Goal: Task Accomplishment & Management: Manage account settings

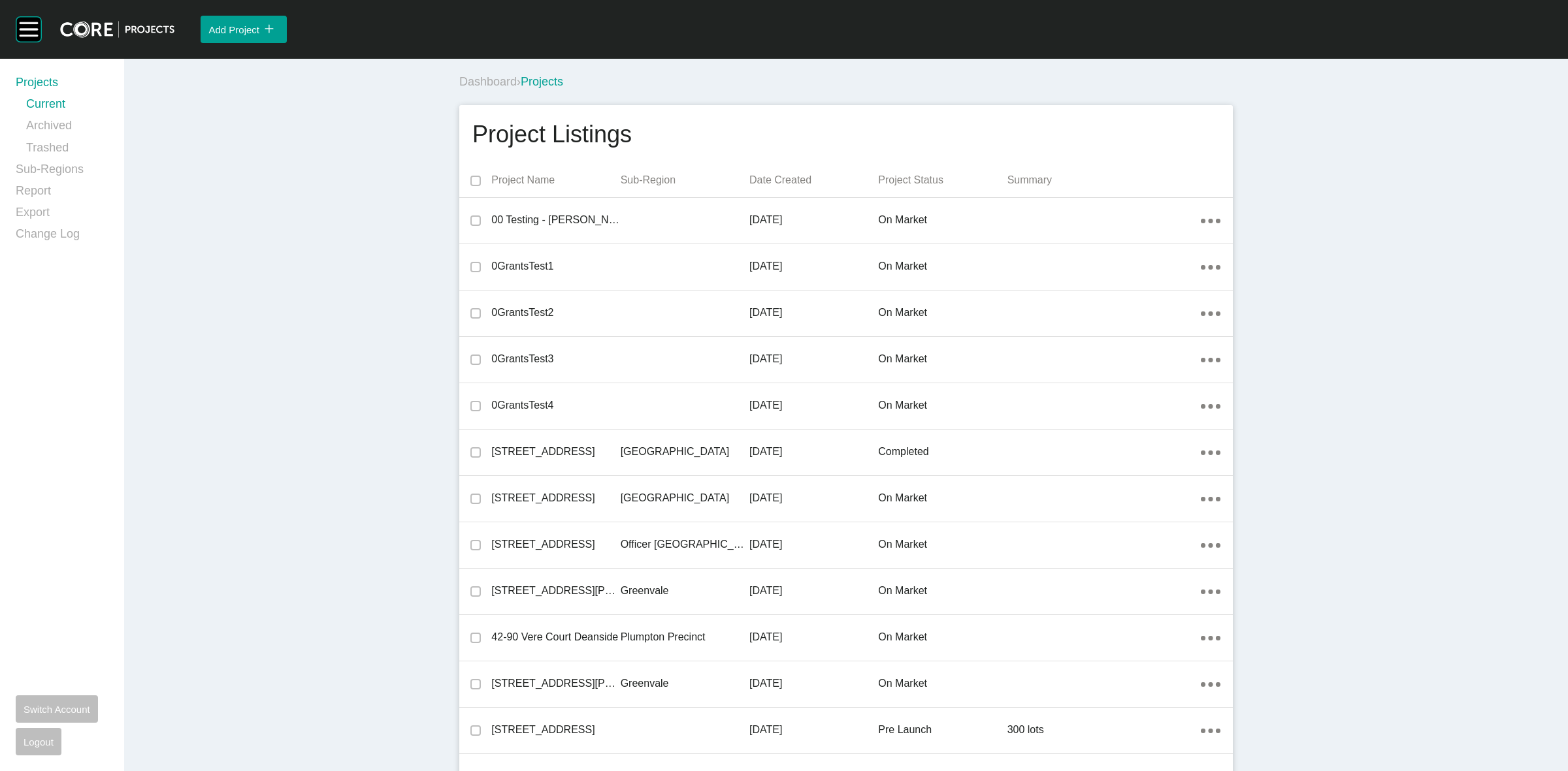
click at [802, 75] on div "Dashboard › Projects" at bounding box center [848, 82] width 778 height 17
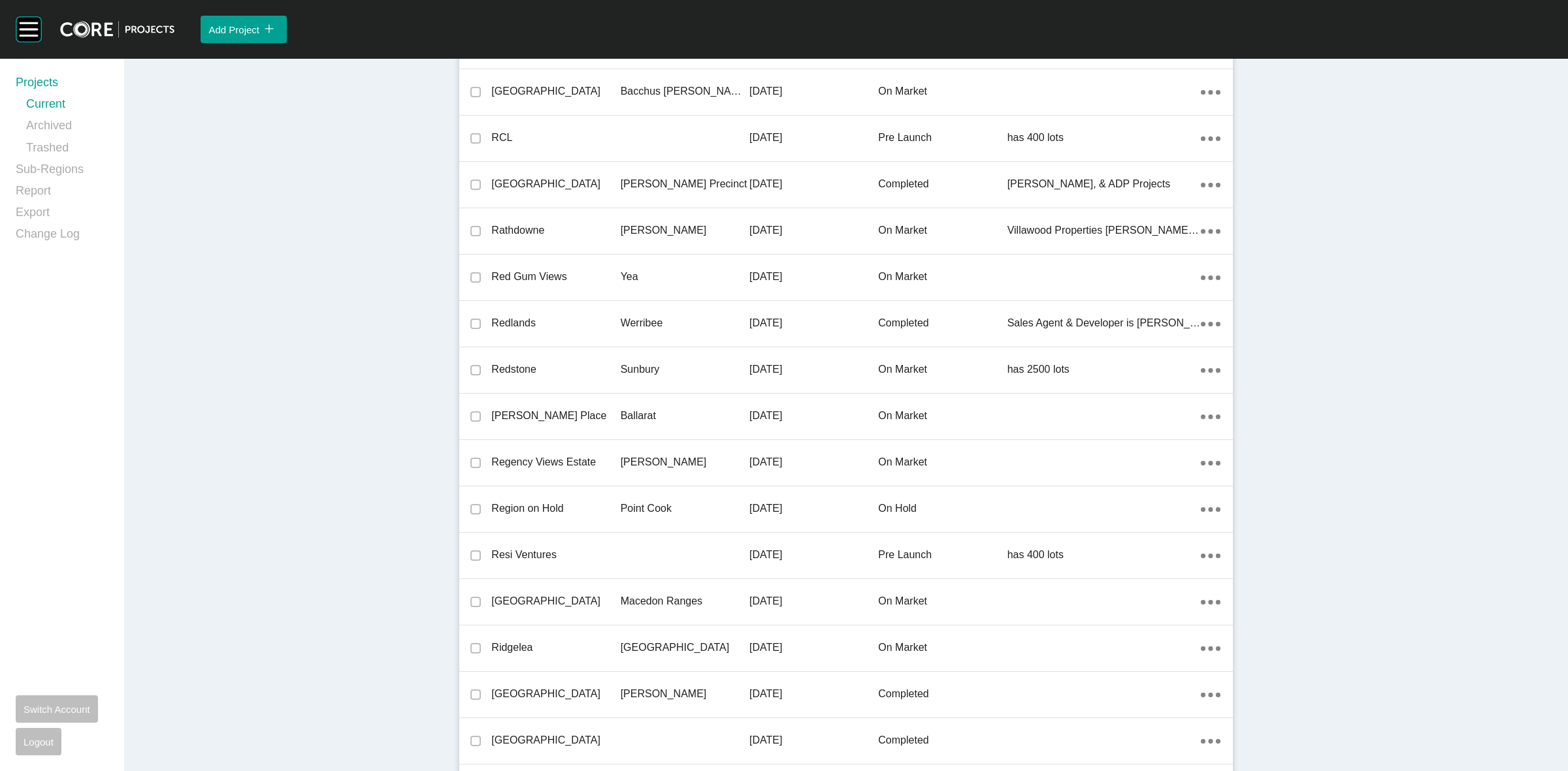
scroll to position [18463, 0]
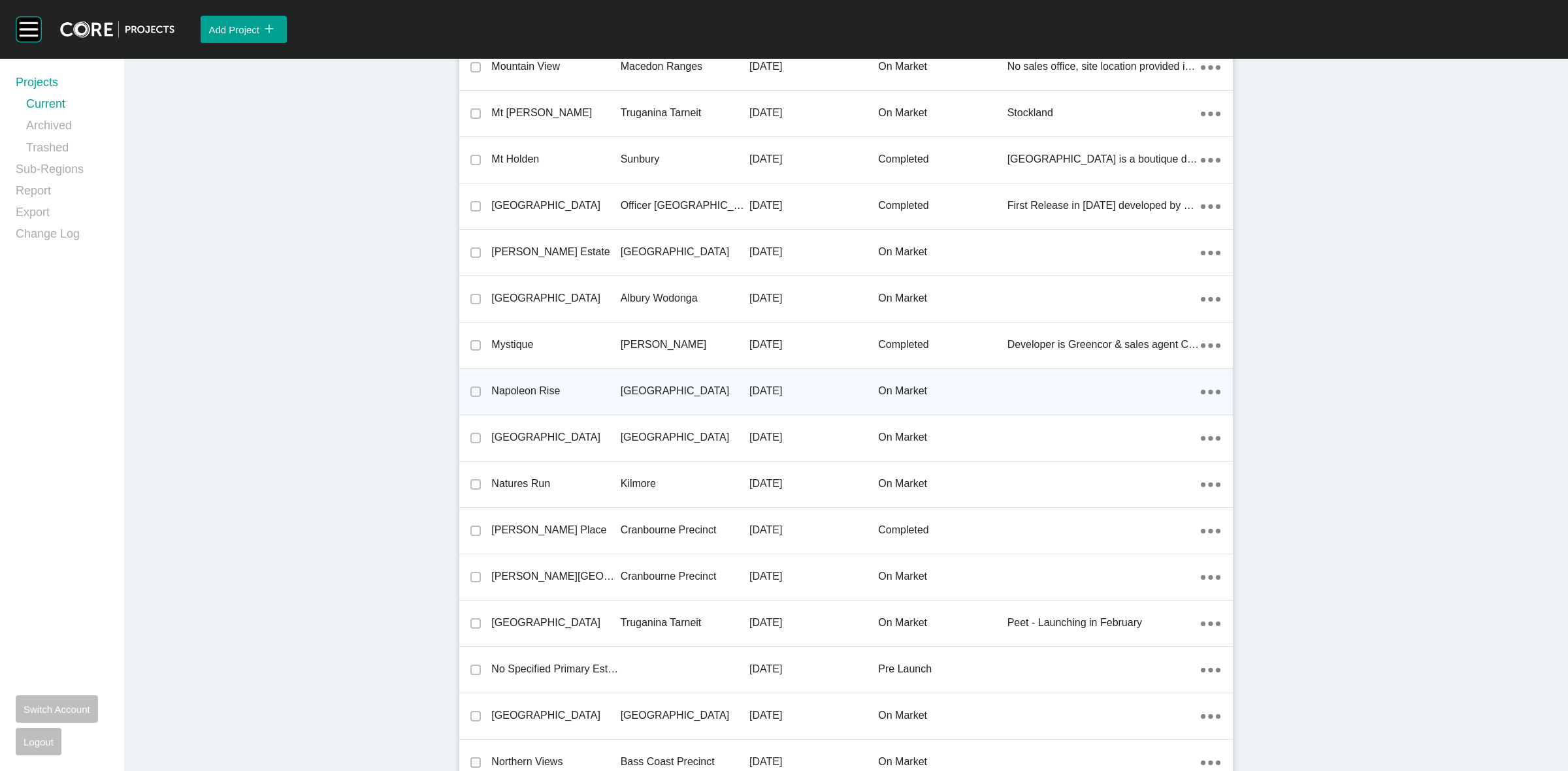
click at [624, 376] on div "[GEOGRAPHIC_DATA]" at bounding box center [685, 391] width 129 height 41
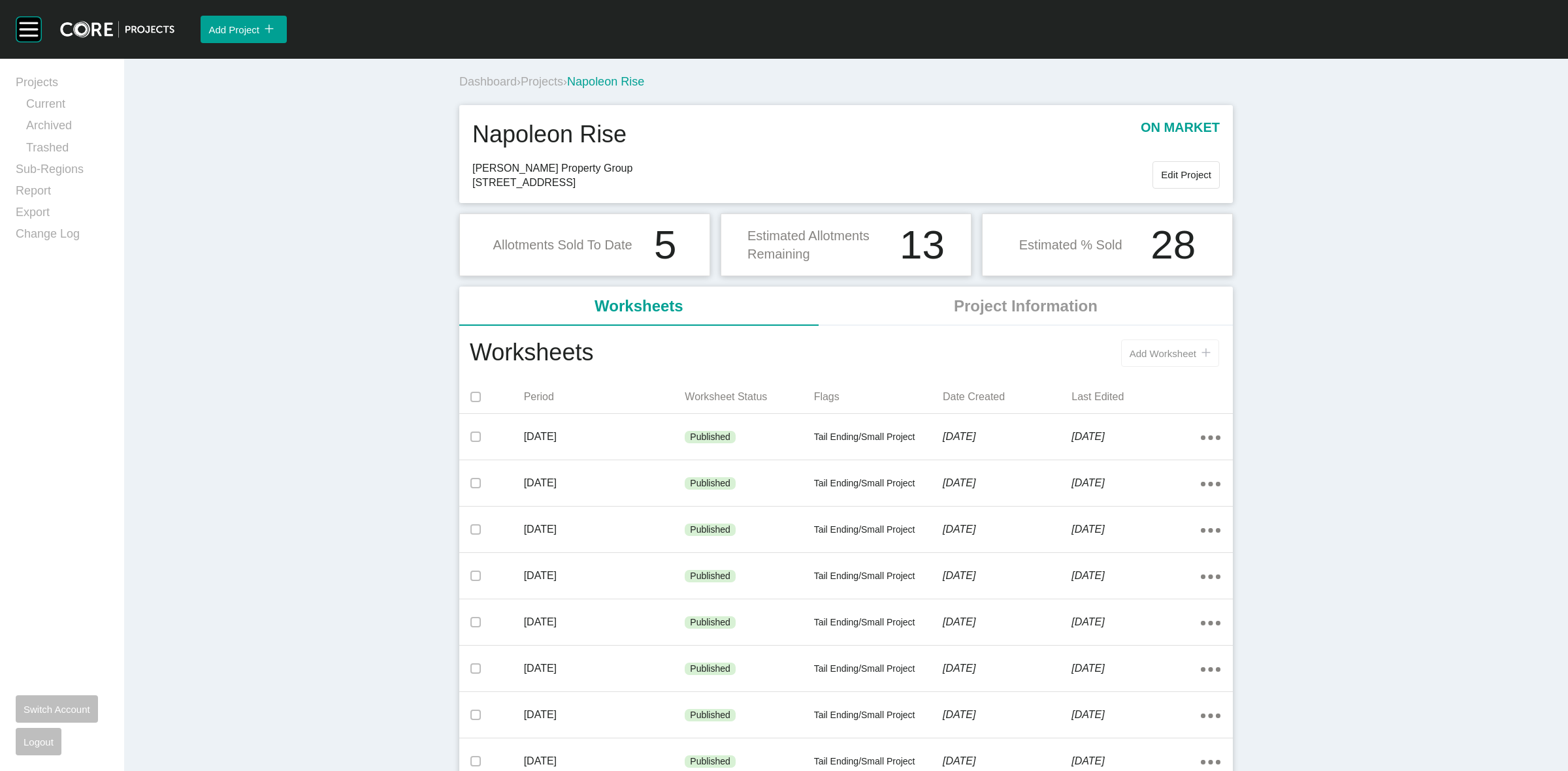
drag, startPoint x: 1170, startPoint y: 337, endPoint x: 1167, endPoint y: 355, distance: 18.2
click at [1169, 340] on div "Add Worksheet icon/tick copy 11 Created with Sketch." at bounding box center [907, 353] width 629 height 34
click at [1166, 356] on span "Add Worksheet" at bounding box center [1163, 353] width 67 height 11
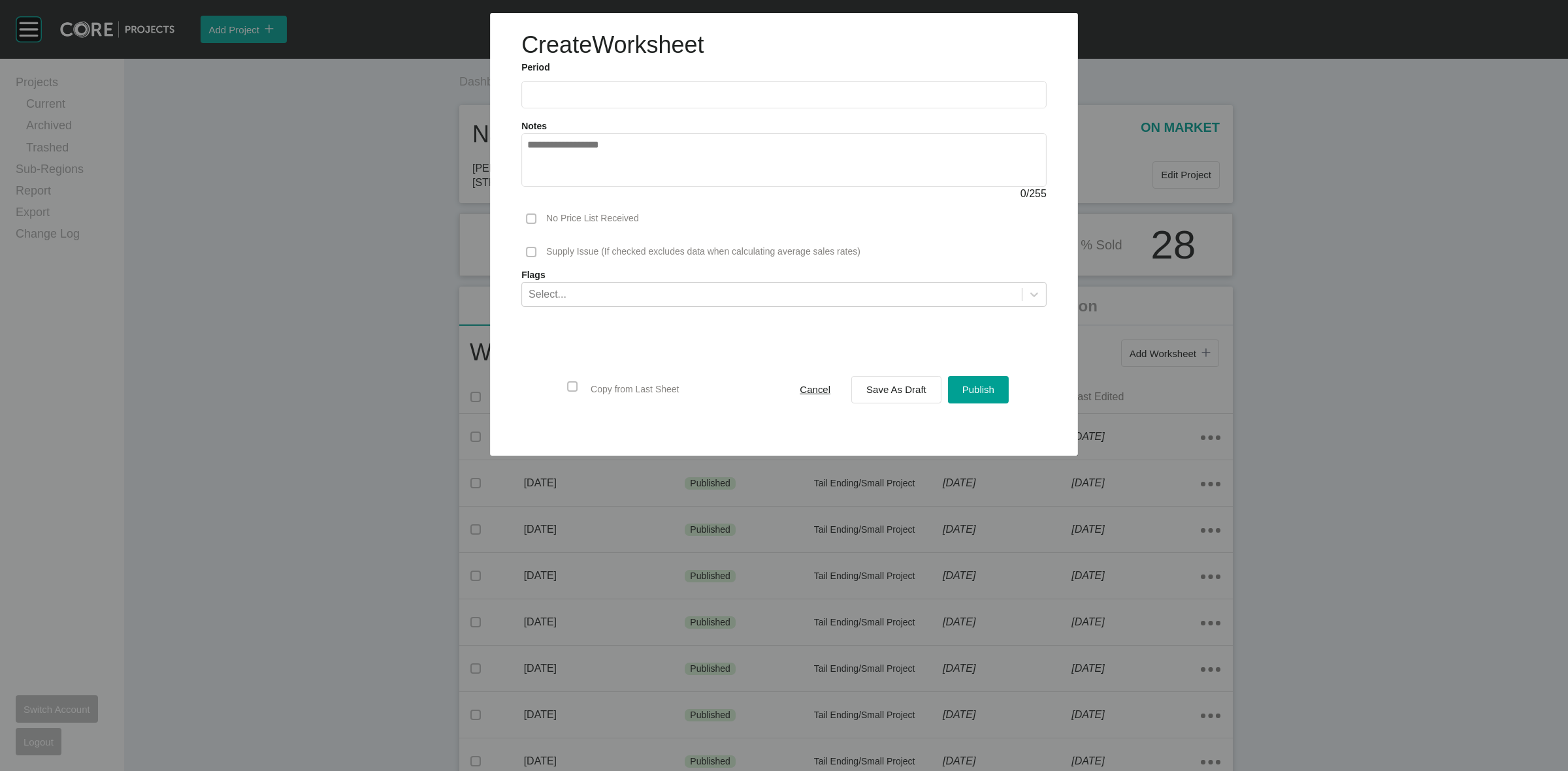
click at [586, 90] on input "text" at bounding box center [784, 95] width 513 height 11
drag, startPoint x: 640, startPoint y: 188, endPoint x: 723, endPoint y: 262, distance: 111.2
click at [638, 190] on li "Sep" at bounding box center [633, 190] width 43 height 23
type input "**********"
click at [967, 392] on span "Publish" at bounding box center [977, 389] width 32 height 11
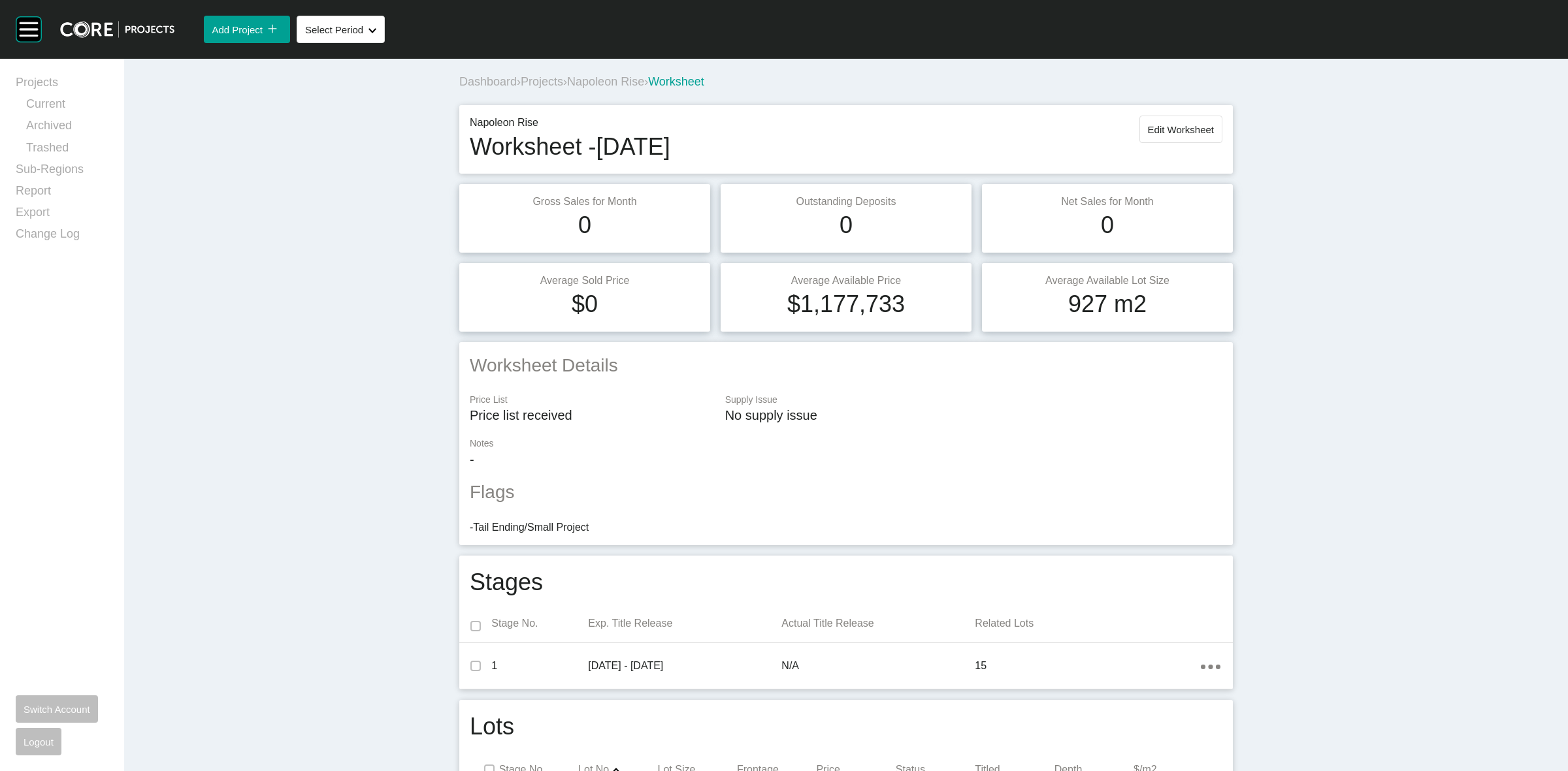
click at [605, 76] on span "Napoleon Rise" at bounding box center [605, 81] width 77 height 13
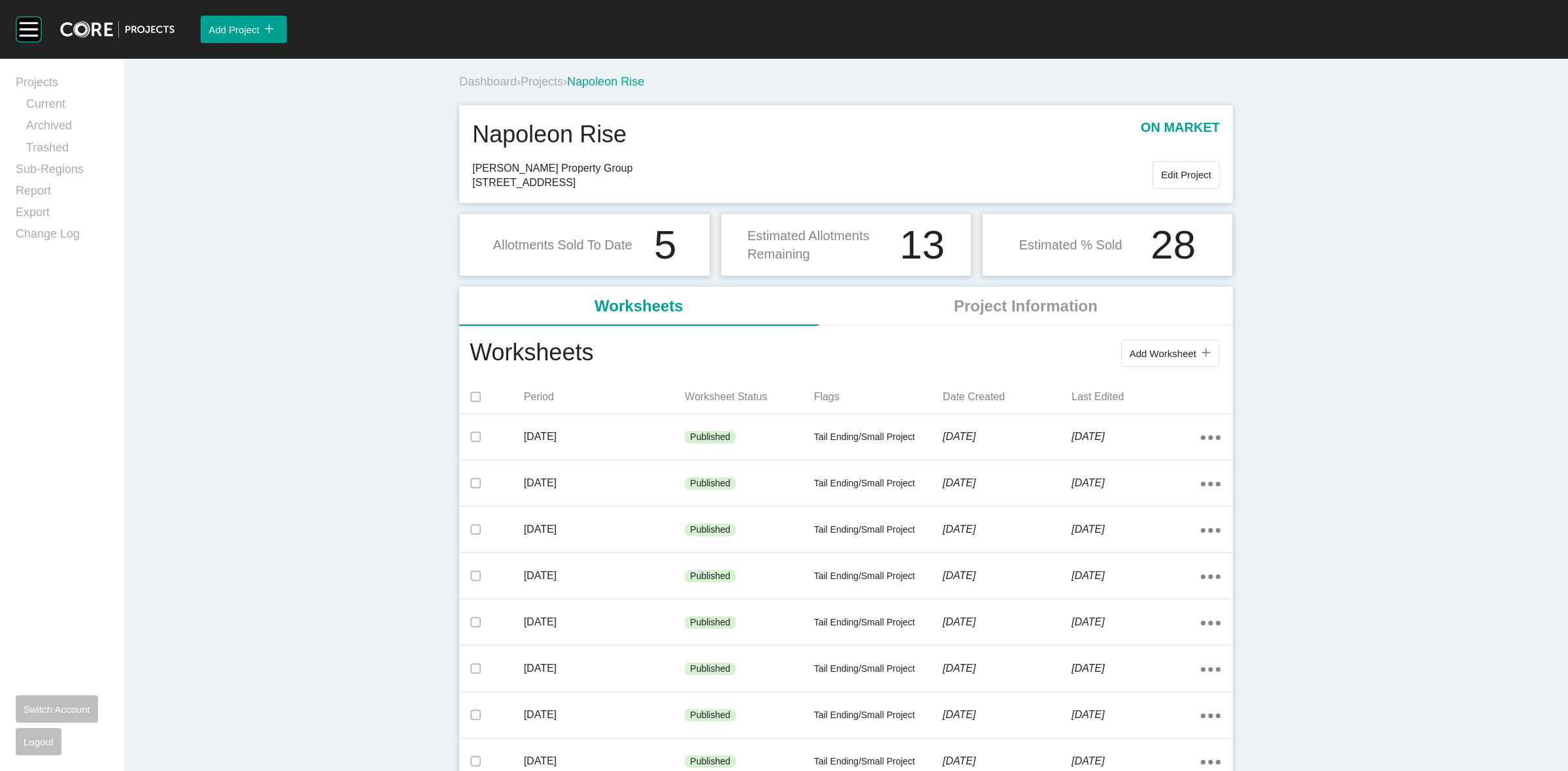
click at [553, 85] on span "Projects" at bounding box center [542, 81] width 43 height 13
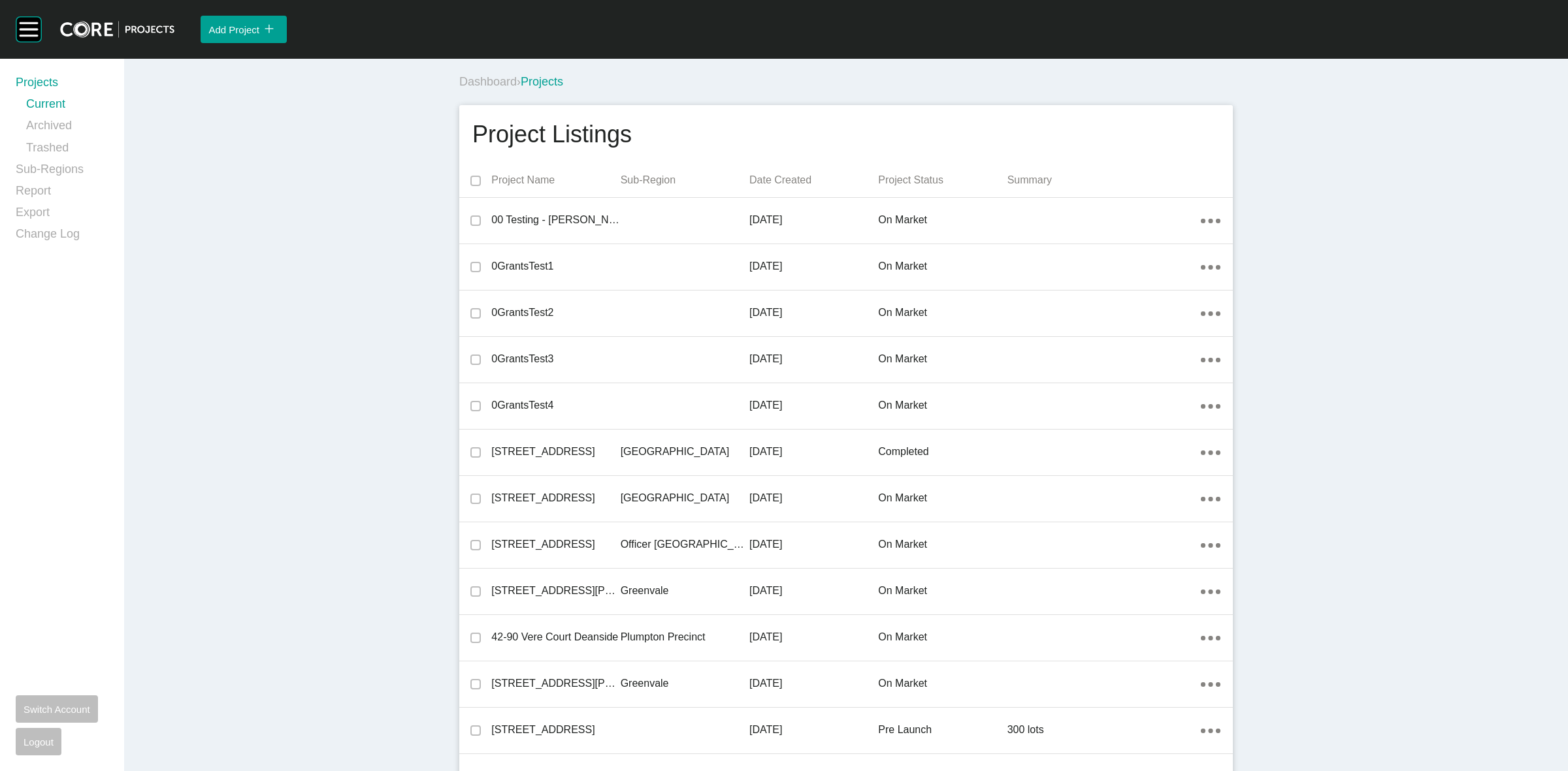
scroll to position [14710, 0]
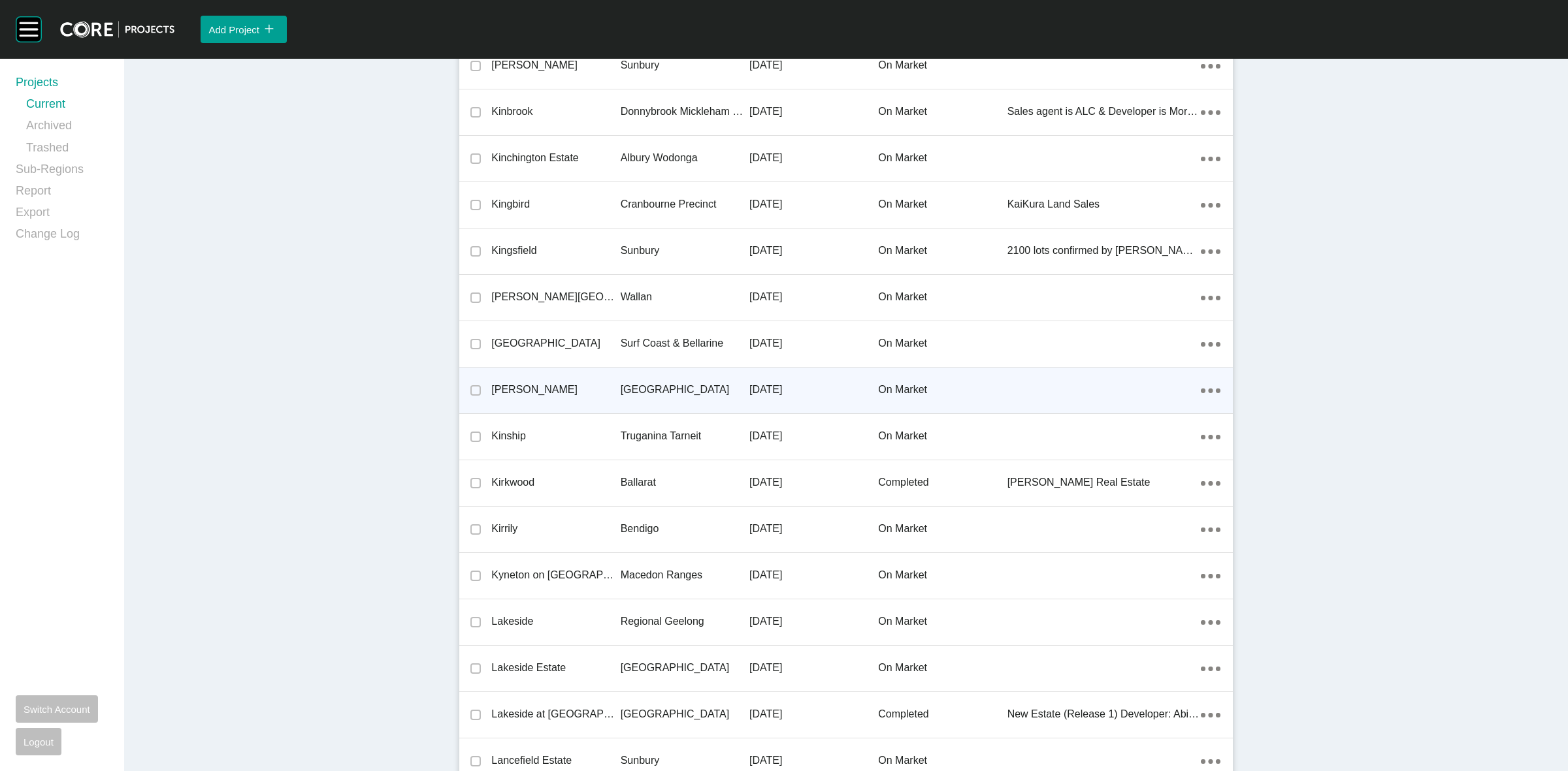
click at [641, 382] on p "[GEOGRAPHIC_DATA]" at bounding box center [685, 389] width 129 height 15
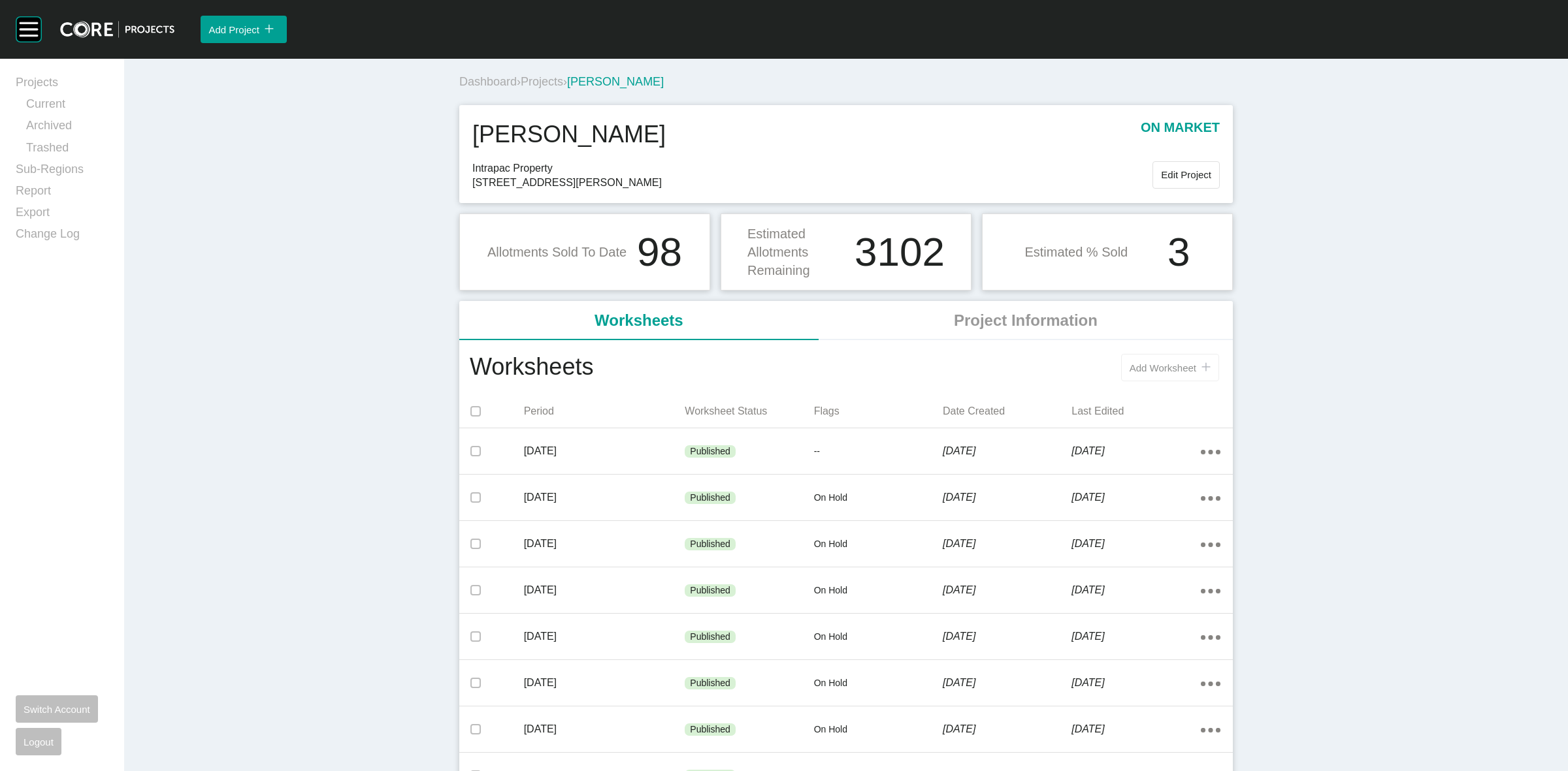
click at [1160, 369] on span "Add Worksheet" at bounding box center [1163, 368] width 67 height 11
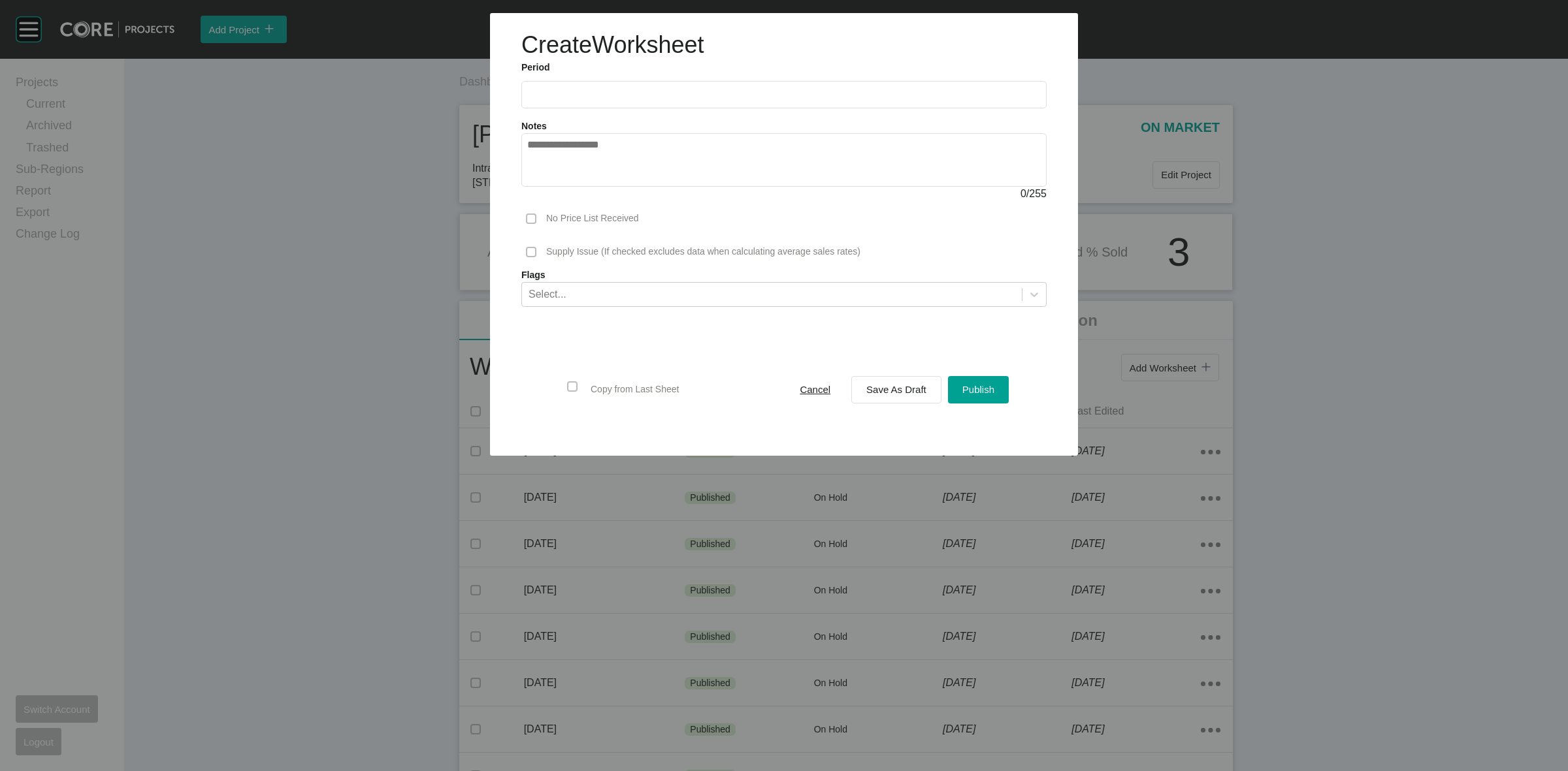
click at [626, 100] on input "text" at bounding box center [784, 94] width 513 height 11
click at [637, 190] on li "Sep" at bounding box center [633, 190] width 43 height 23
type input "**********"
click at [899, 390] on span "Save As Draft" at bounding box center [896, 389] width 60 height 11
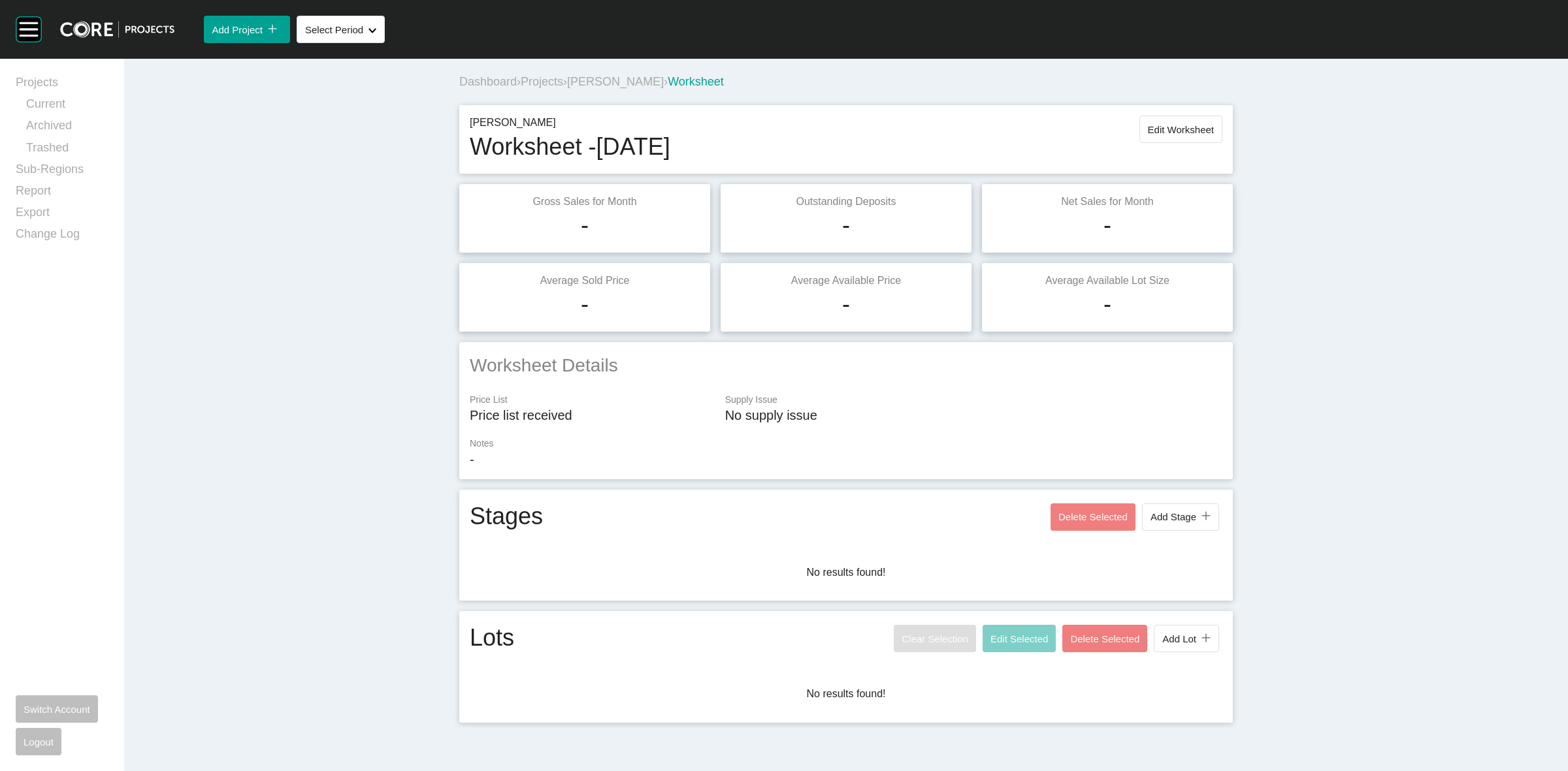
drag, startPoint x: 1380, startPoint y: 232, endPoint x: 1372, endPoint y: 227, distance: 9.4
click at [1380, 232] on div "Dashboard › Projects › [PERSON_NAME] › Worksheet [PERSON_NAME] Worksheet - [DAT…" at bounding box center [846, 394] width 1444 height 669
click at [1200, 128] on span "Edit Worksheet" at bounding box center [1181, 130] width 66 height 11
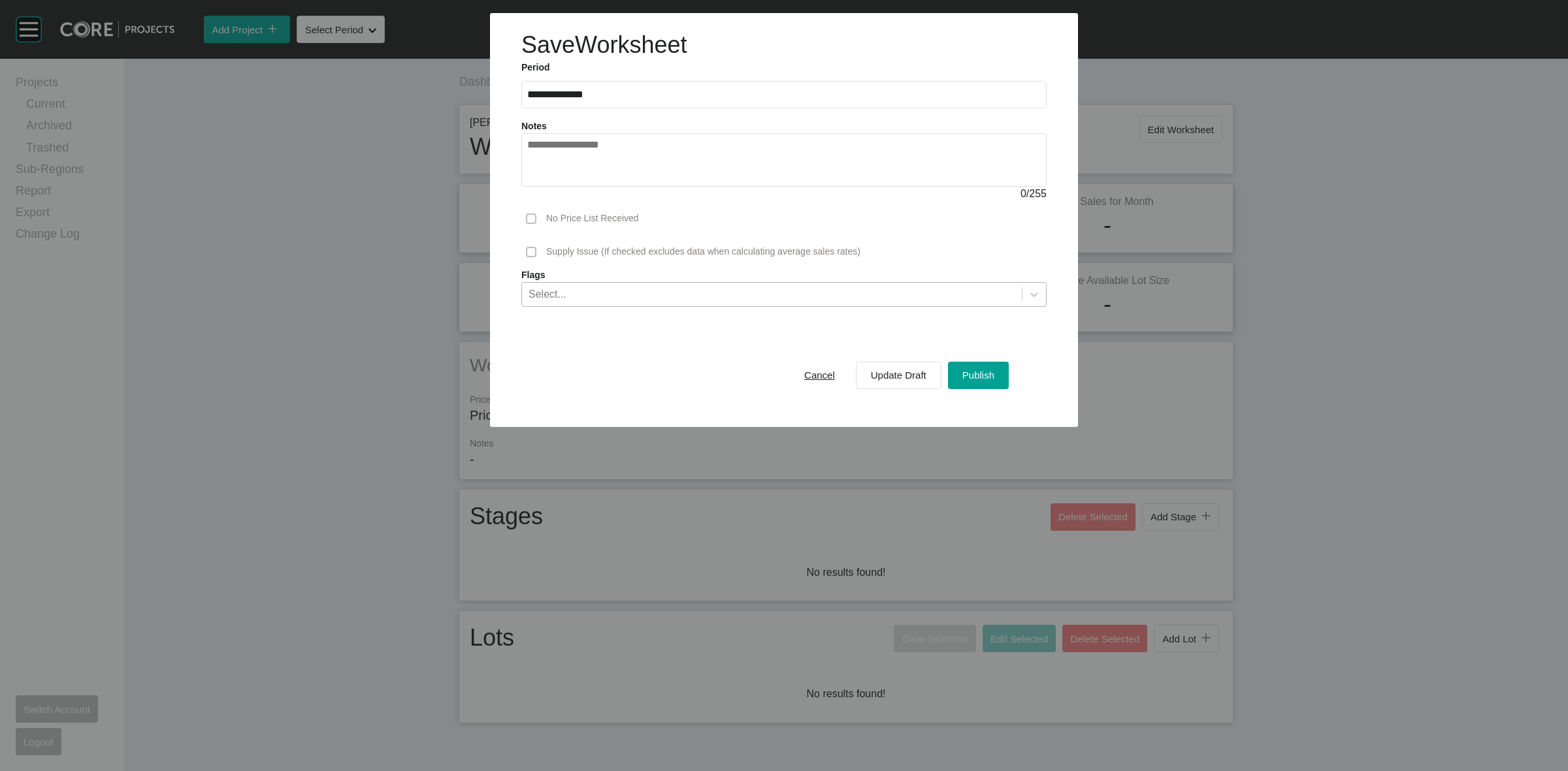
click at [851, 289] on div "Select..." at bounding box center [771, 294] width 500 height 23
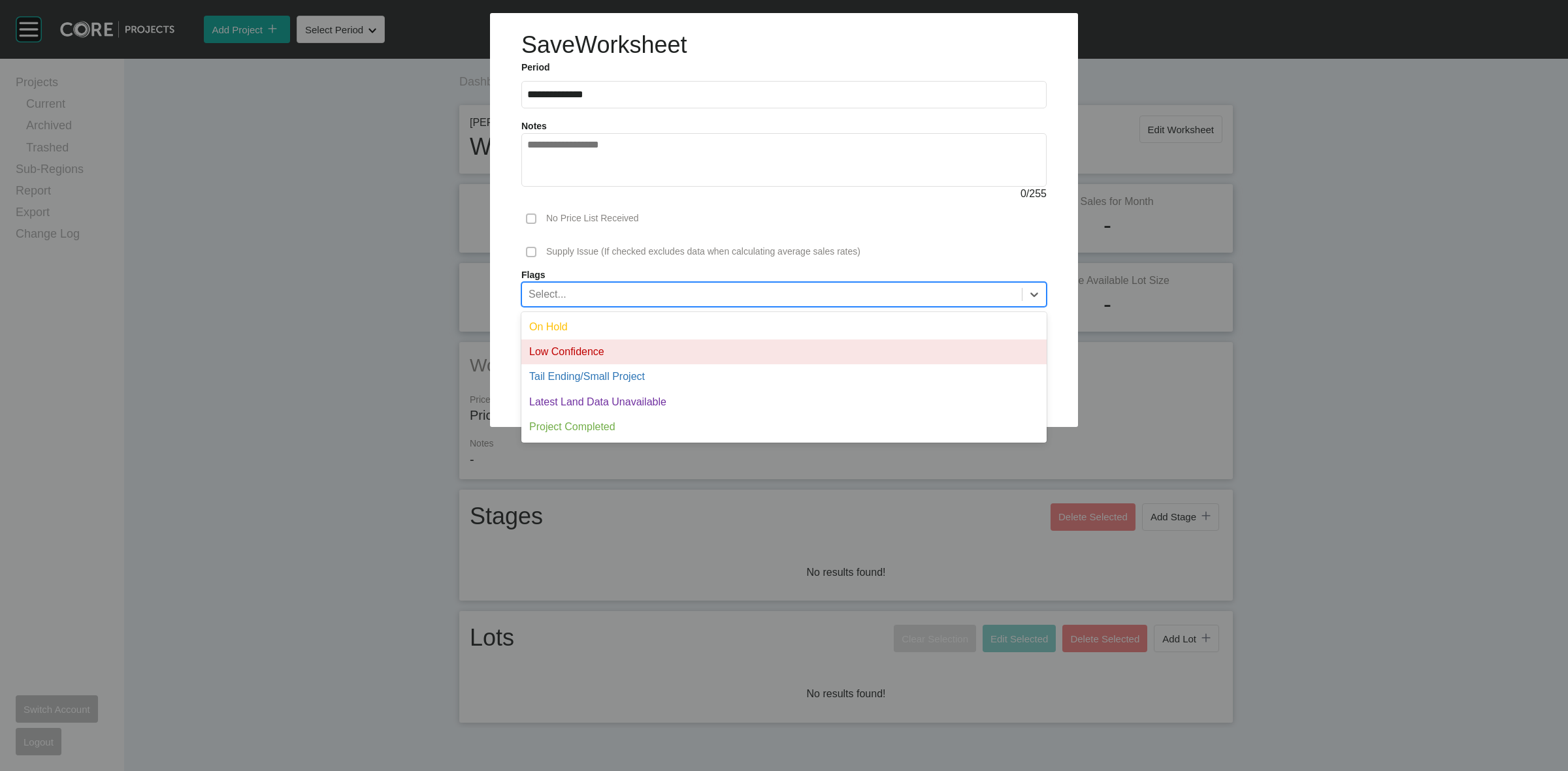
click at [650, 327] on div "On Hold" at bounding box center [784, 327] width 525 height 25
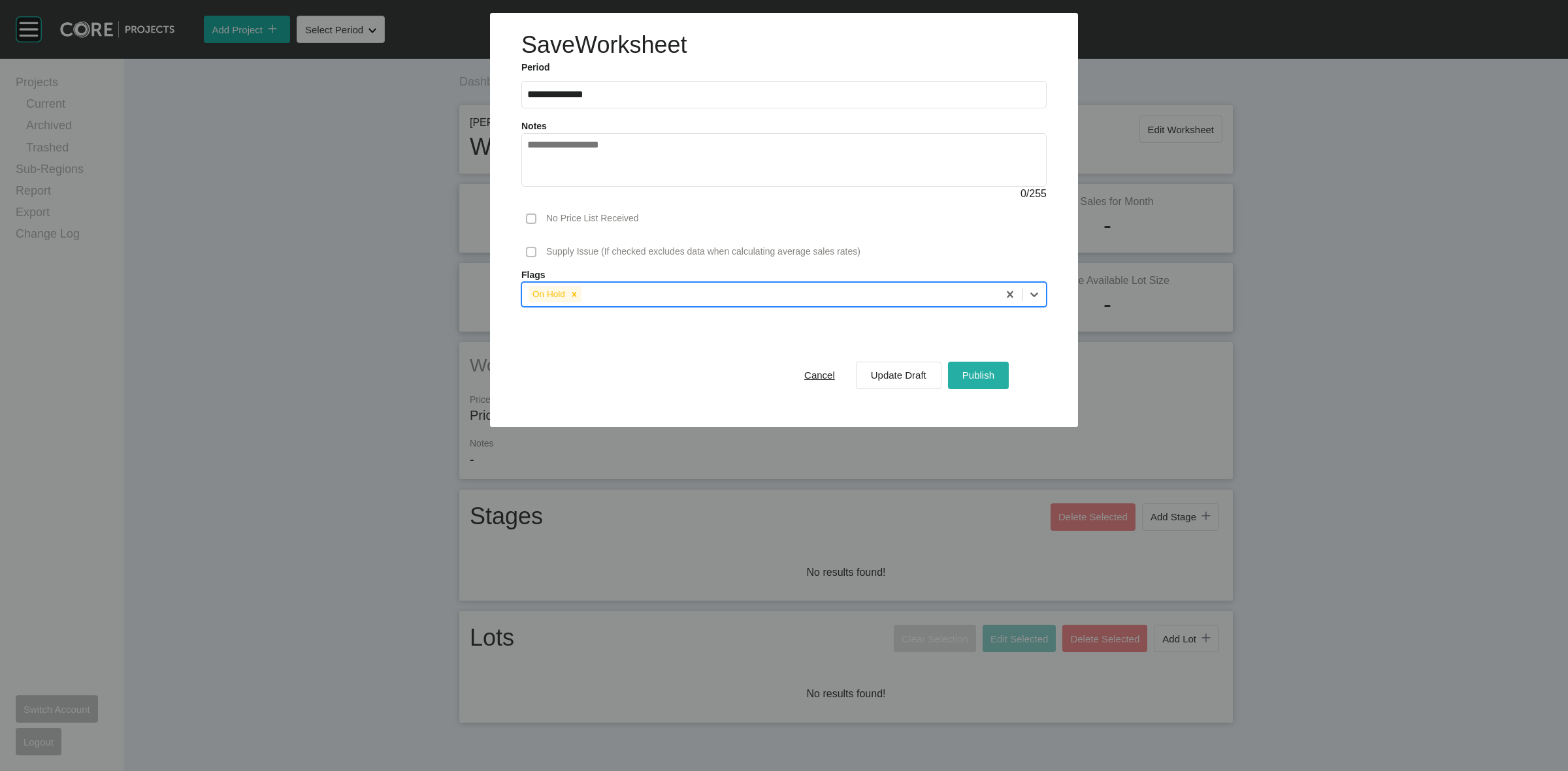
click at [977, 382] on div "Publish" at bounding box center [978, 375] width 38 height 17
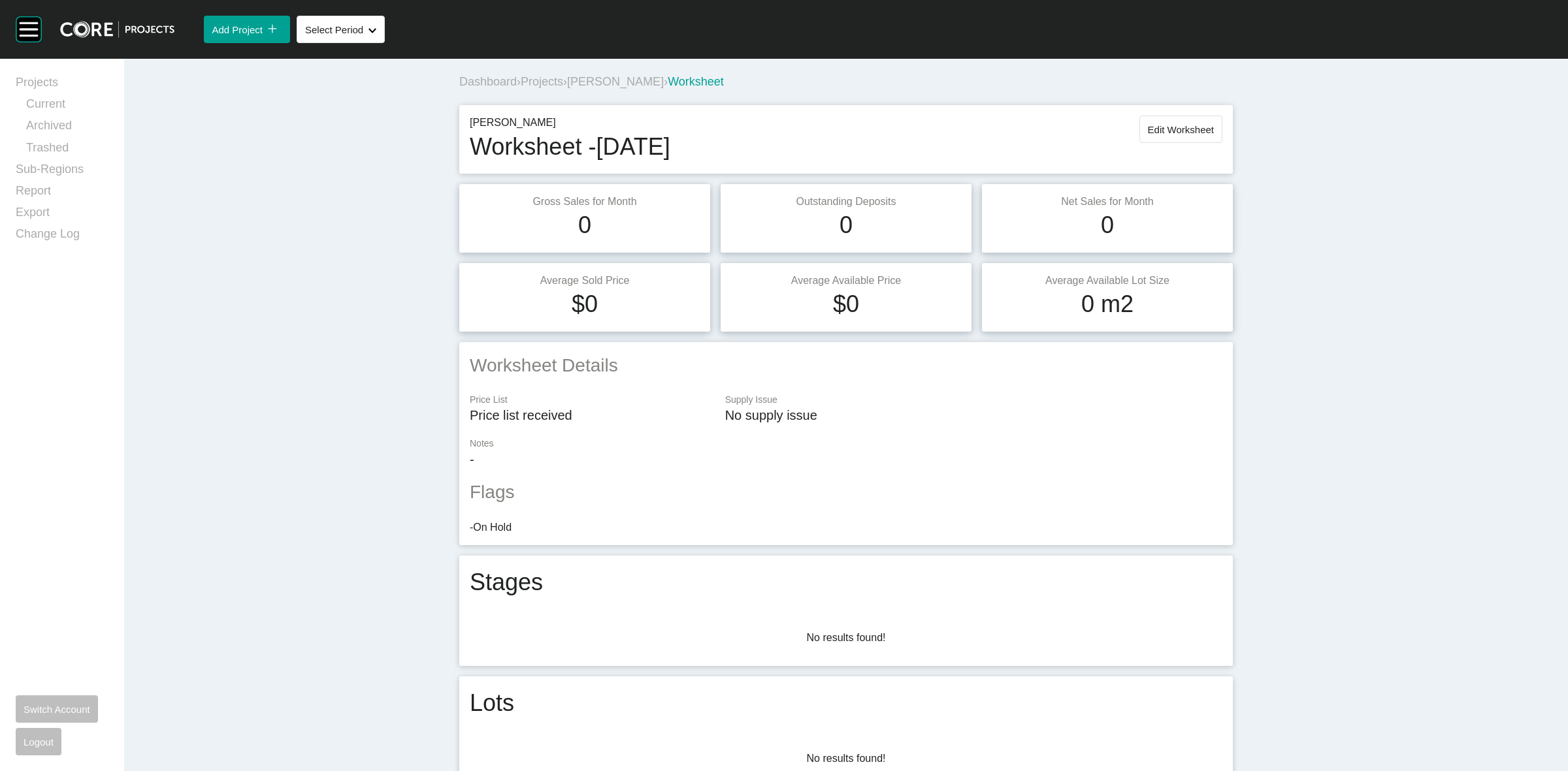
click at [588, 76] on span "[PERSON_NAME]" at bounding box center [615, 81] width 97 height 13
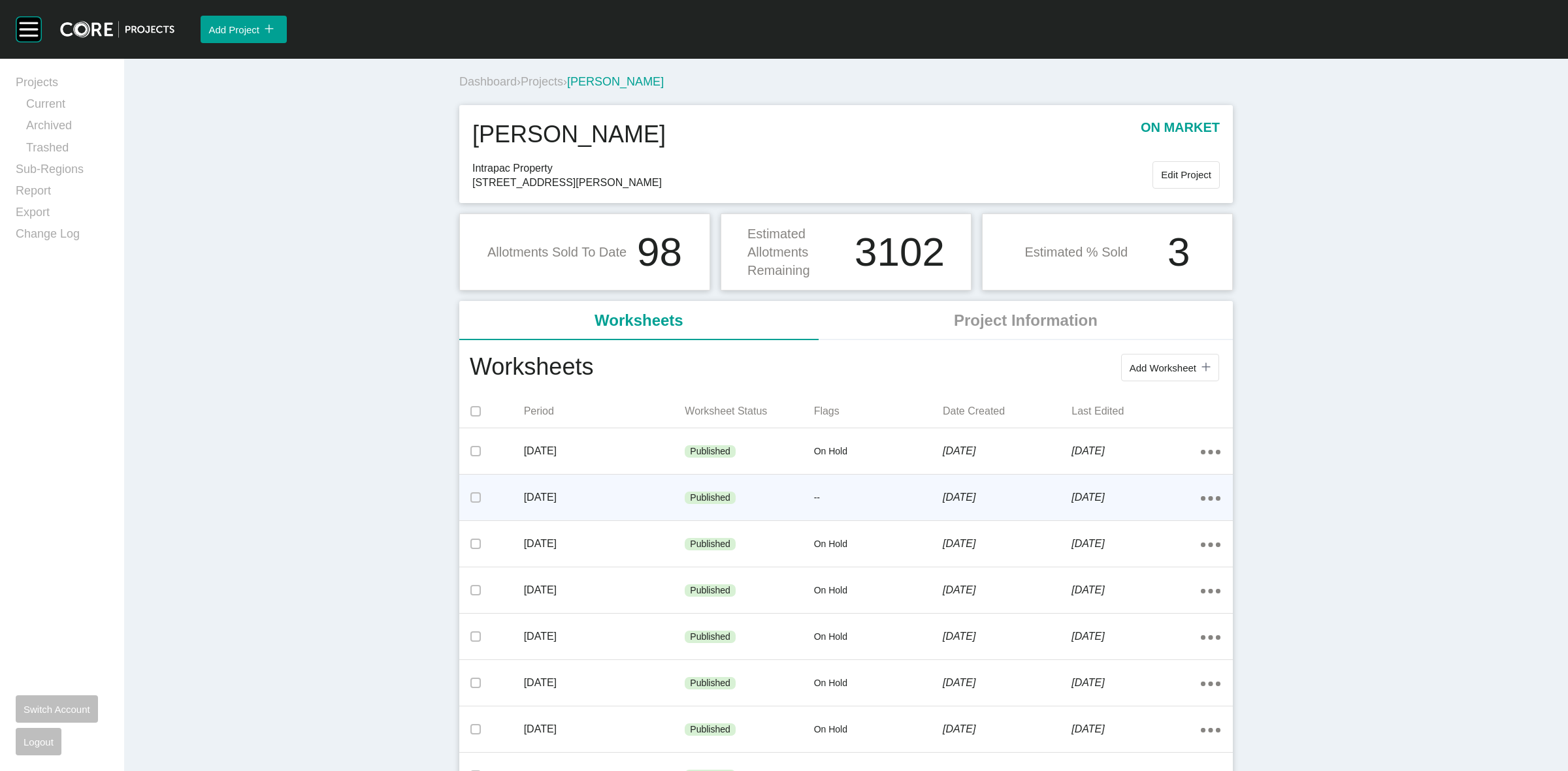
click at [1208, 497] on ellipse at bounding box center [1210, 498] width 4 height 4
click at [1157, 497] on link "Edit" at bounding box center [1157, 501] width 36 height 20
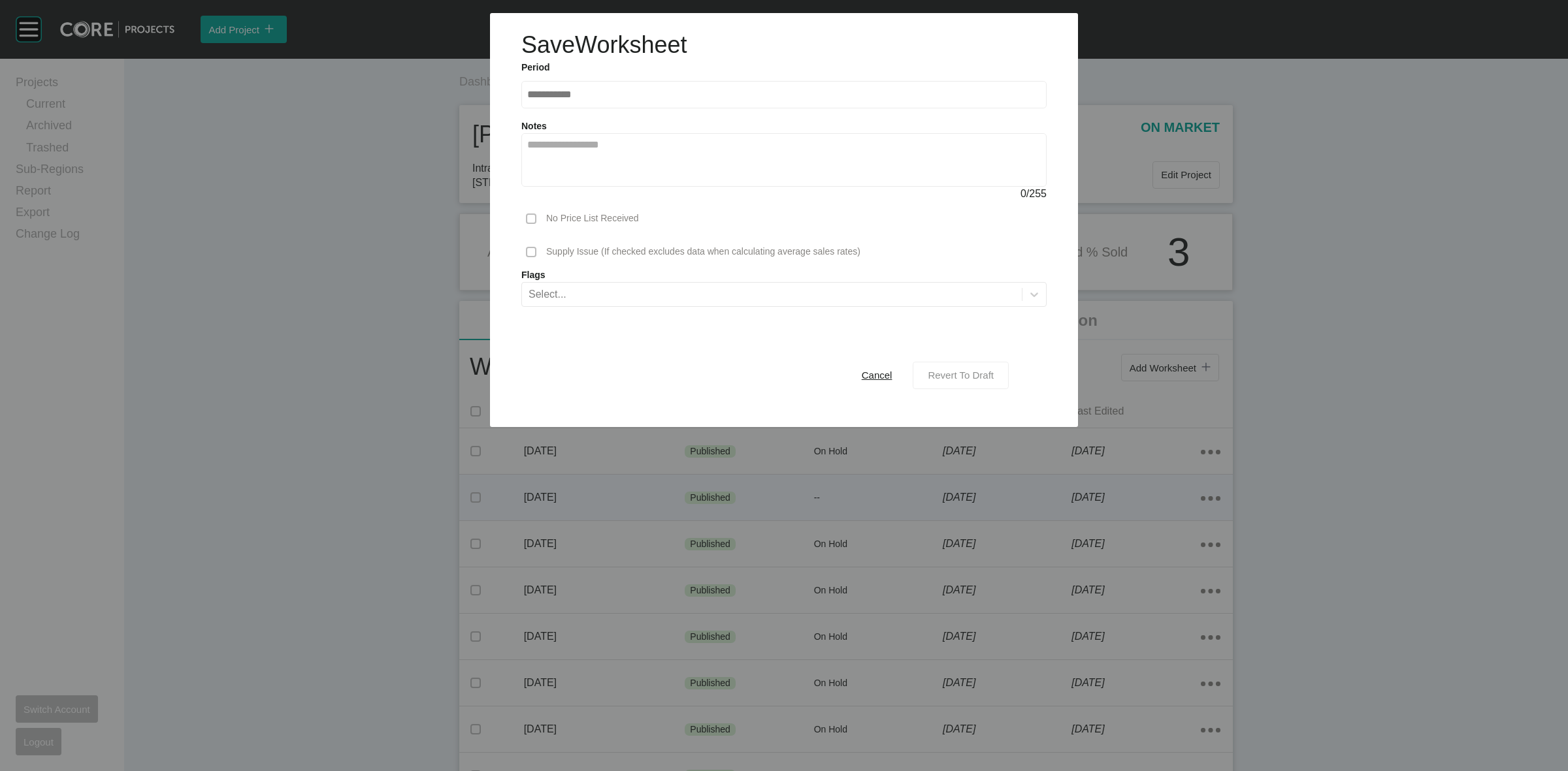
click at [946, 369] on span "Revert To Draft" at bounding box center [961, 375] width 66 height 11
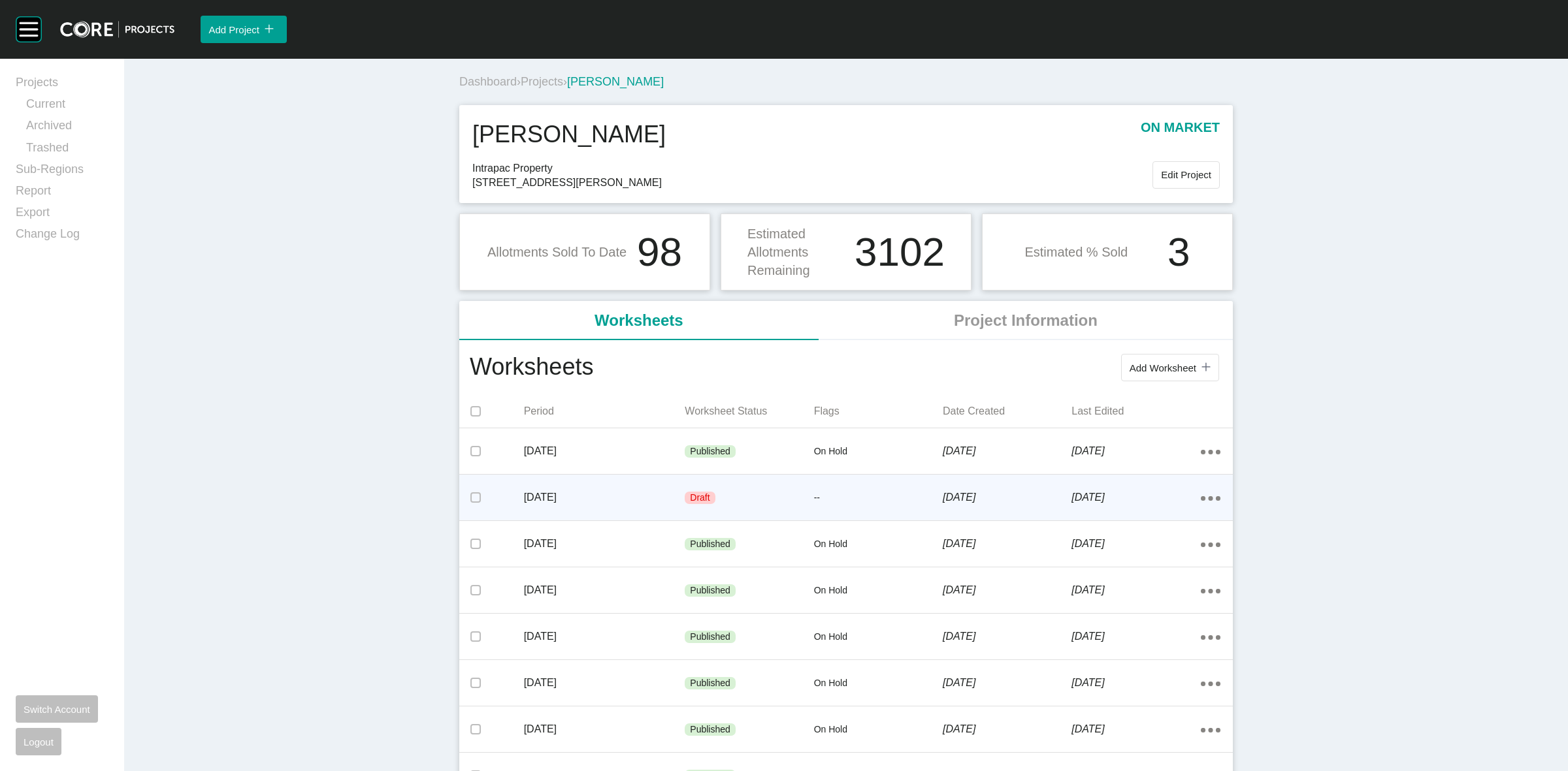
click at [926, 498] on p "--" at bounding box center [878, 498] width 129 height 13
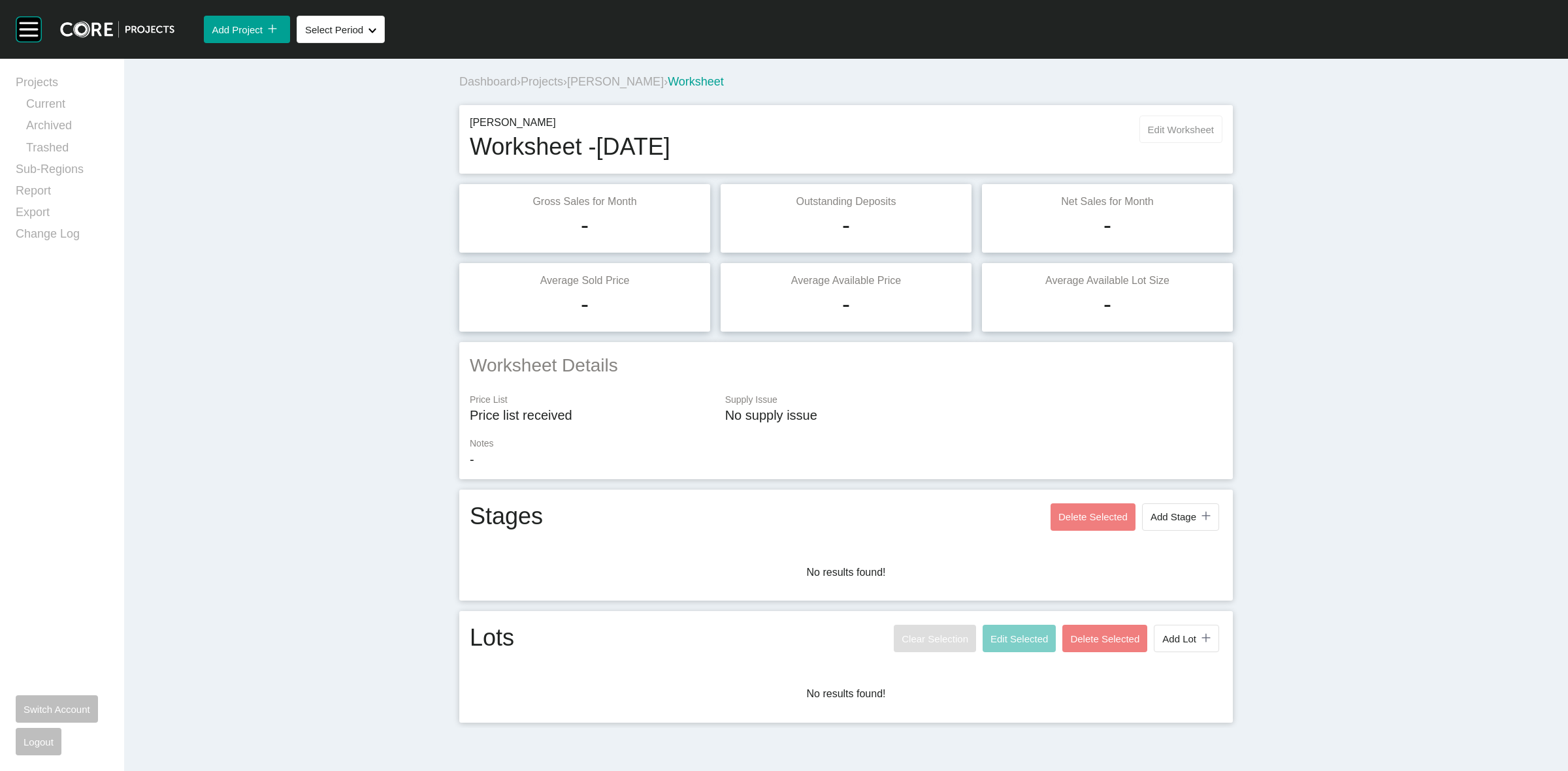
click at [1193, 130] on span "Edit Worksheet" at bounding box center [1181, 130] width 66 height 11
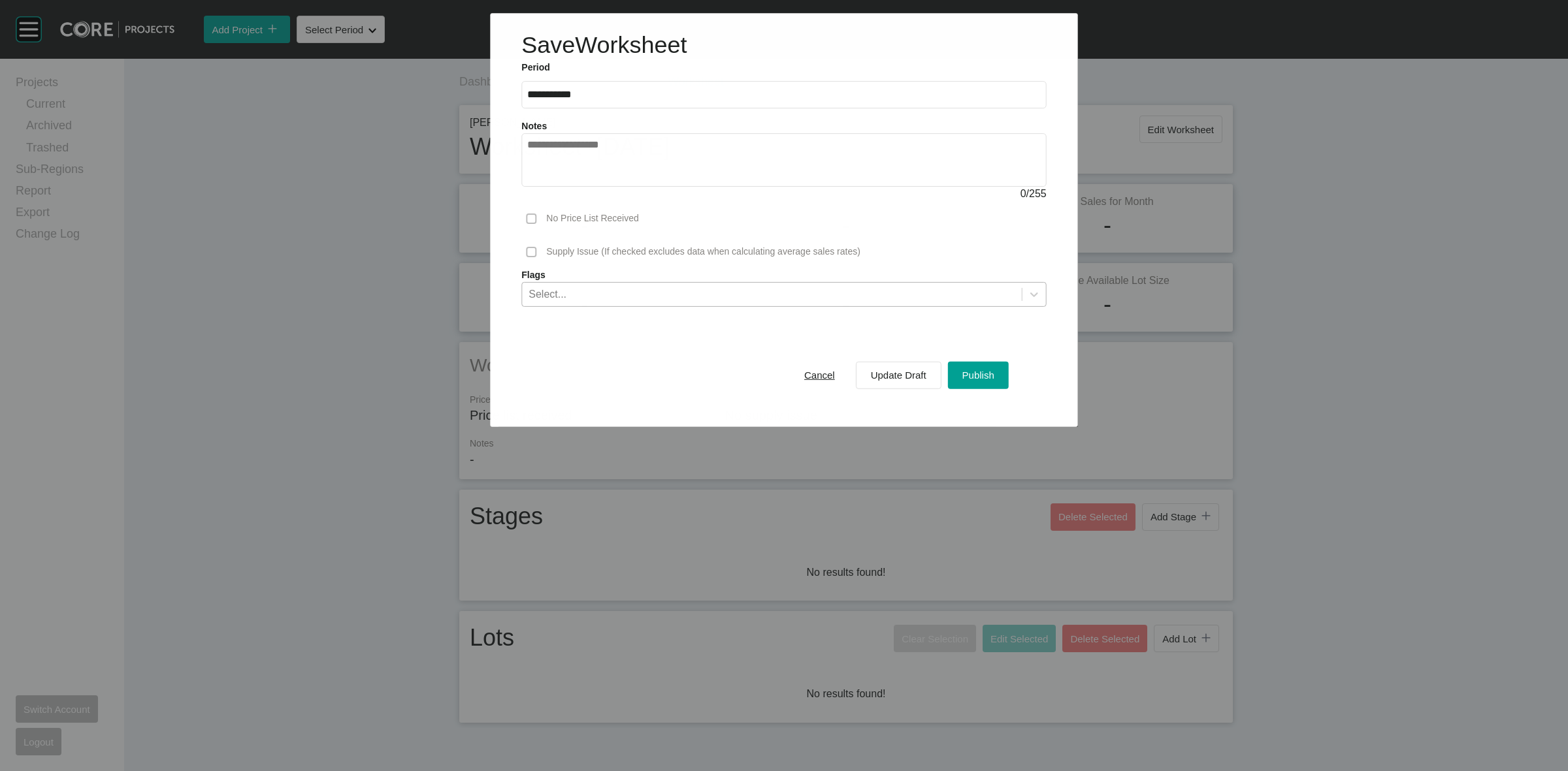
click at [925, 289] on div "Select..." at bounding box center [771, 294] width 499 height 23
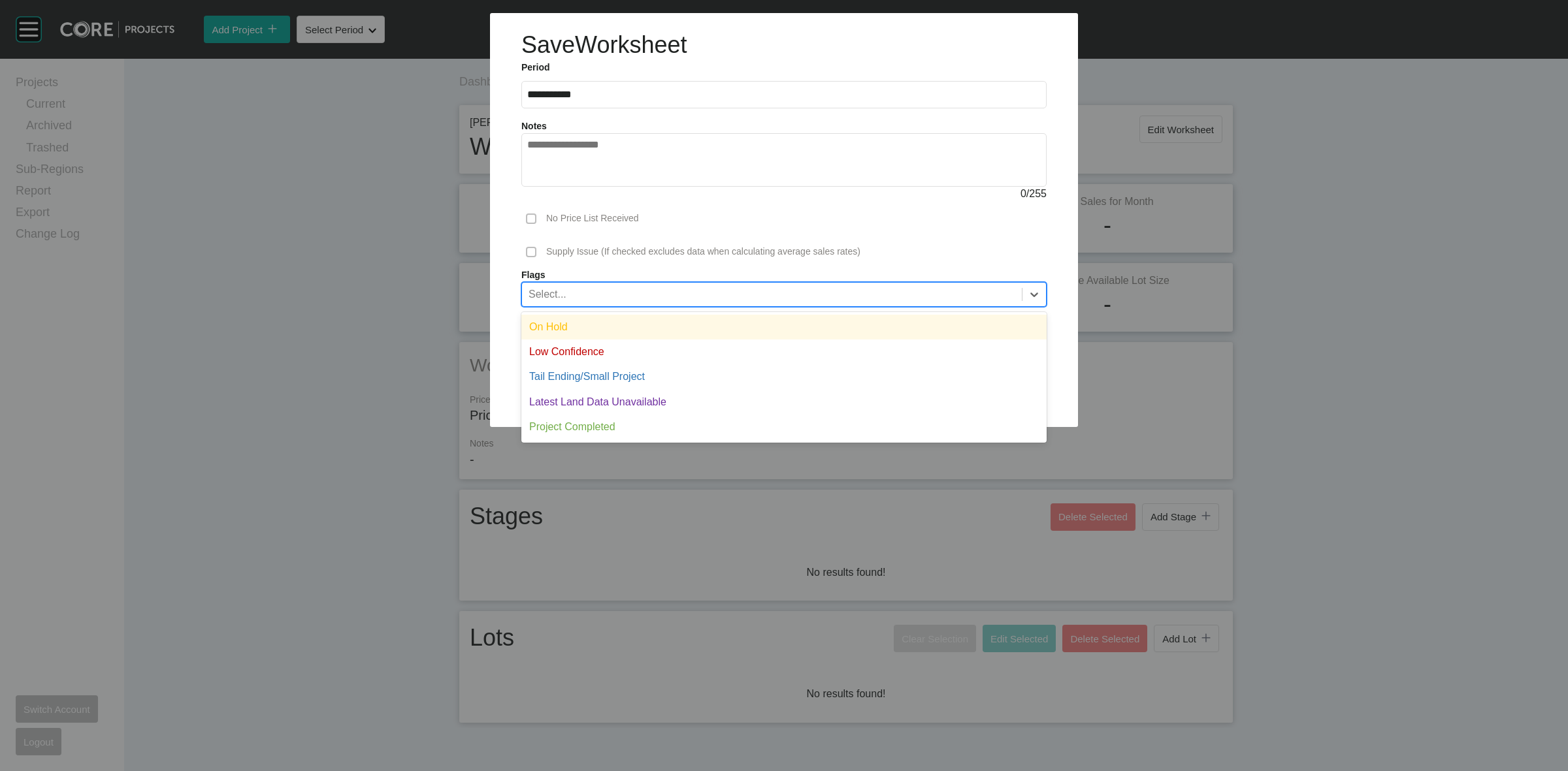
click at [762, 324] on div "On Hold" at bounding box center [784, 327] width 525 height 25
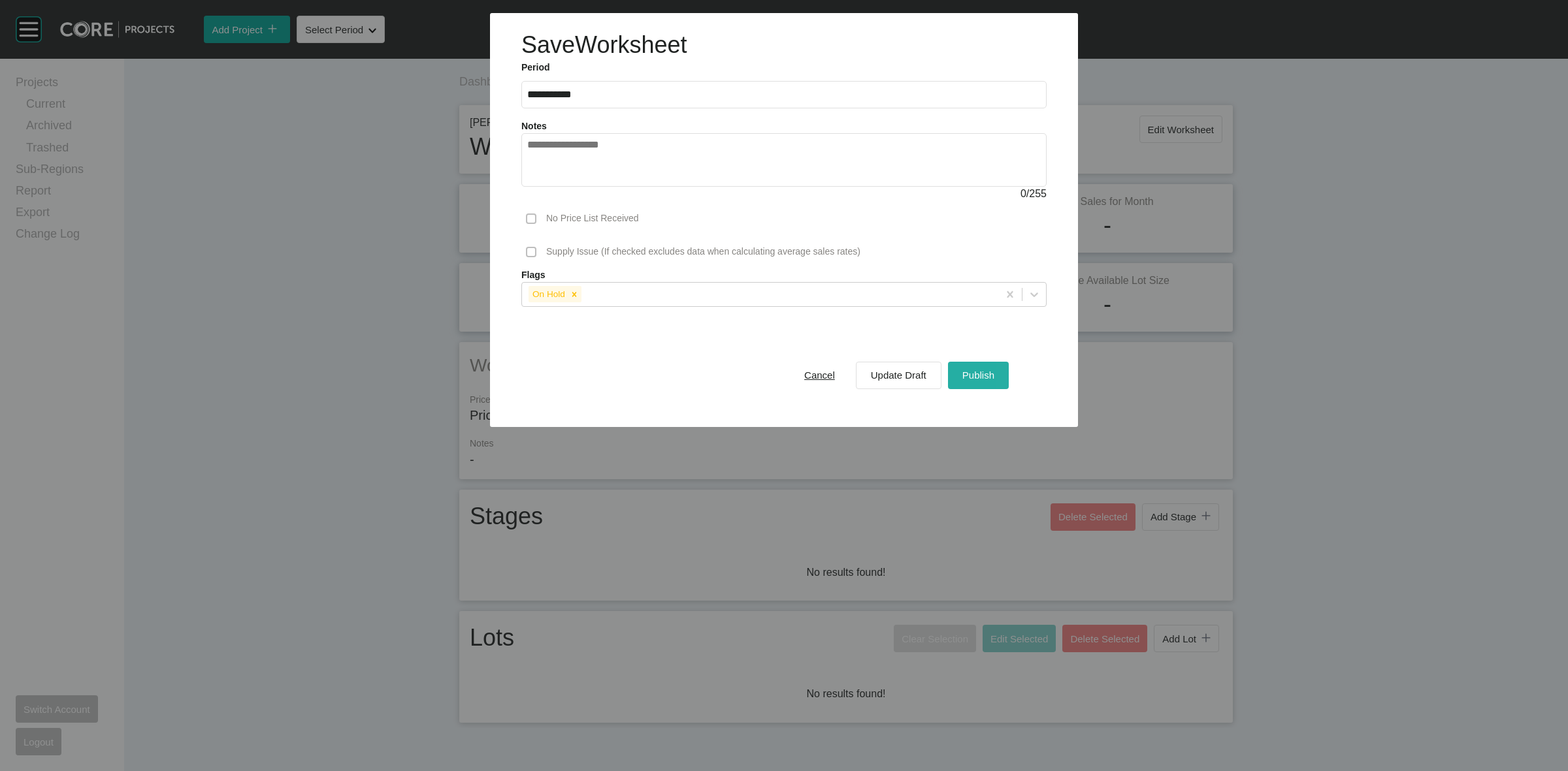
click at [964, 380] on span "Publish" at bounding box center [977, 375] width 32 height 11
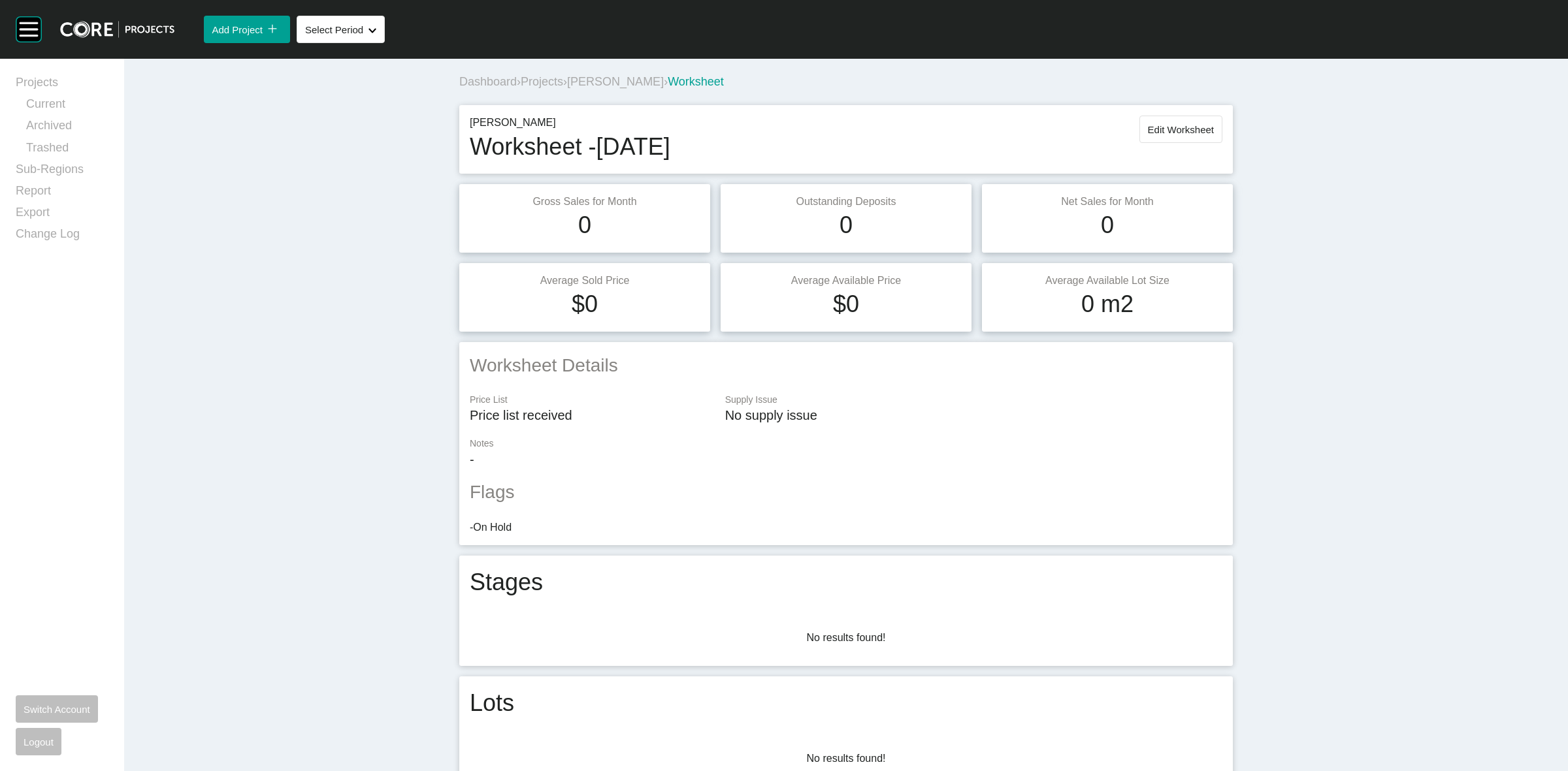
click at [578, 78] on span "[PERSON_NAME]" at bounding box center [615, 81] width 97 height 13
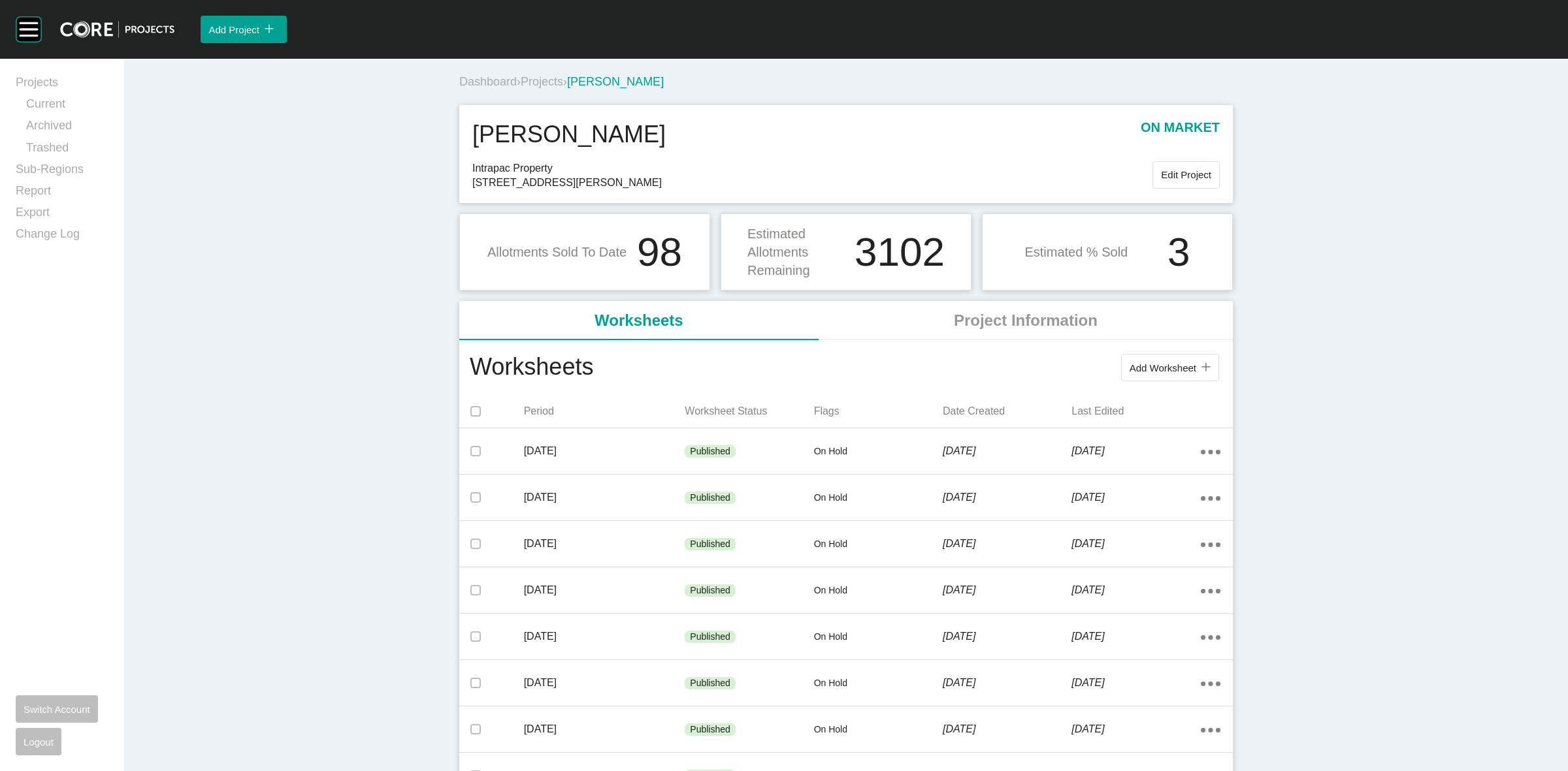
click at [550, 85] on span "Projects" at bounding box center [542, 81] width 43 height 13
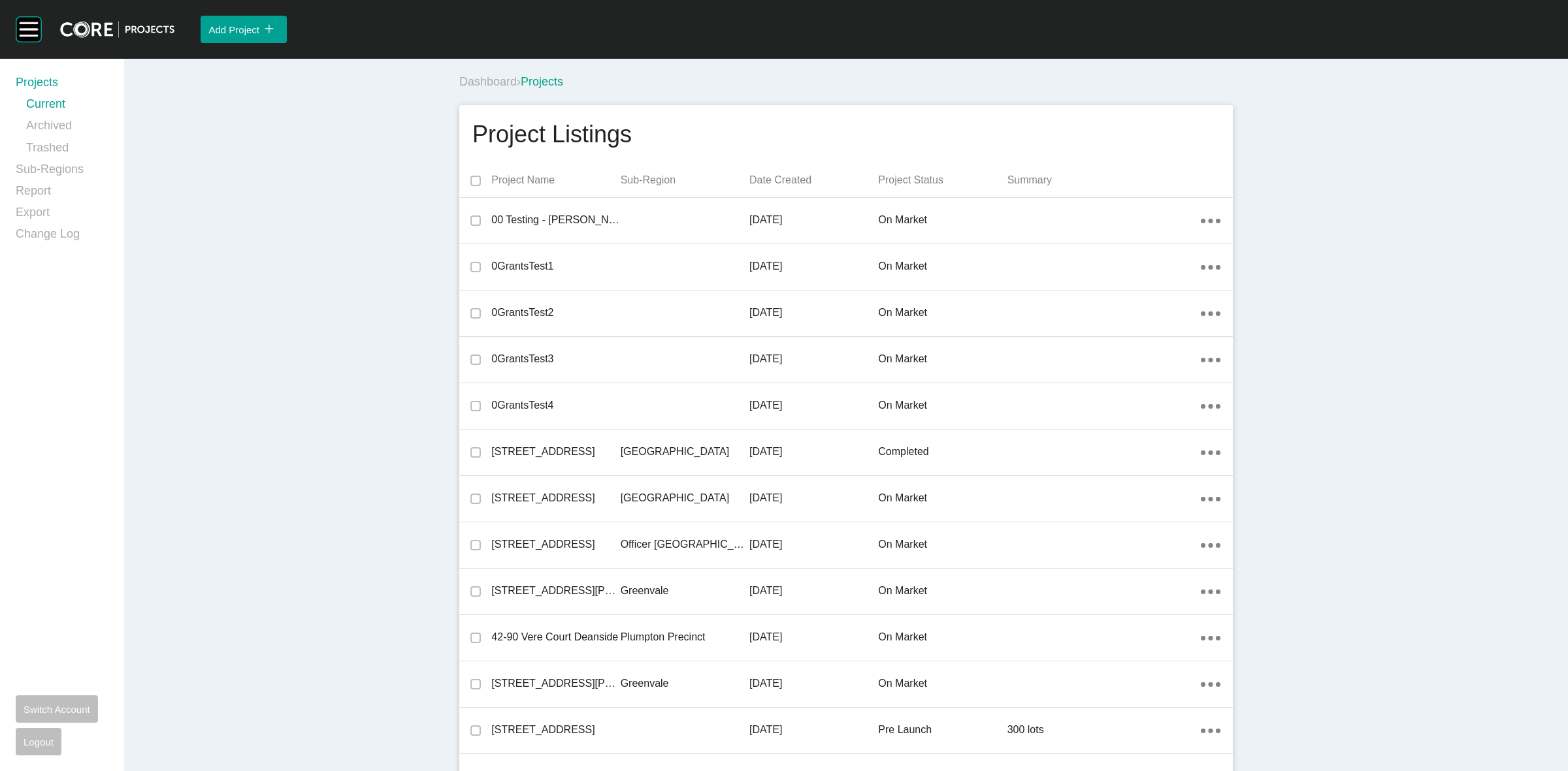
scroll to position [3634, 0]
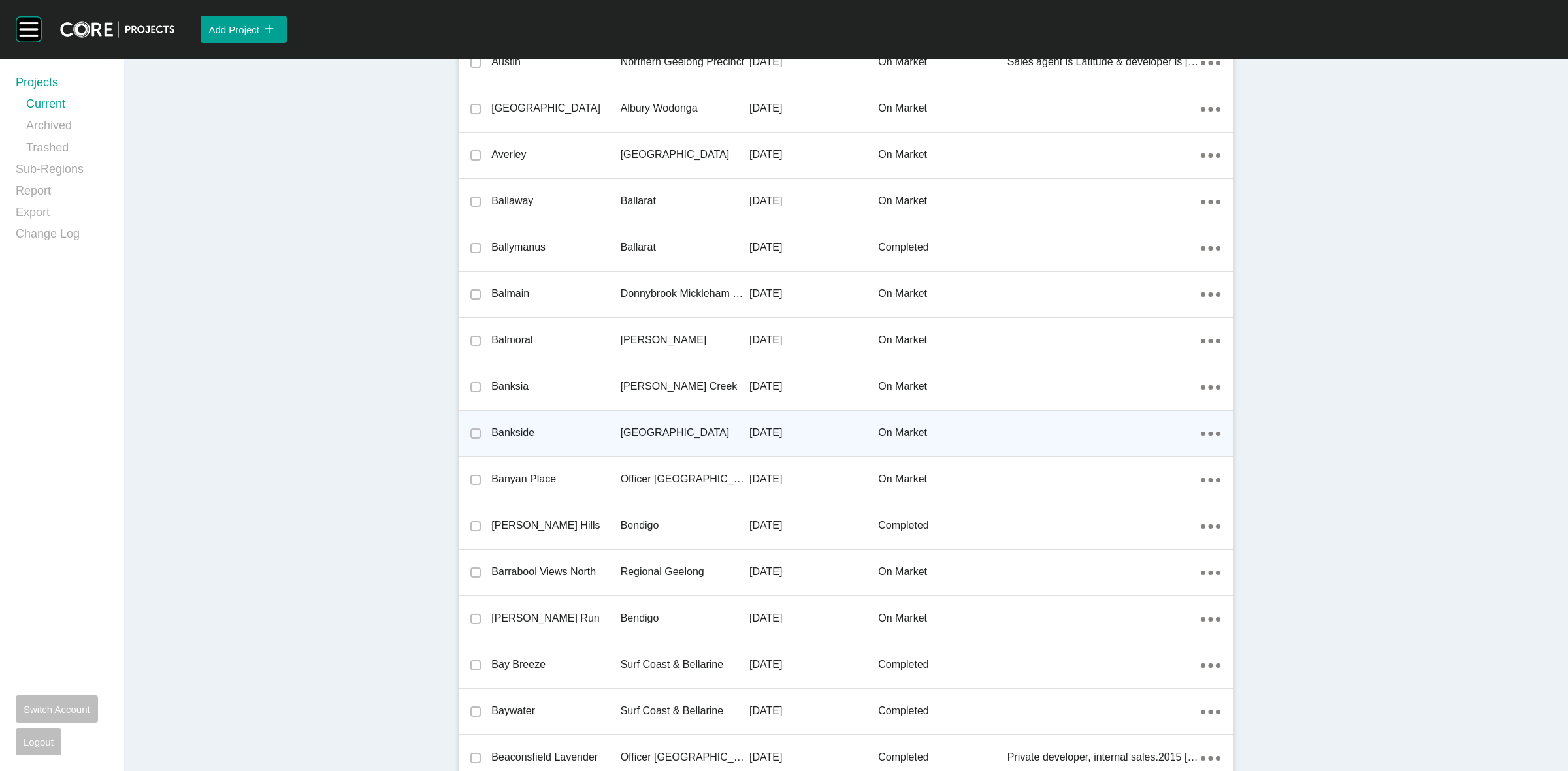
click at [634, 429] on p "[GEOGRAPHIC_DATA]" at bounding box center [685, 433] width 129 height 15
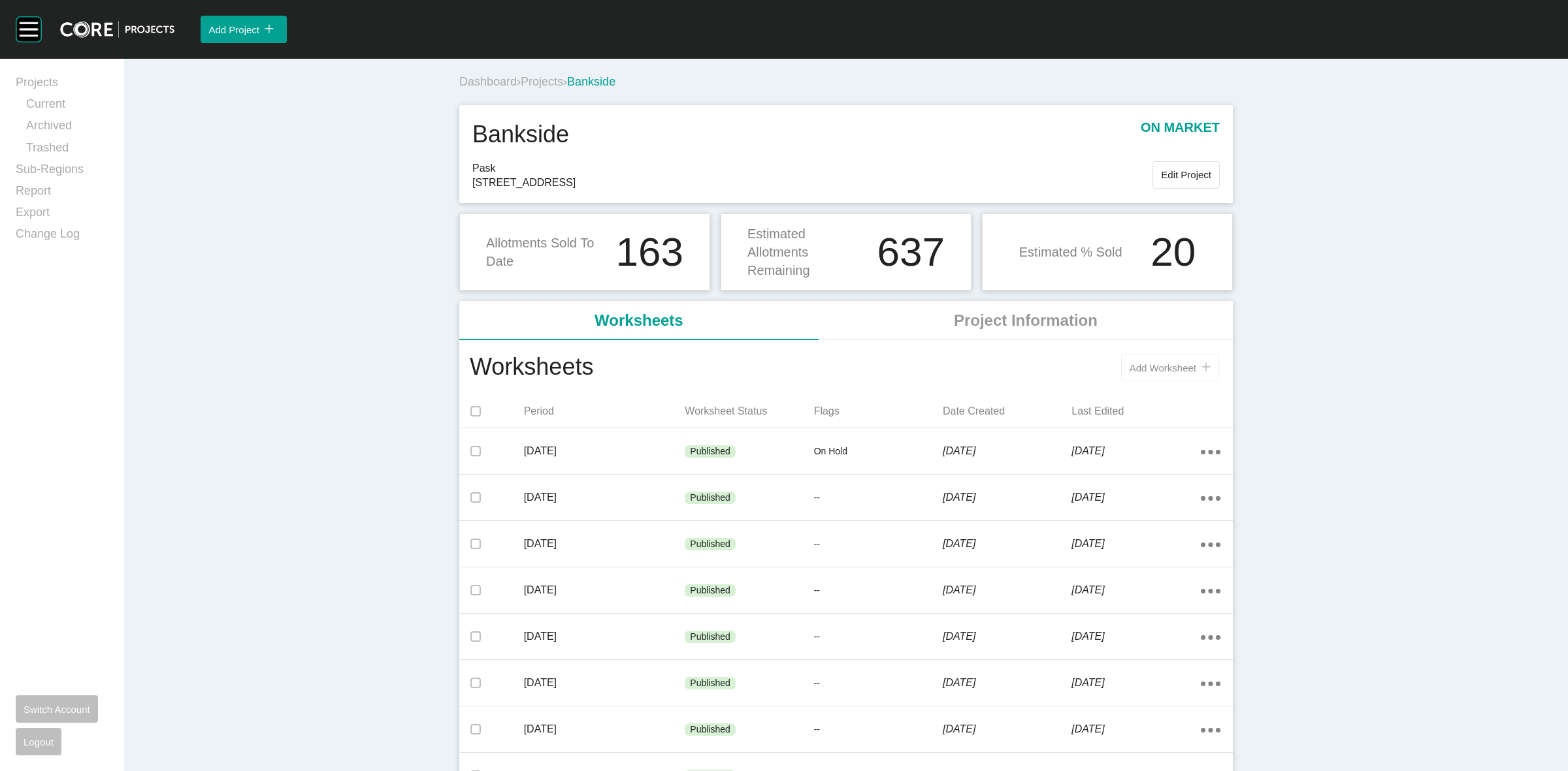
click at [1144, 369] on span "Add Worksheet" at bounding box center [1163, 368] width 67 height 11
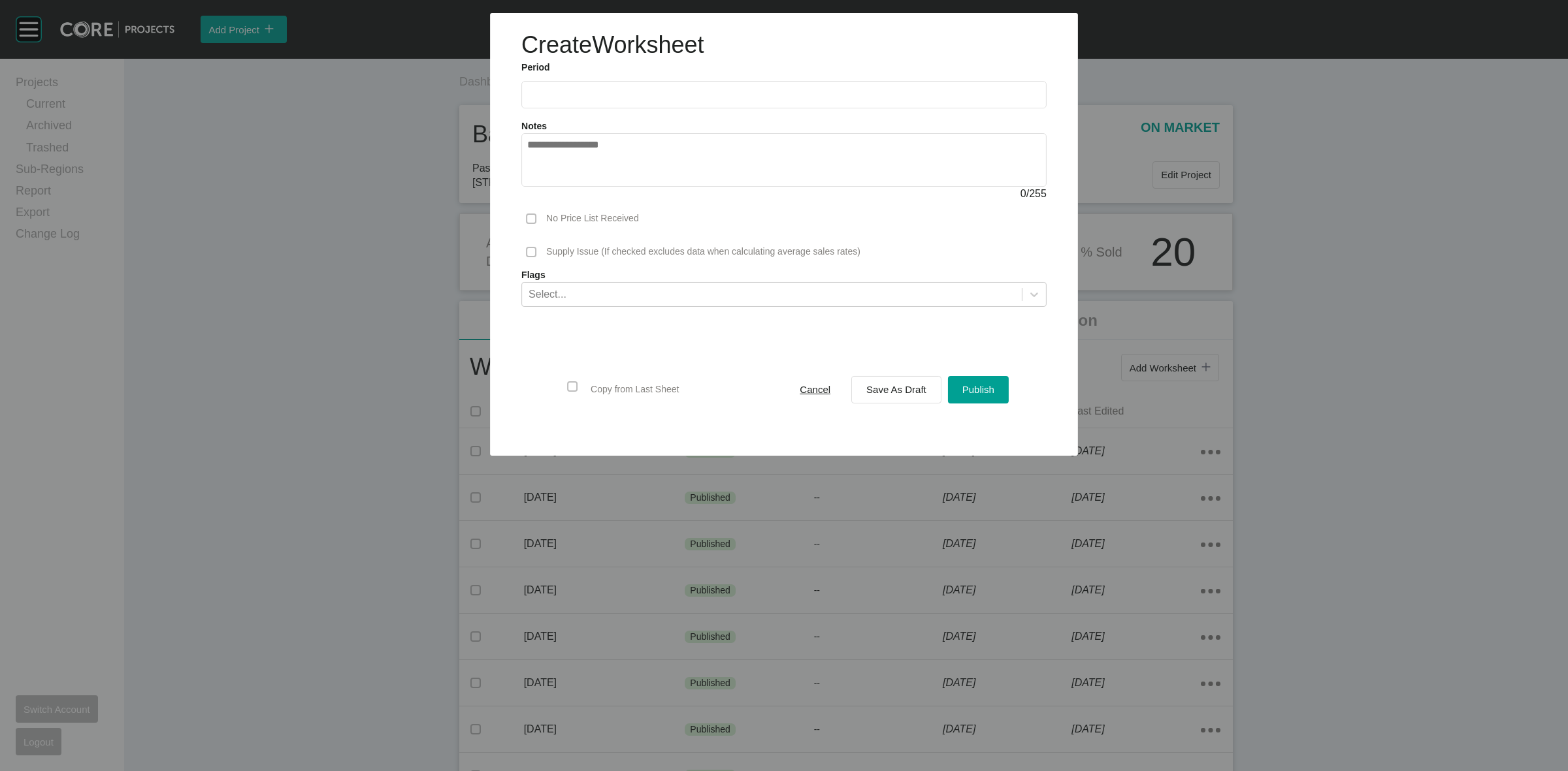
click at [807, 96] on input "text" at bounding box center [784, 95] width 513 height 11
click at [605, 191] on li "Aug" at bounding box center [590, 190] width 43 height 23
click at [637, 99] on input "**********" at bounding box center [784, 94] width 513 height 11
click at [621, 188] on li "Sep" at bounding box center [633, 190] width 43 height 23
type input "**********"
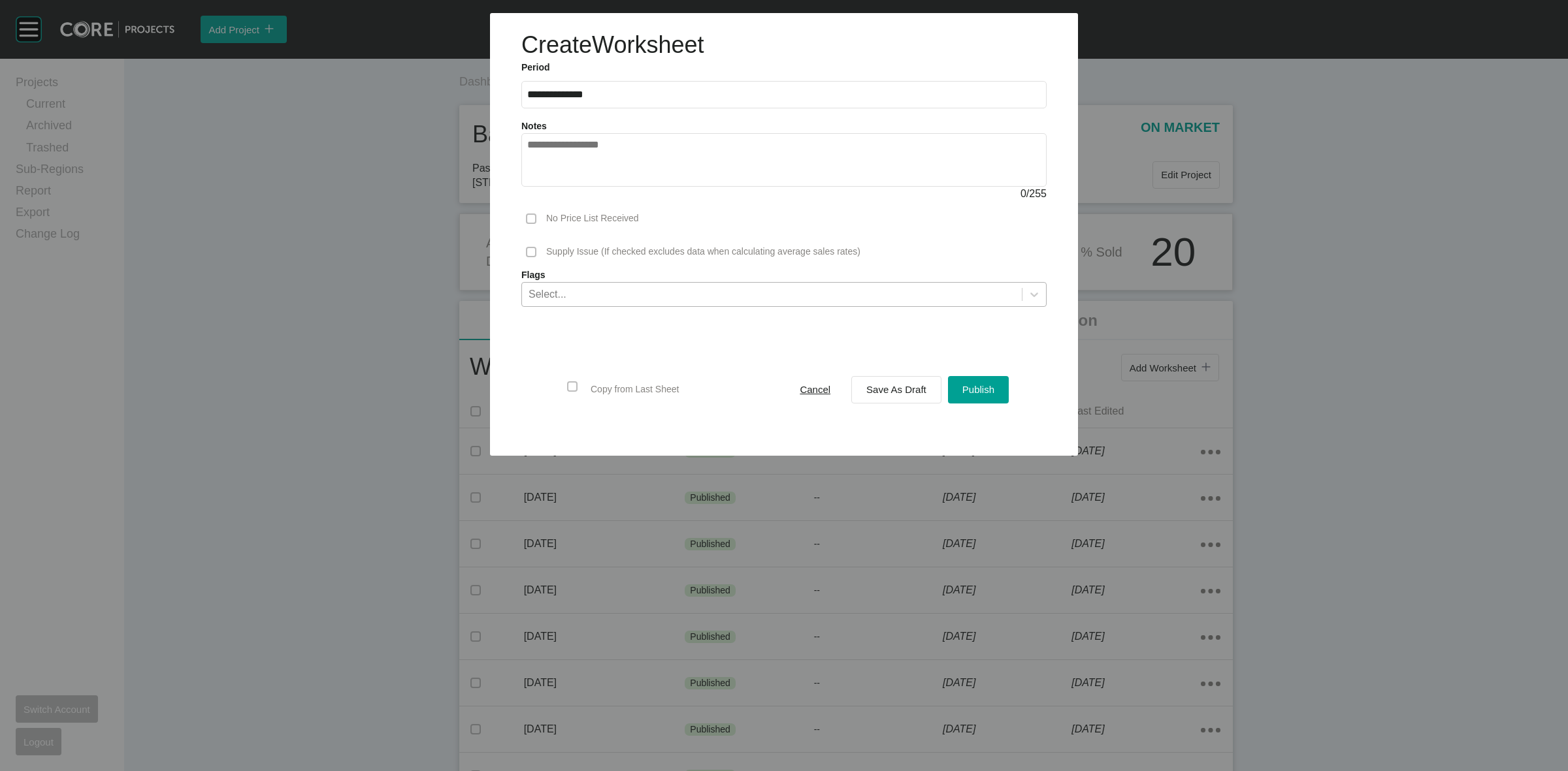
click at [634, 291] on div "Select..." at bounding box center [771, 294] width 500 height 23
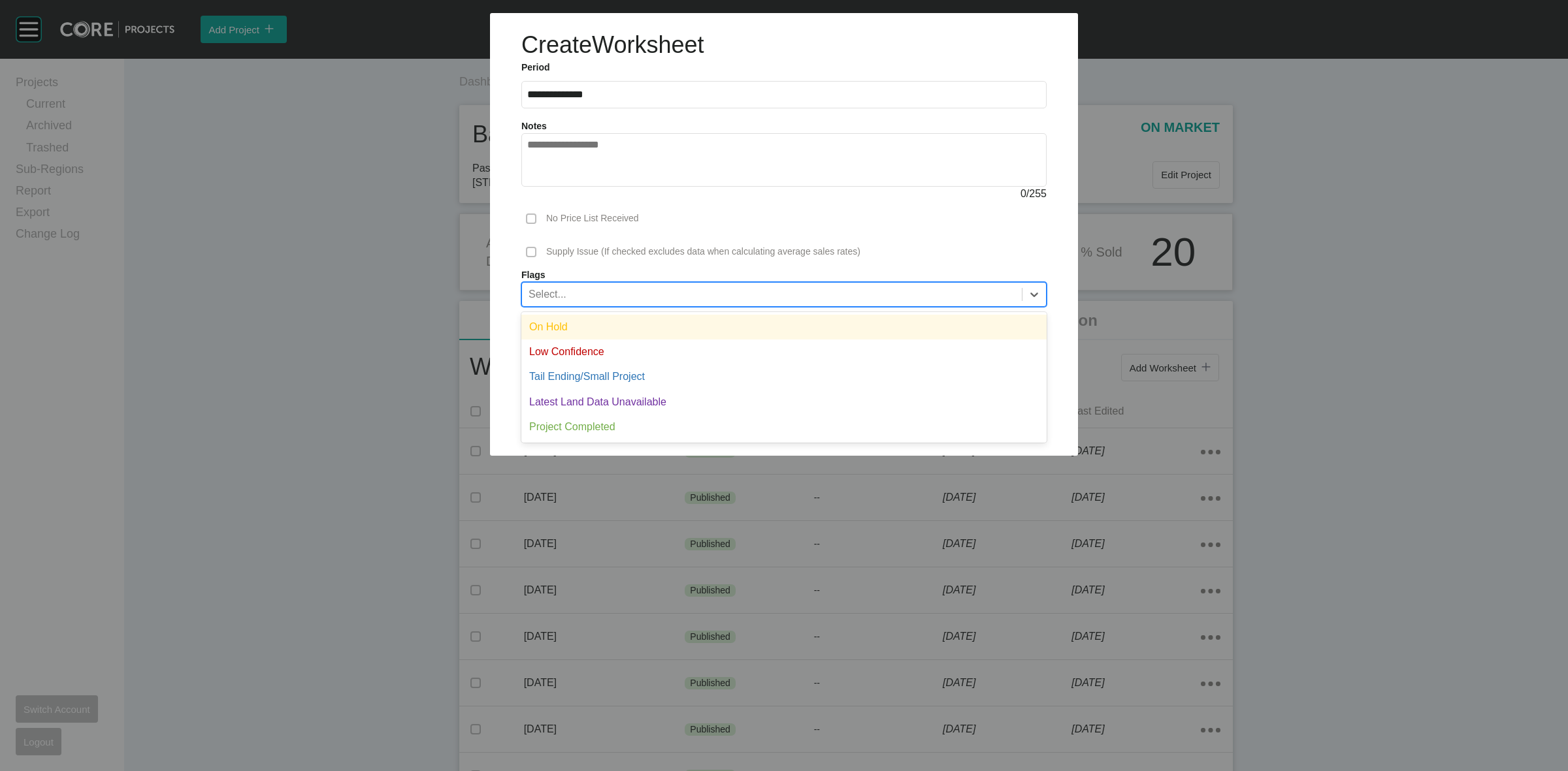
click at [606, 322] on div "On Hold" at bounding box center [784, 327] width 525 height 25
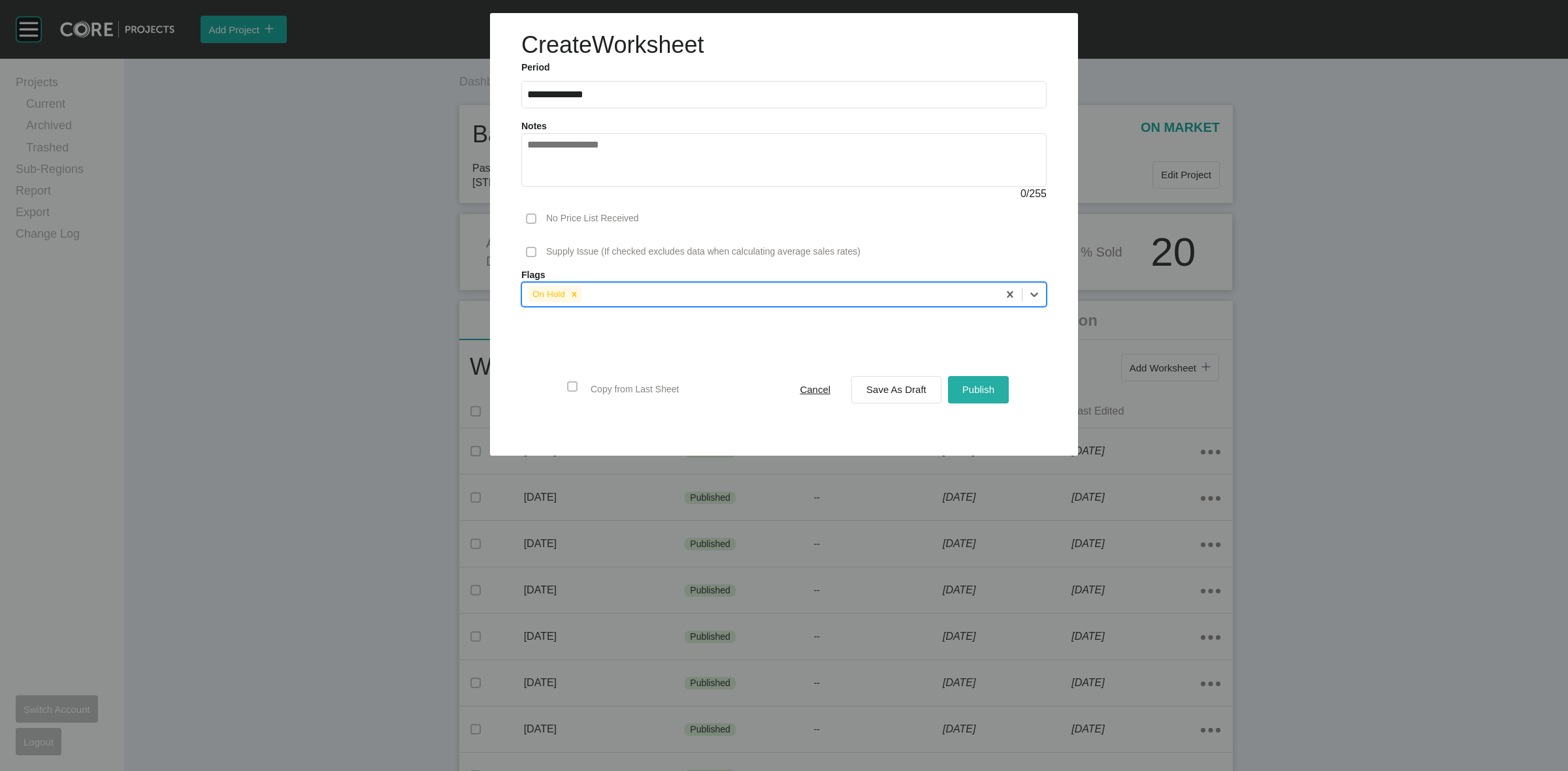
click at [957, 392] on button "Publish" at bounding box center [978, 390] width 61 height 28
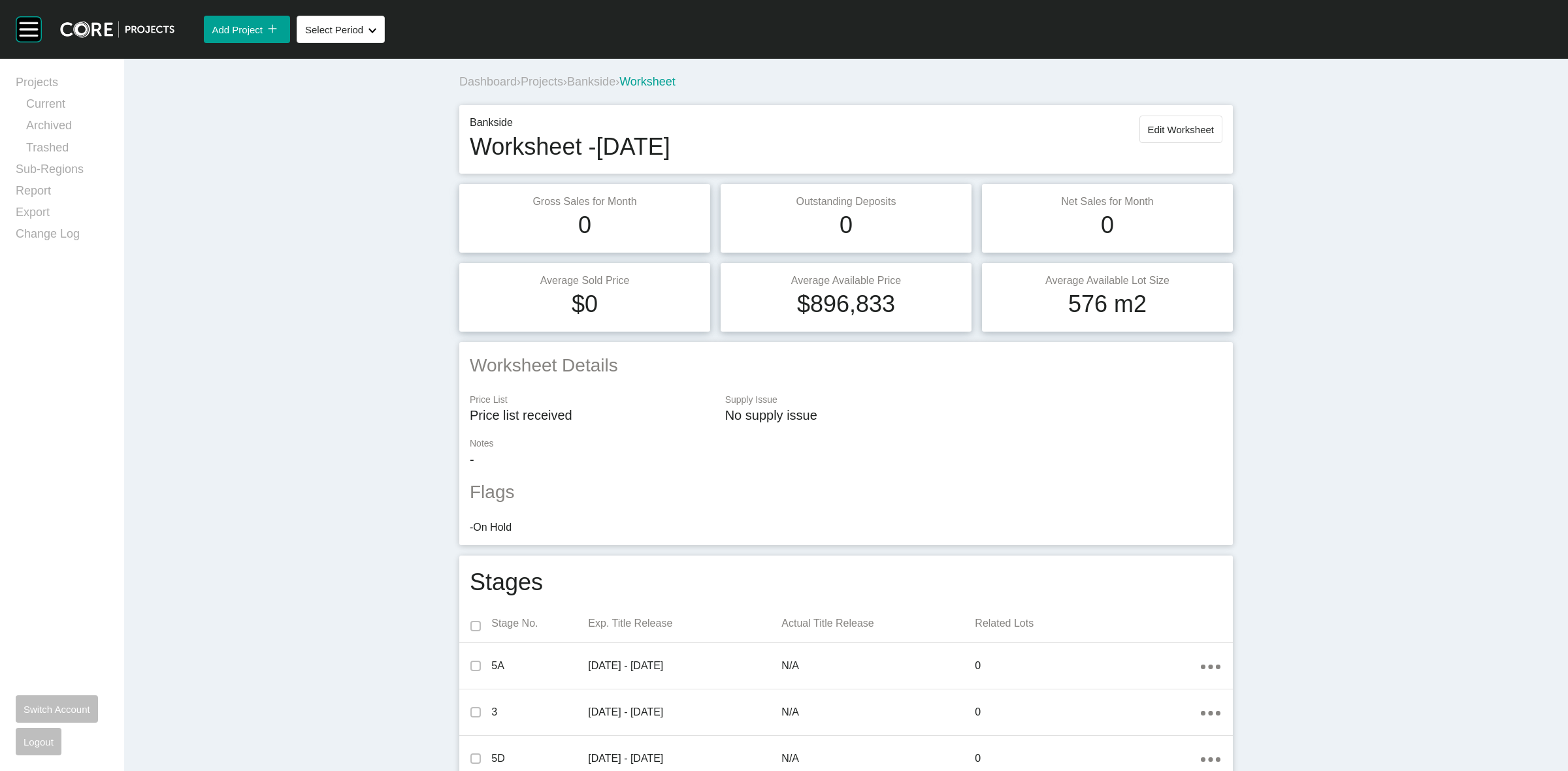
click at [597, 83] on span "Bankside" at bounding box center [591, 81] width 49 height 13
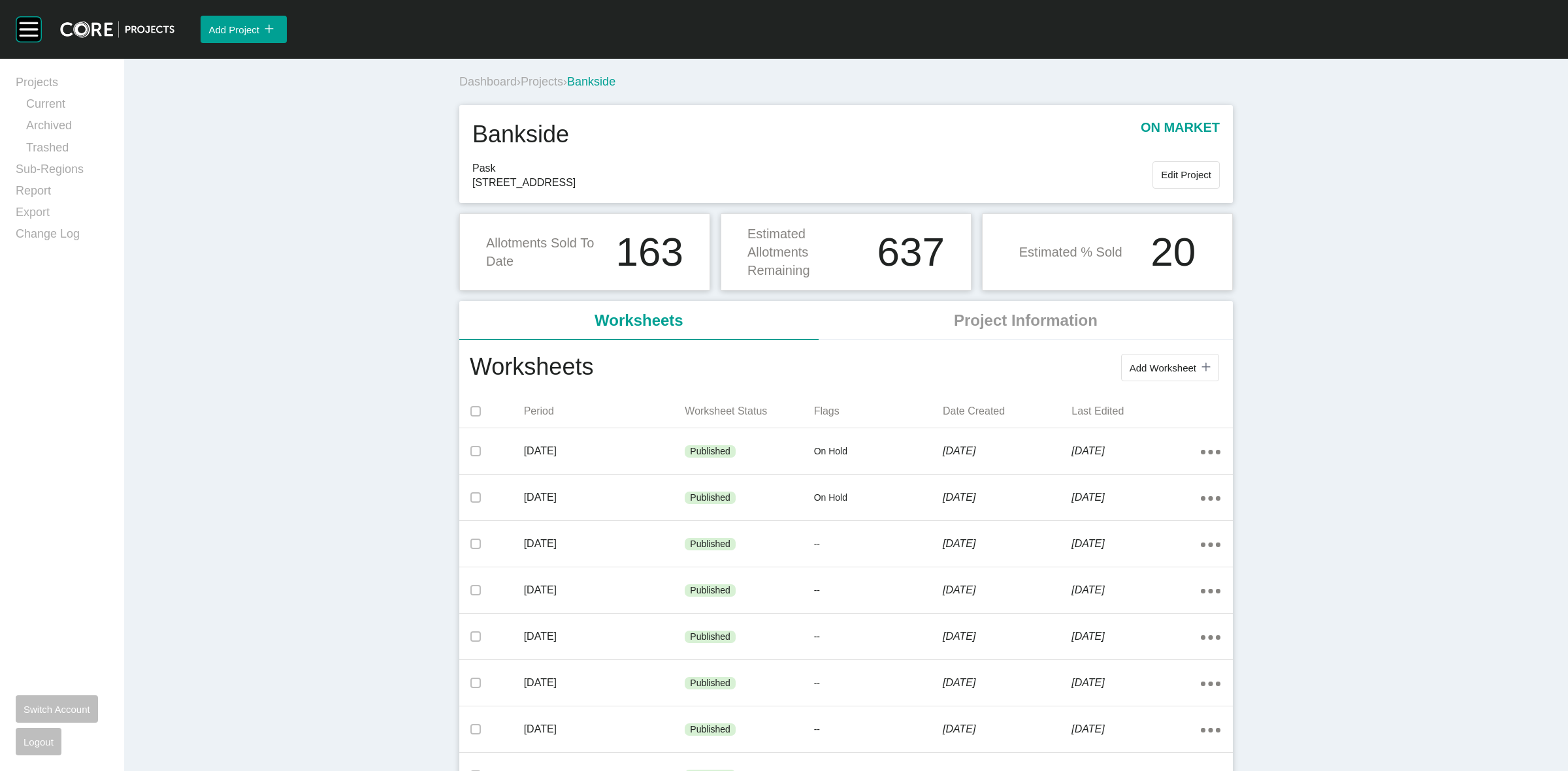
click at [534, 83] on span "Projects" at bounding box center [542, 81] width 43 height 13
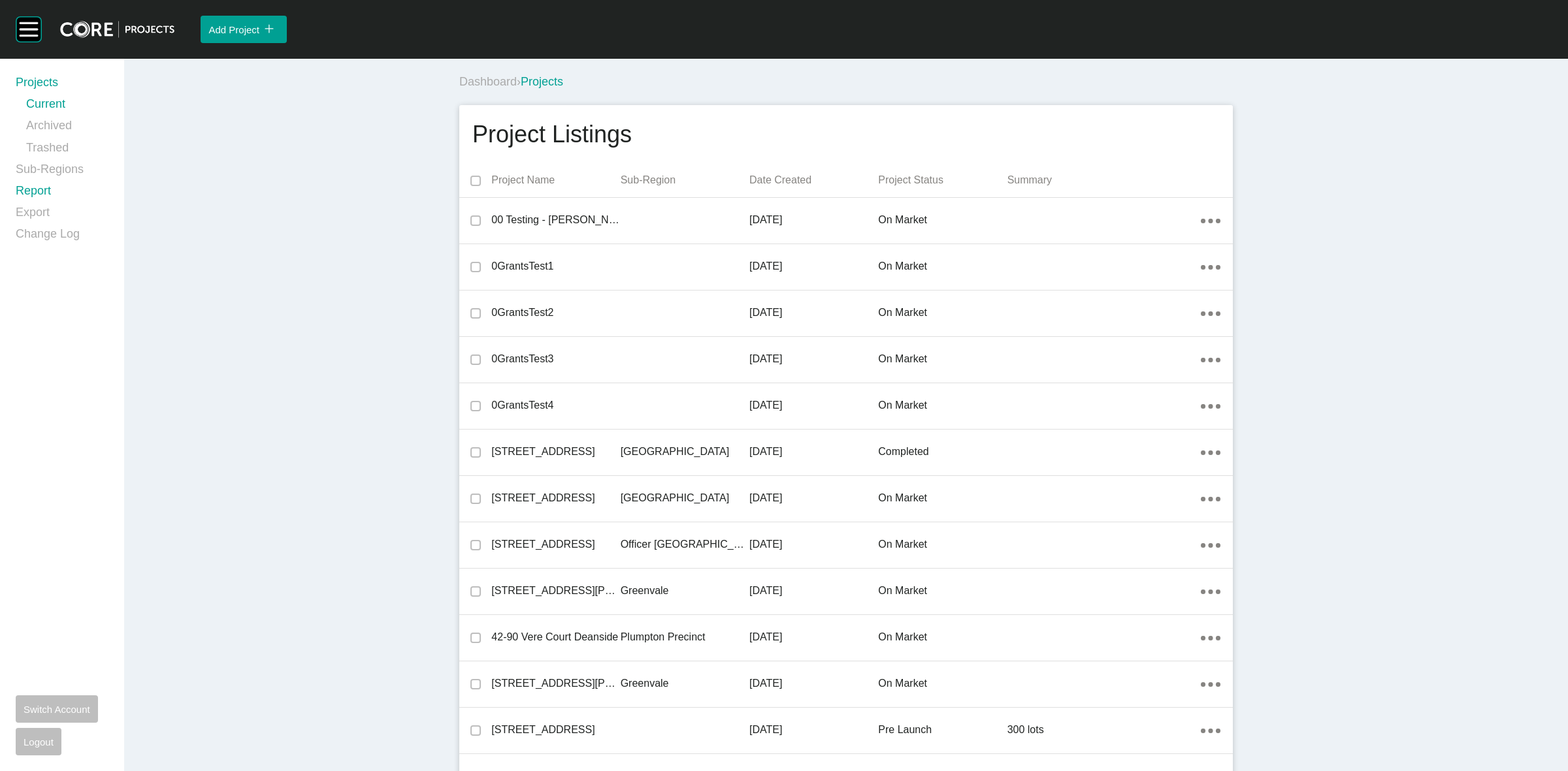
click at [28, 193] on link "Report" at bounding box center [62, 193] width 93 height 22
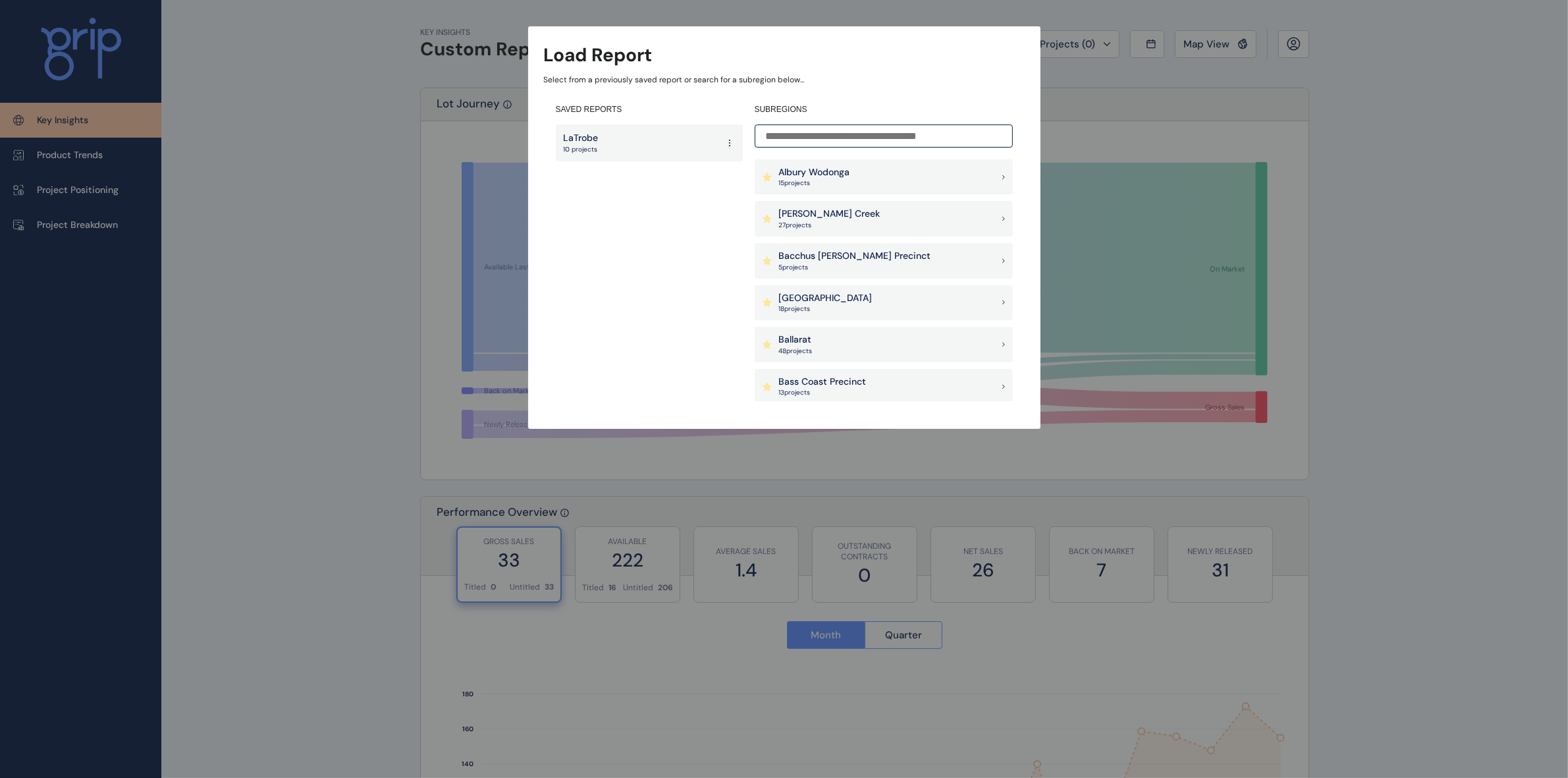
click at [837, 133] on input at bounding box center [884, 136] width 258 height 23
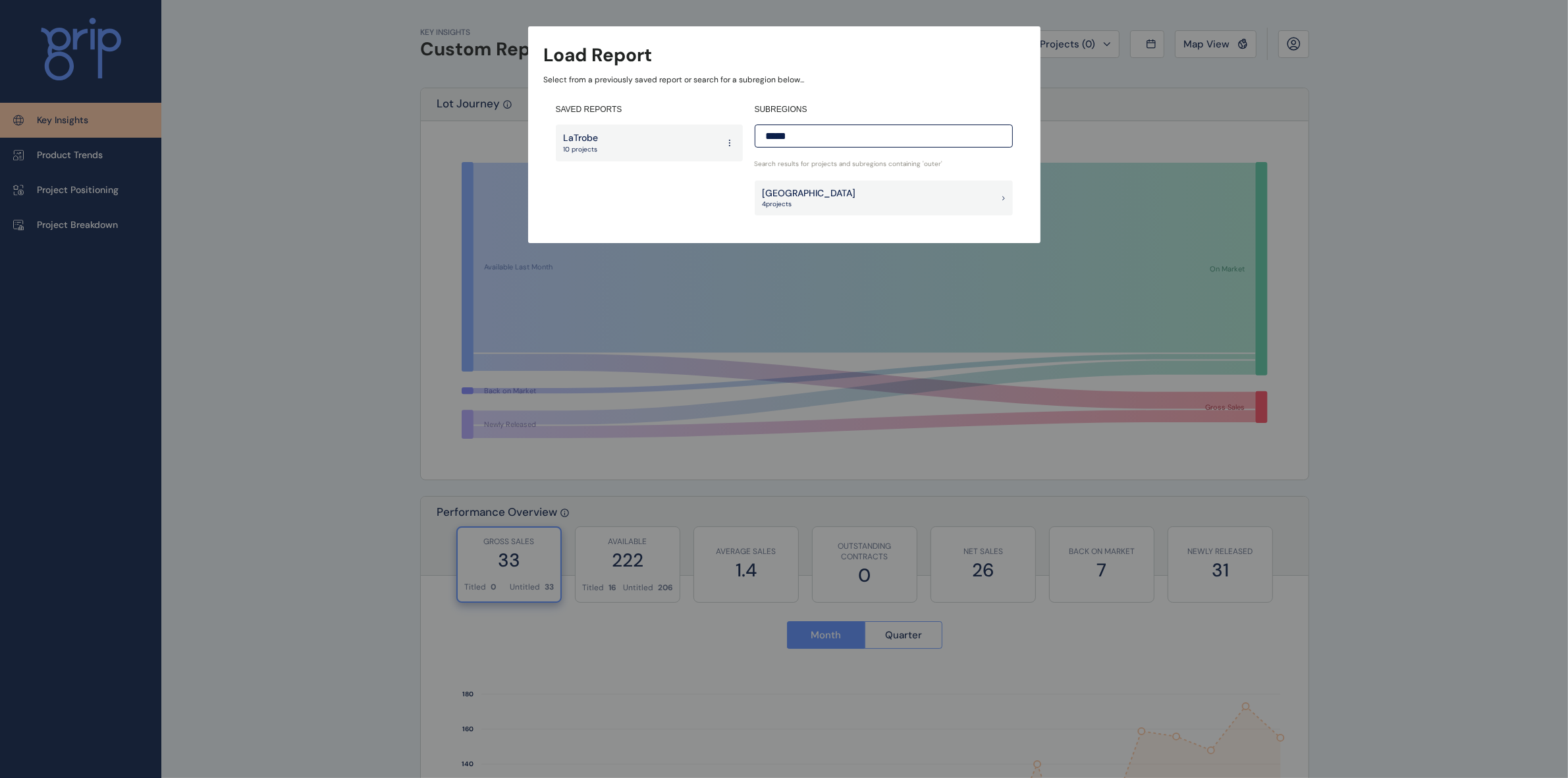
type input "*****"
click at [805, 208] on p "4 project s" at bounding box center [809, 204] width 94 height 10
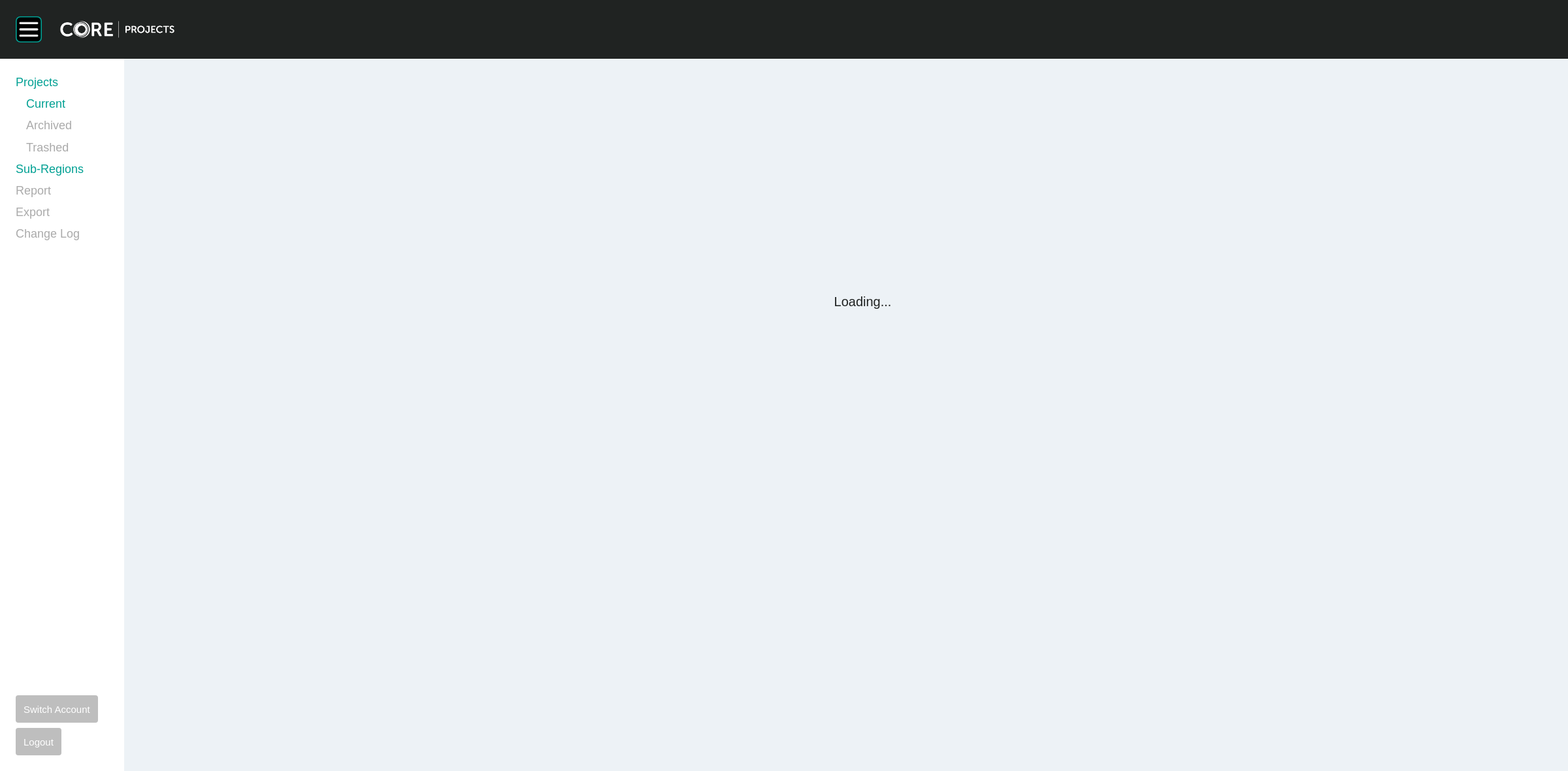
click at [50, 170] on link "Sub-Regions" at bounding box center [62, 172] width 93 height 22
click at [60, 172] on link "Sub-Regions" at bounding box center [62, 172] width 93 height 22
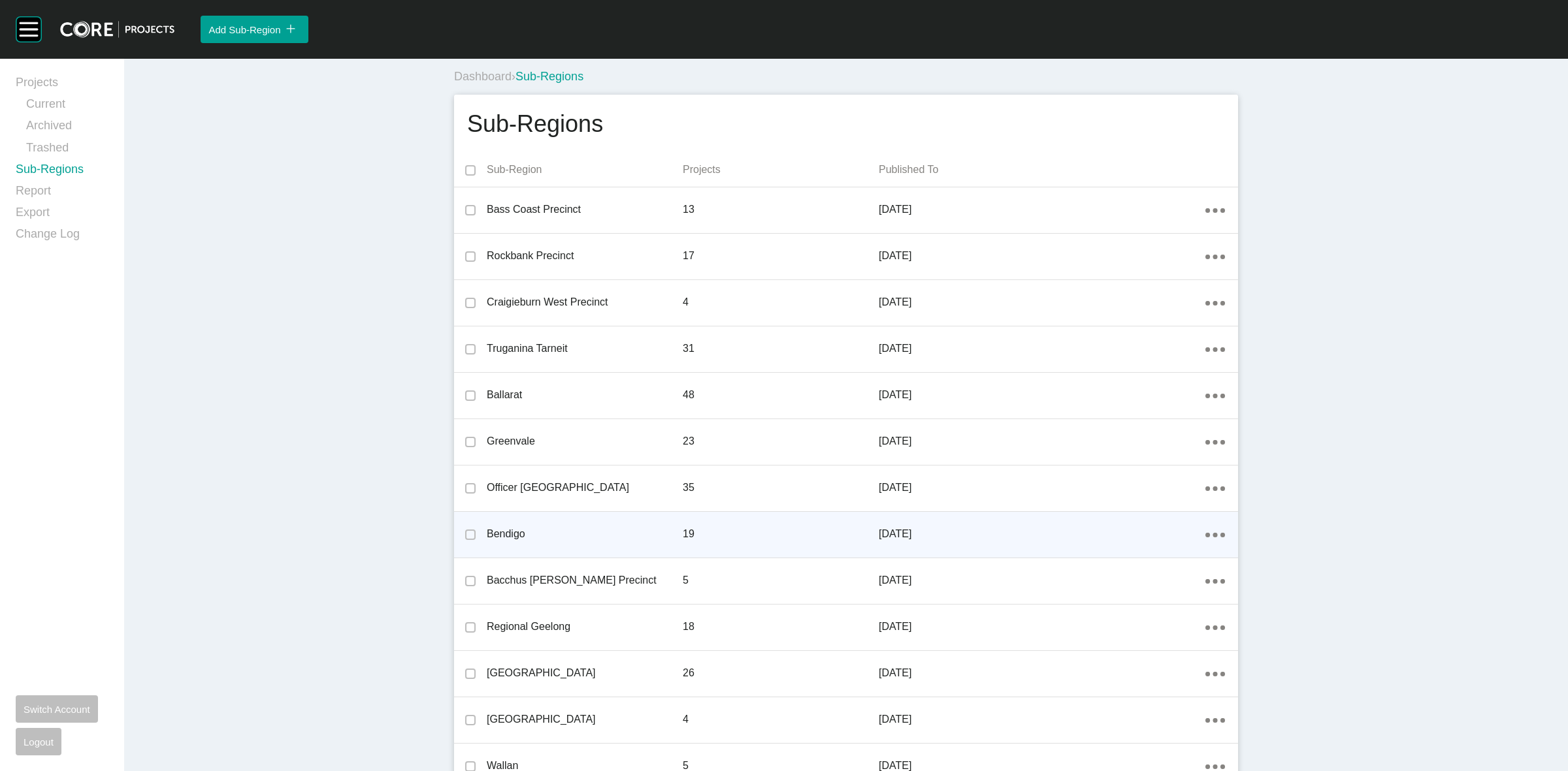
scroll to position [520, 0]
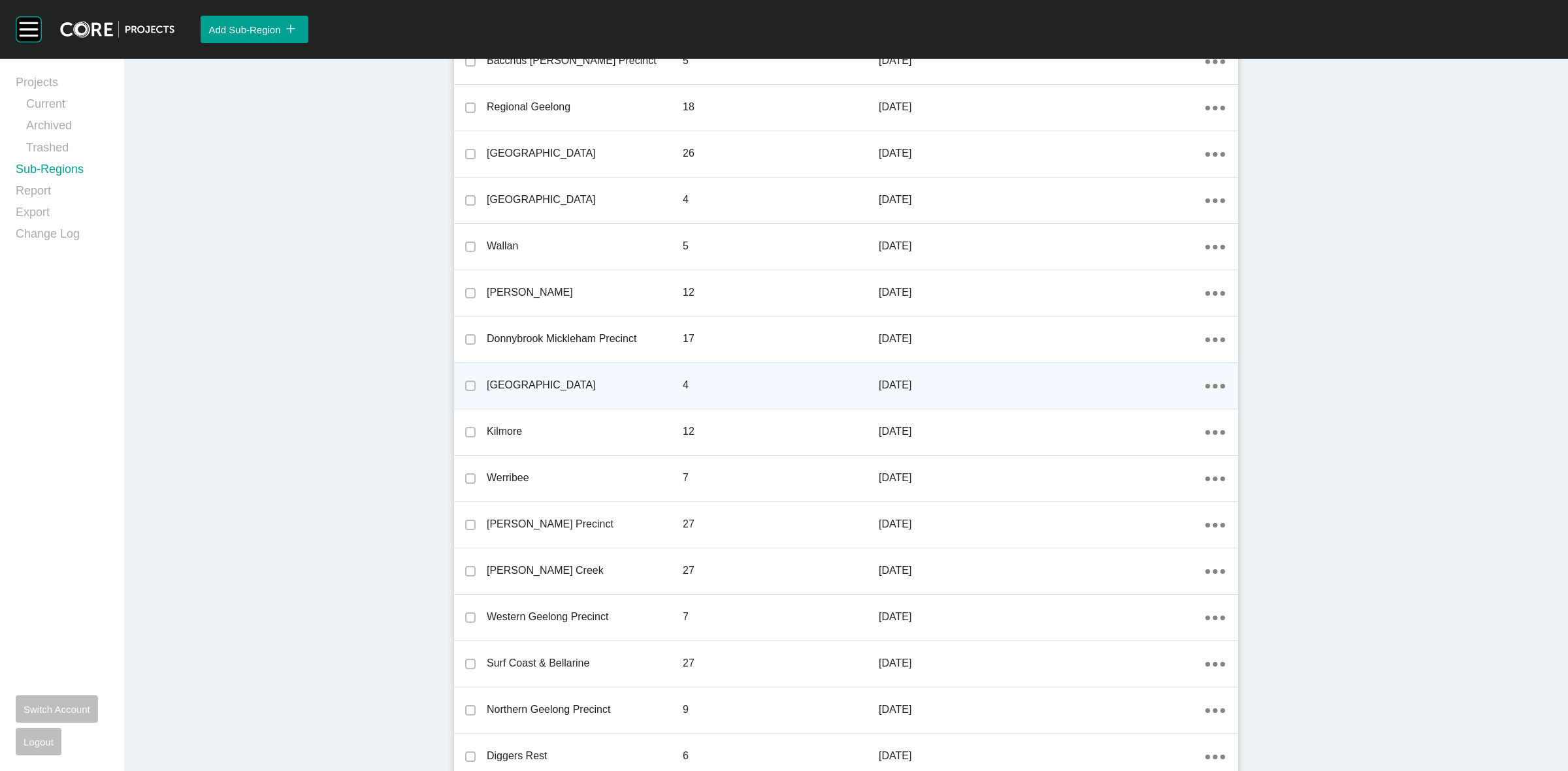
click at [1211, 387] on icon "Action Menu Dots Copy 6 Created with Sketch." at bounding box center [1215, 386] width 20 height 4
click at [1164, 389] on link "Edit" at bounding box center [1162, 388] width 36 height 20
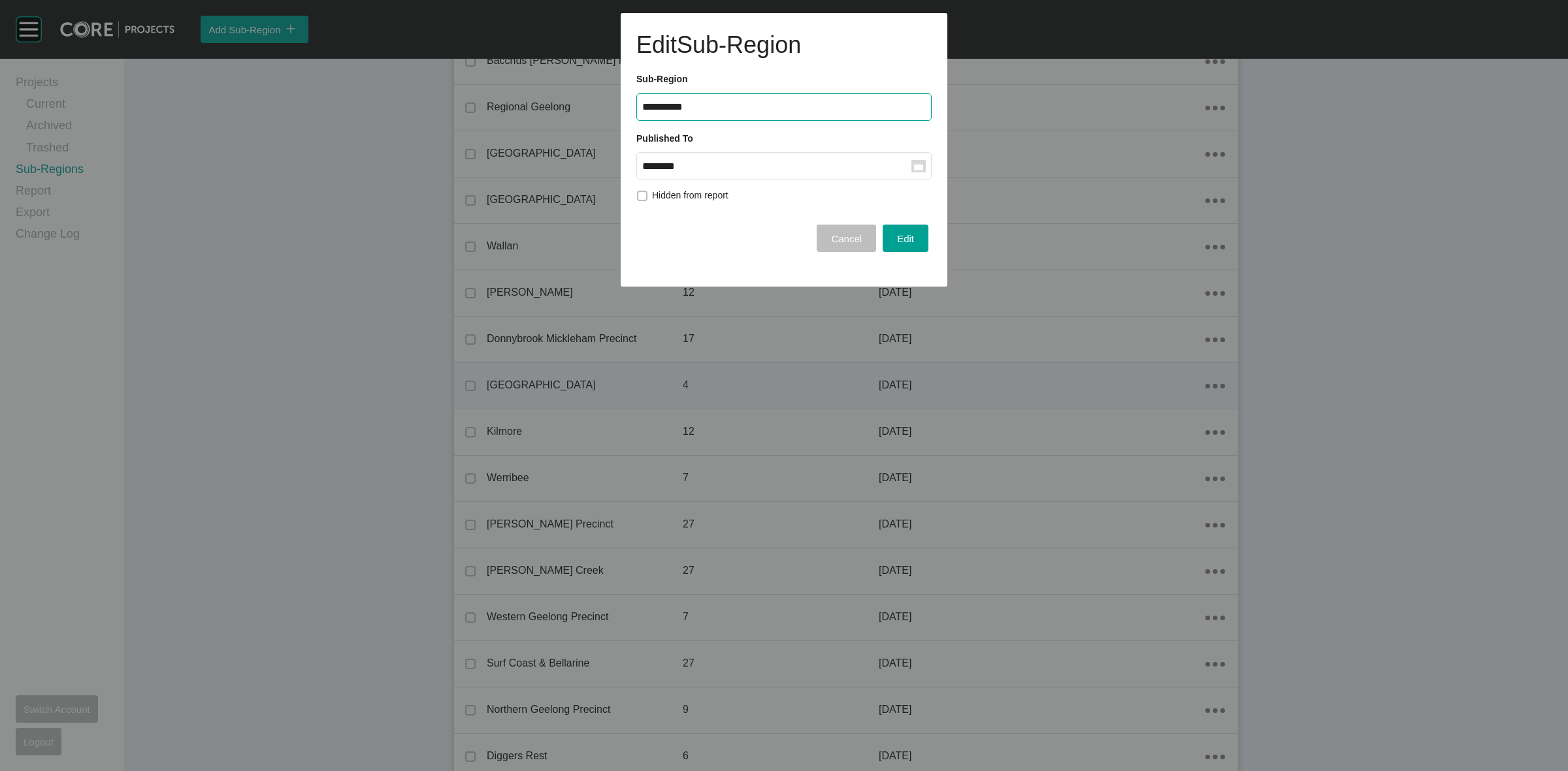
click at [812, 169] on input "********" at bounding box center [776, 166] width 269 height 11
click at [755, 272] on div "Sep" at bounding box center [755, 273] width 33 height 20
click at [907, 233] on span "Edit" at bounding box center [905, 238] width 17 height 11
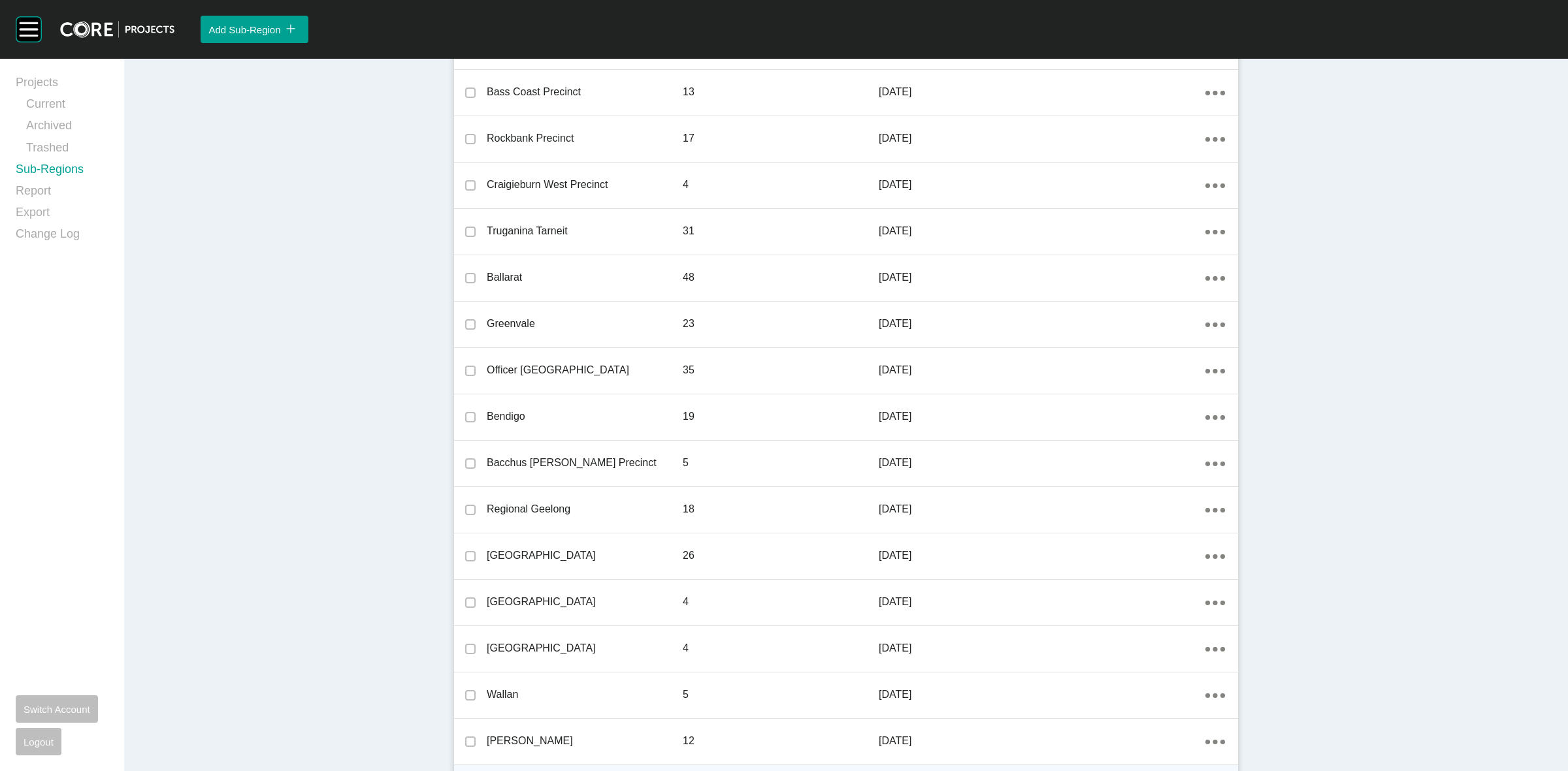
scroll to position [0, 0]
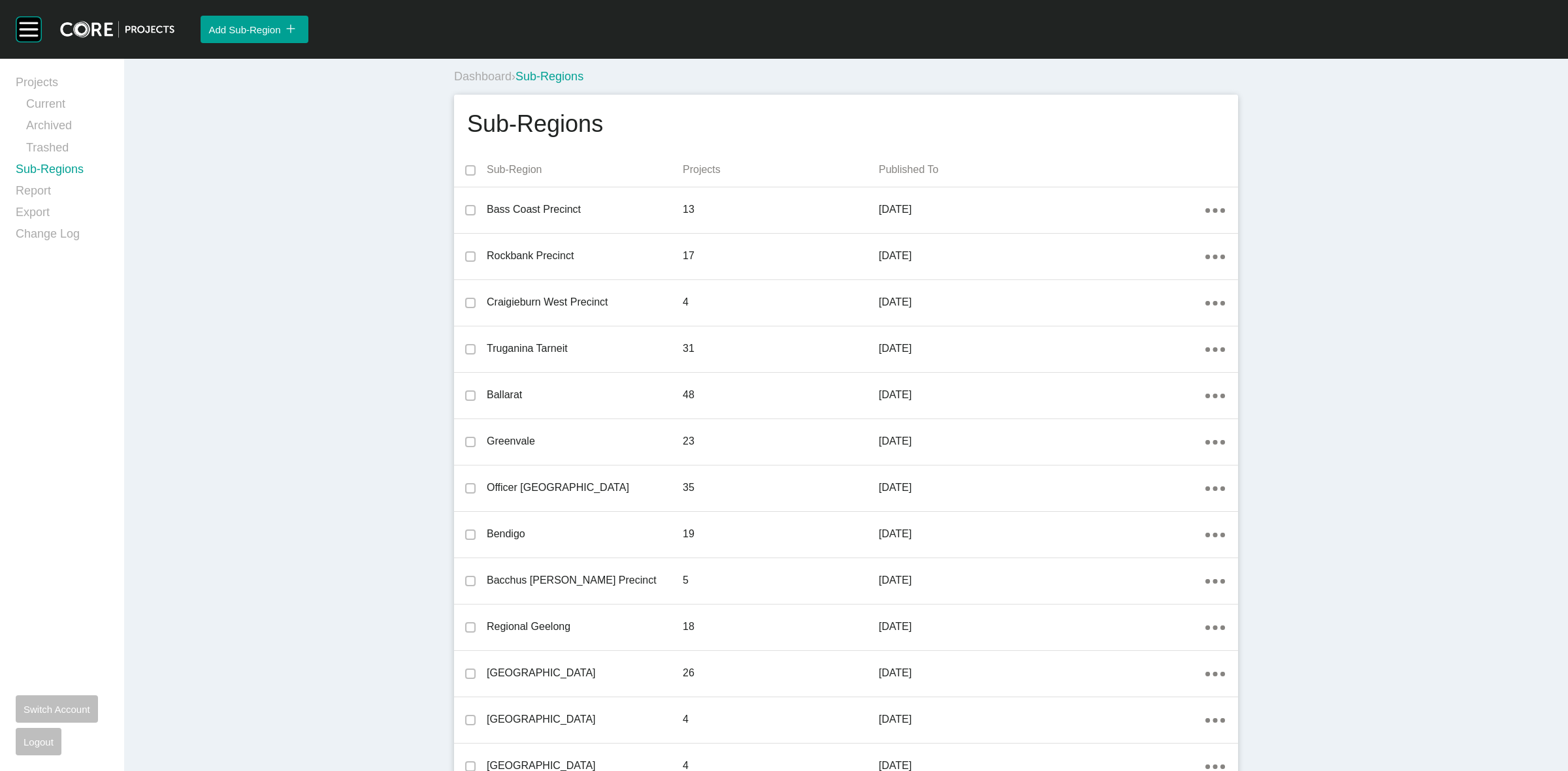
click at [912, 167] on p "Published To" at bounding box center [1042, 169] width 327 height 15
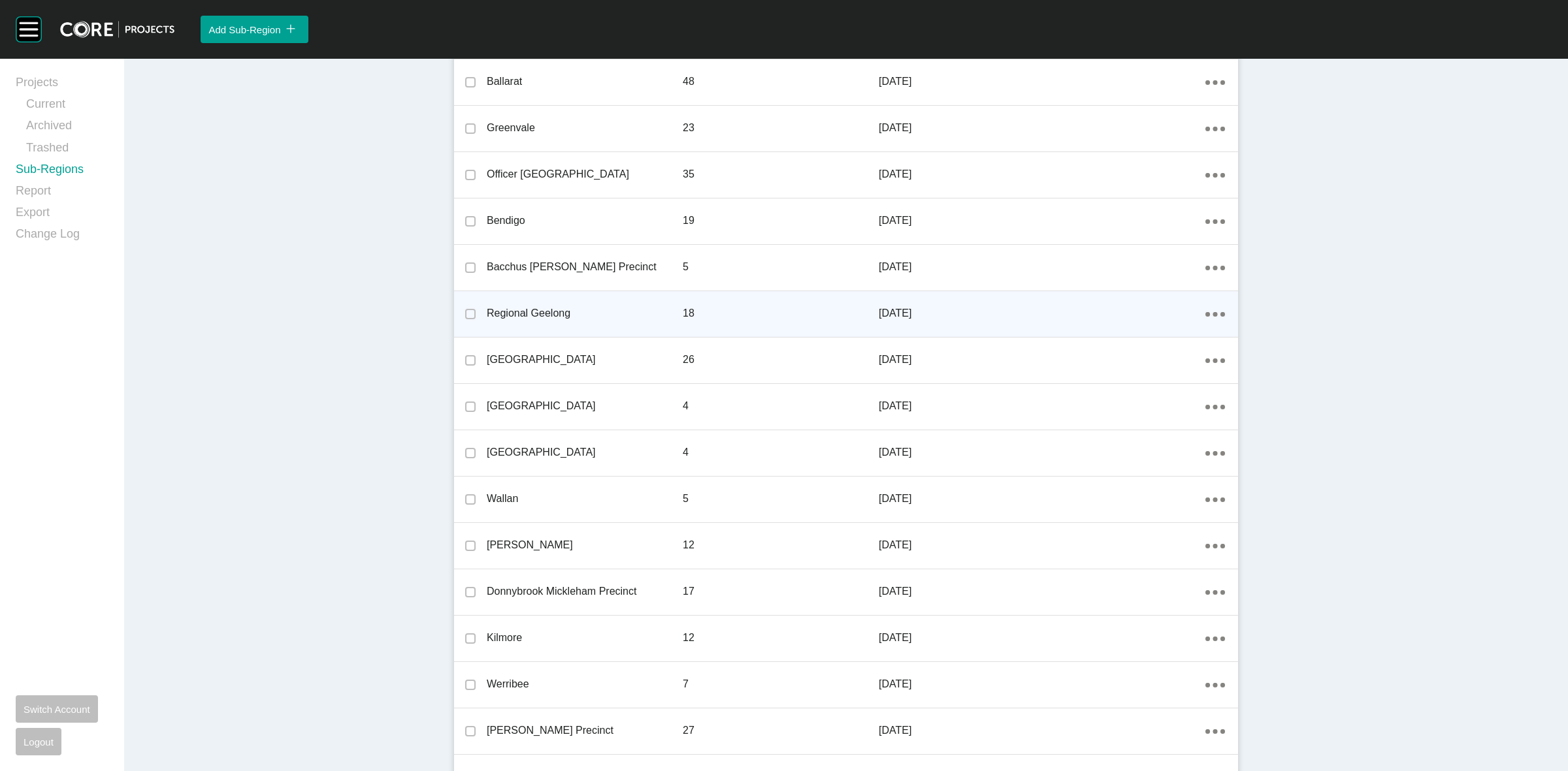
scroll to position [327, 0]
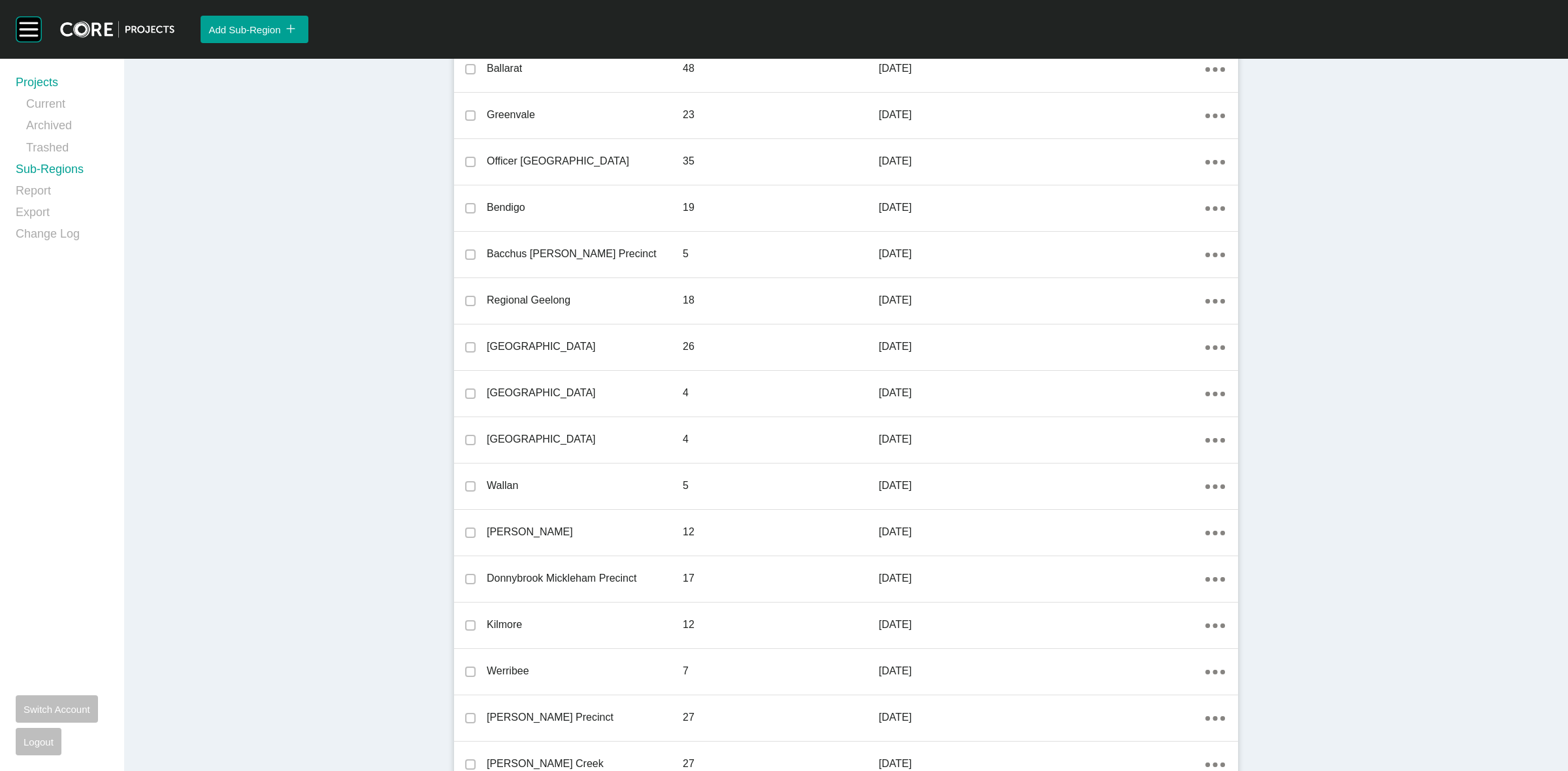
click at [40, 80] on link "Projects" at bounding box center [62, 85] width 93 height 22
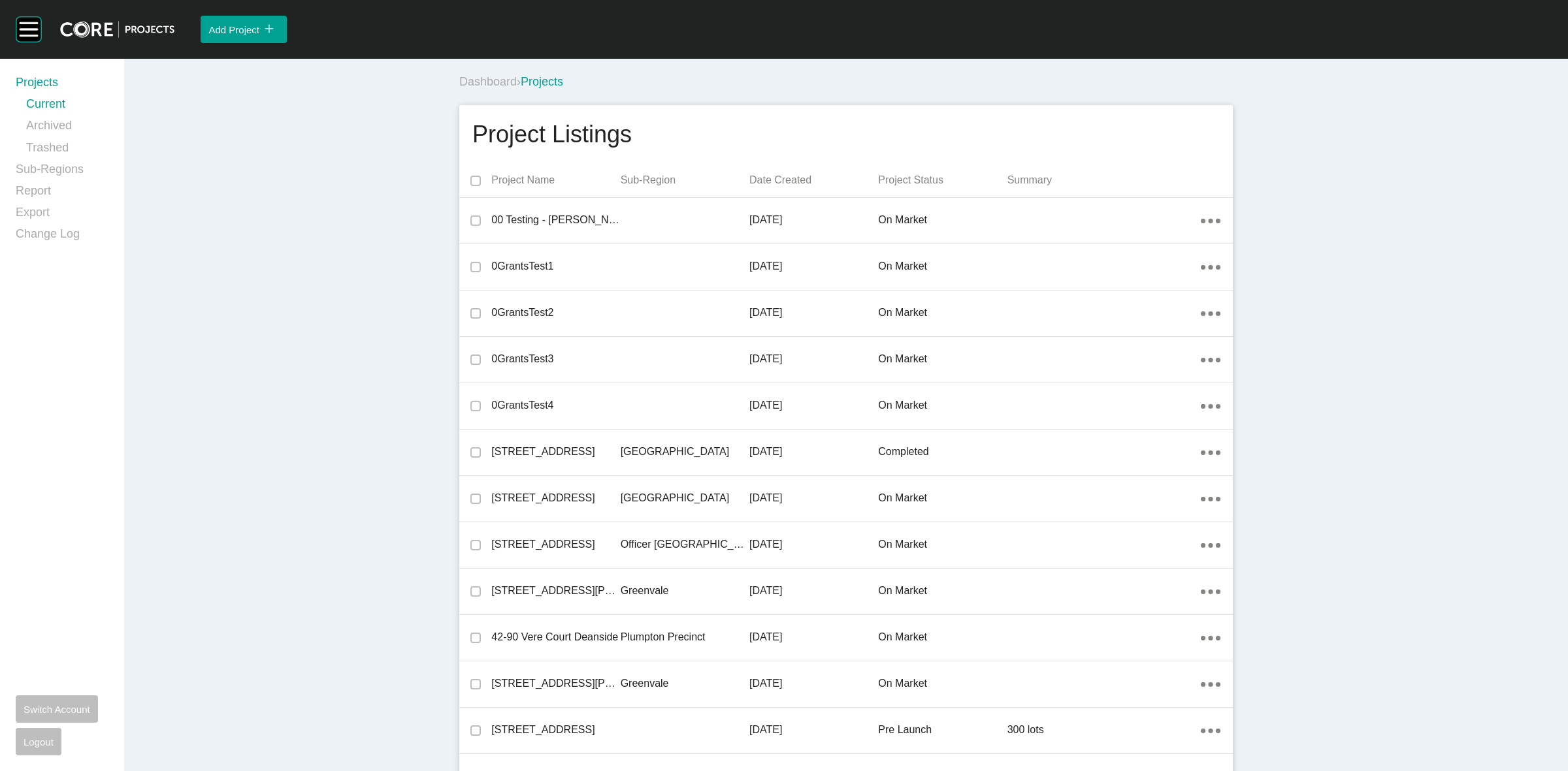
scroll to position [27174, 0]
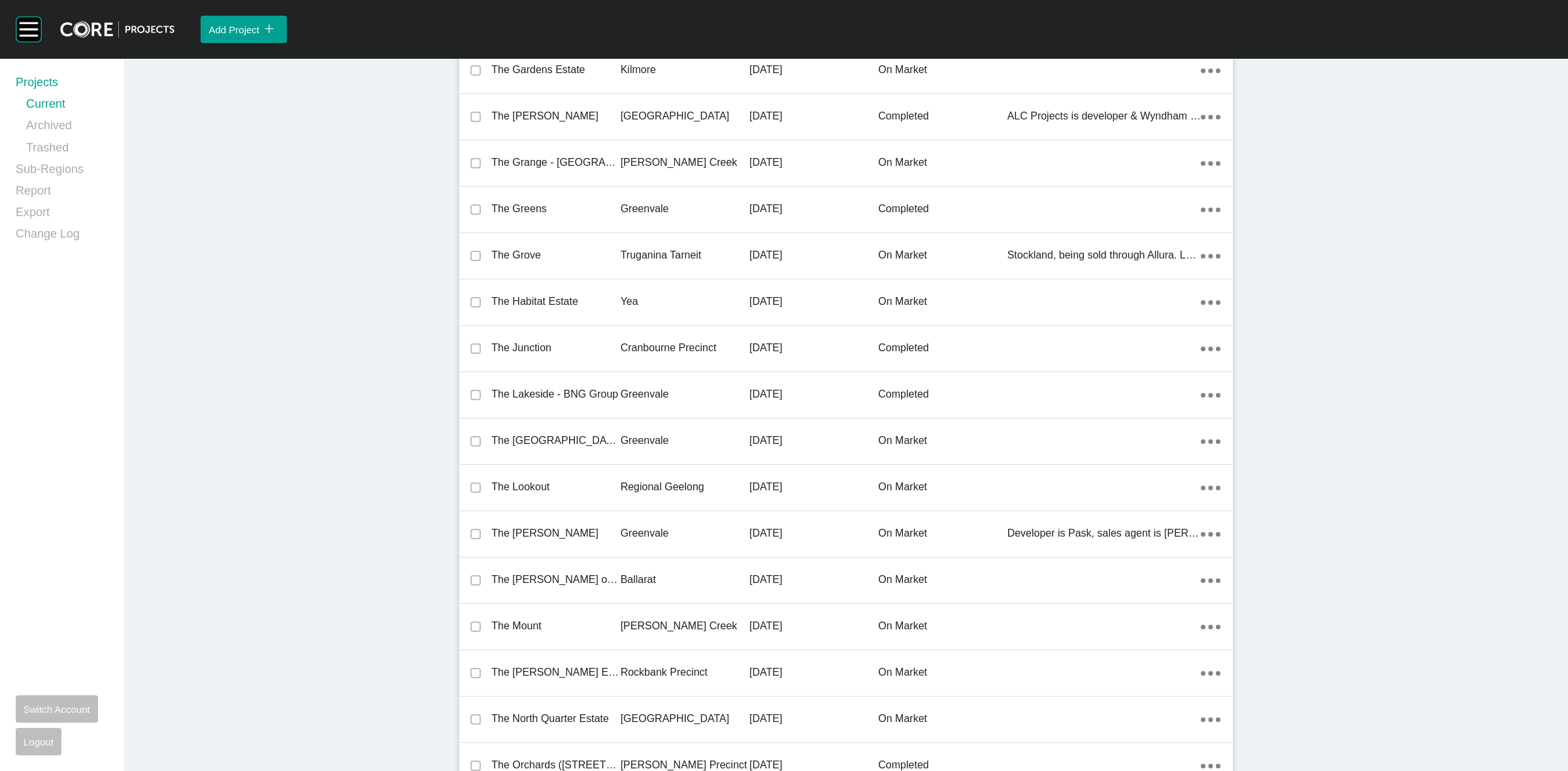
click at [645, 480] on p "Regional Geelong" at bounding box center [685, 487] width 129 height 15
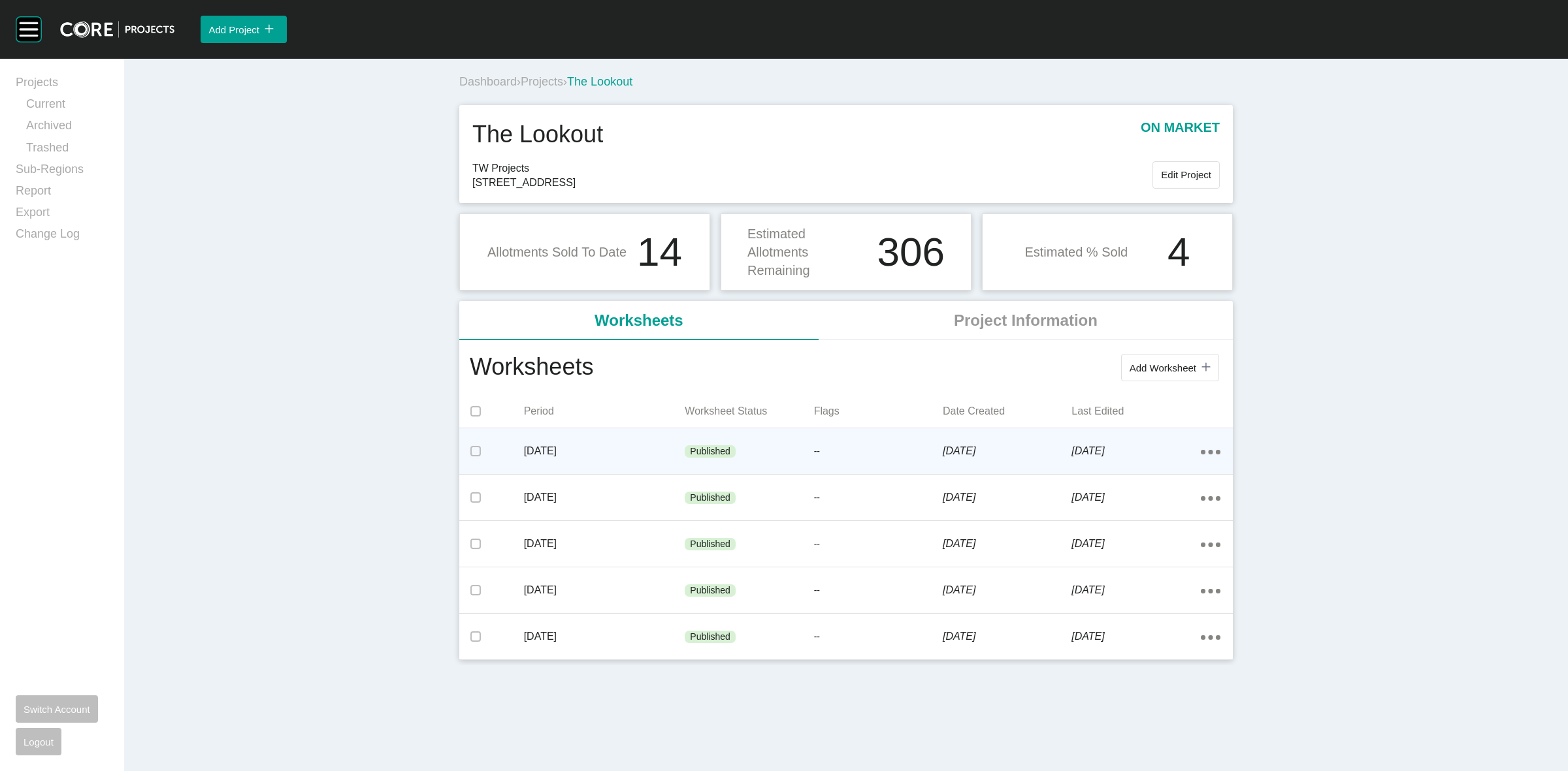
click at [1205, 455] on div "Action Menu Dots Copy 6 Created with Sketch." at bounding box center [1211, 451] width 20 height 15
click at [1161, 454] on link "Edit" at bounding box center [1163, 454] width 36 height 20
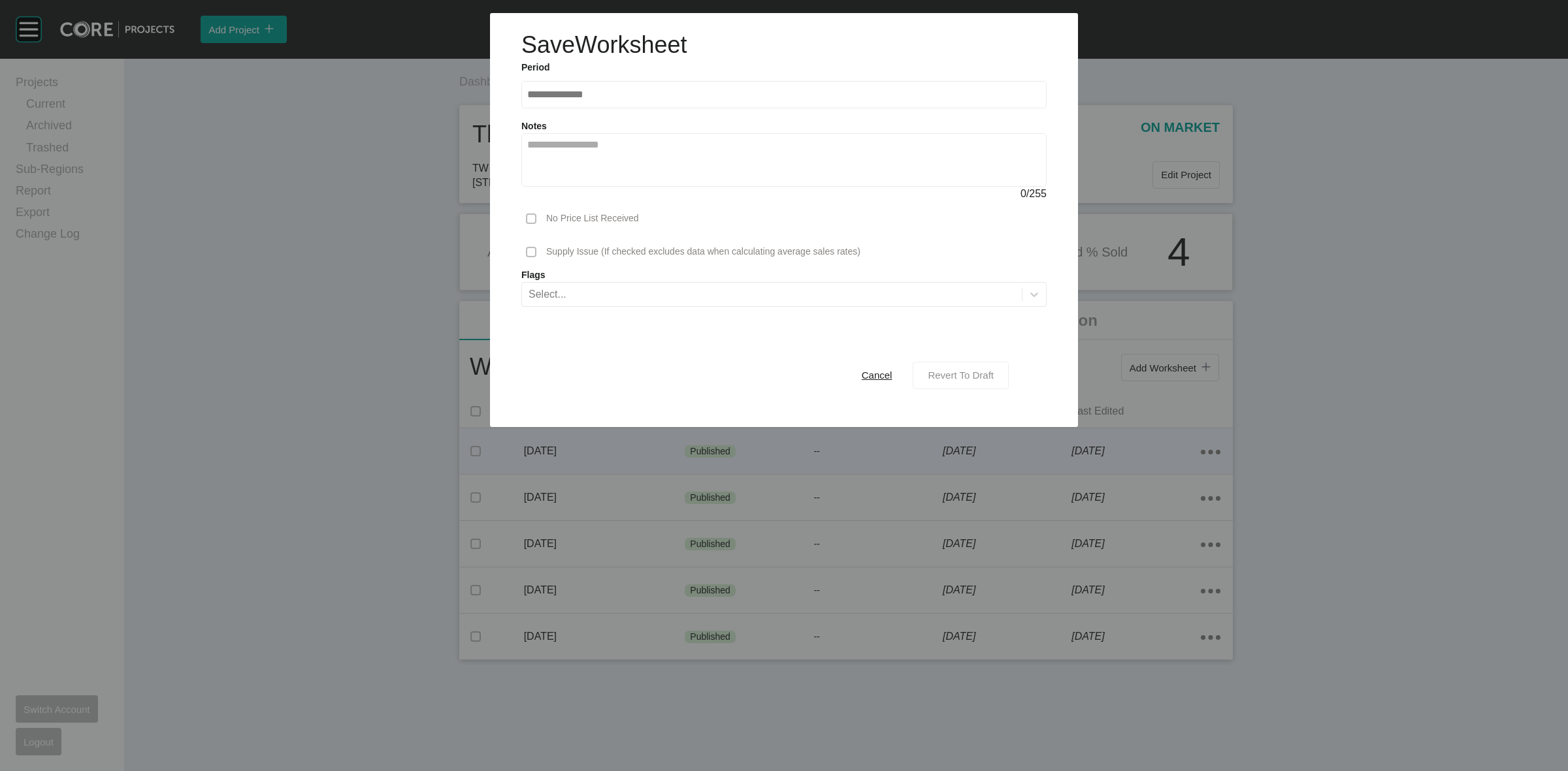
click at [951, 370] on span "Revert To Draft" at bounding box center [961, 375] width 66 height 11
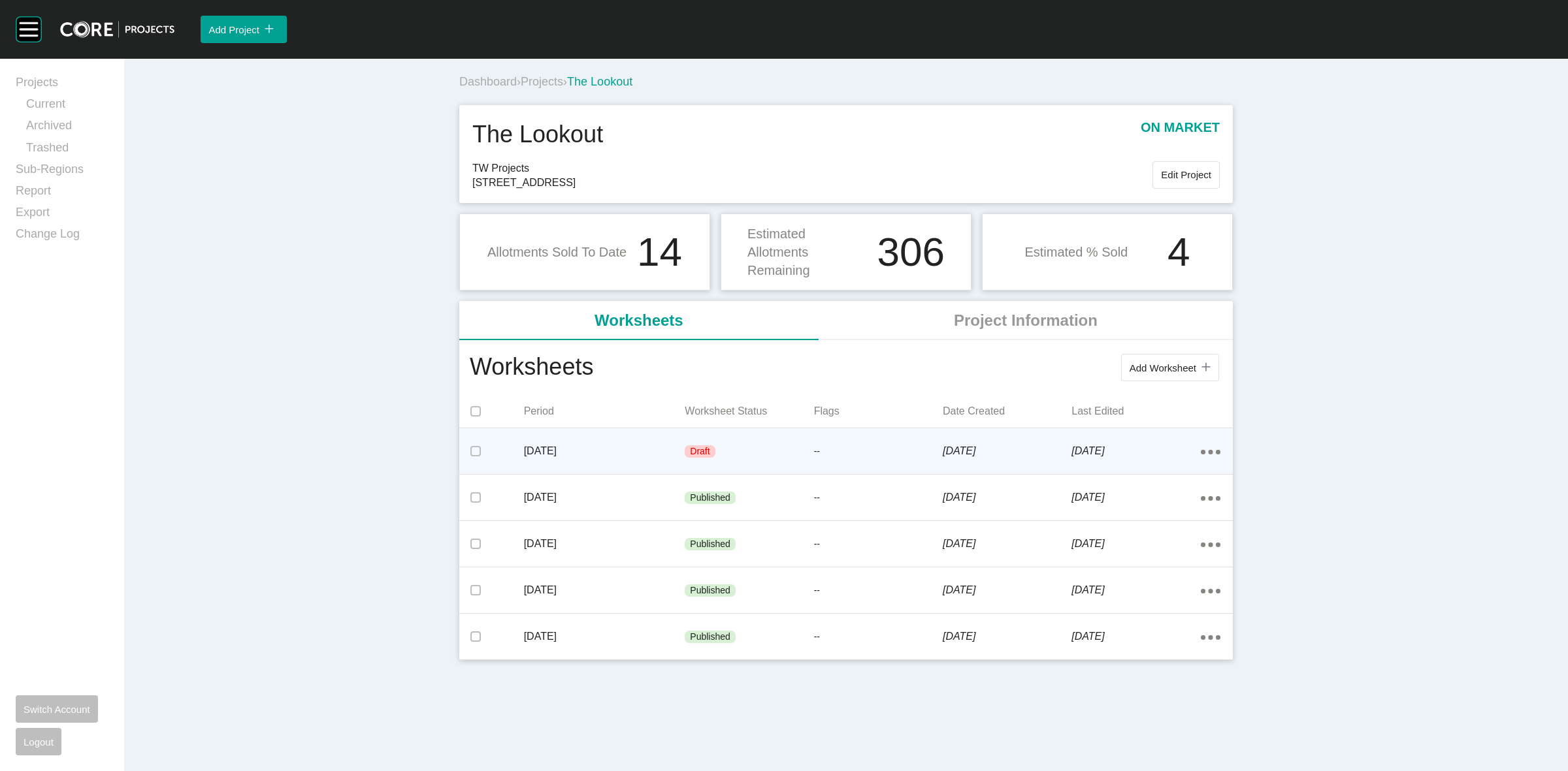
click at [744, 455] on div "Draft" at bounding box center [749, 451] width 129 height 39
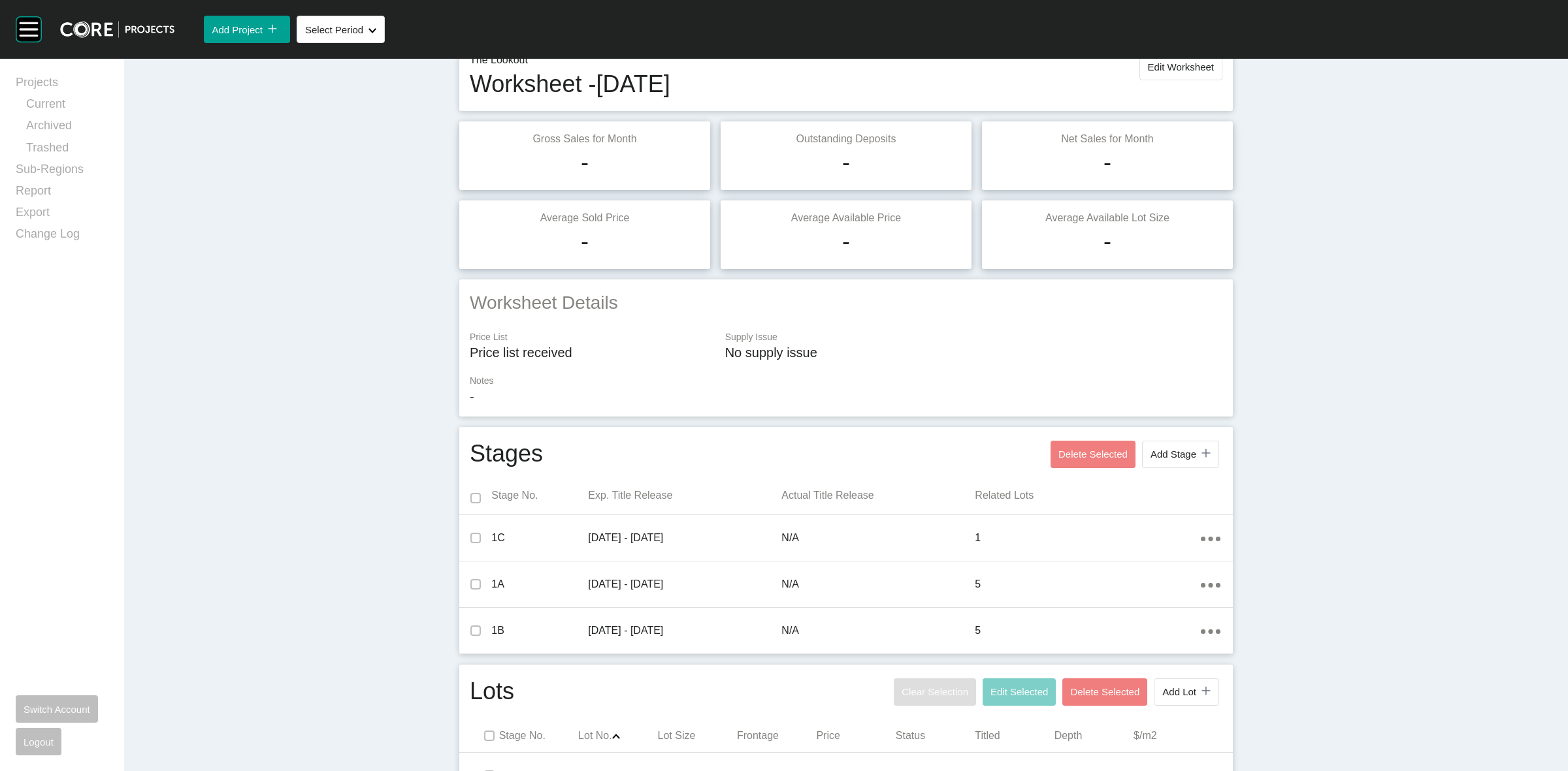
scroll to position [408, 0]
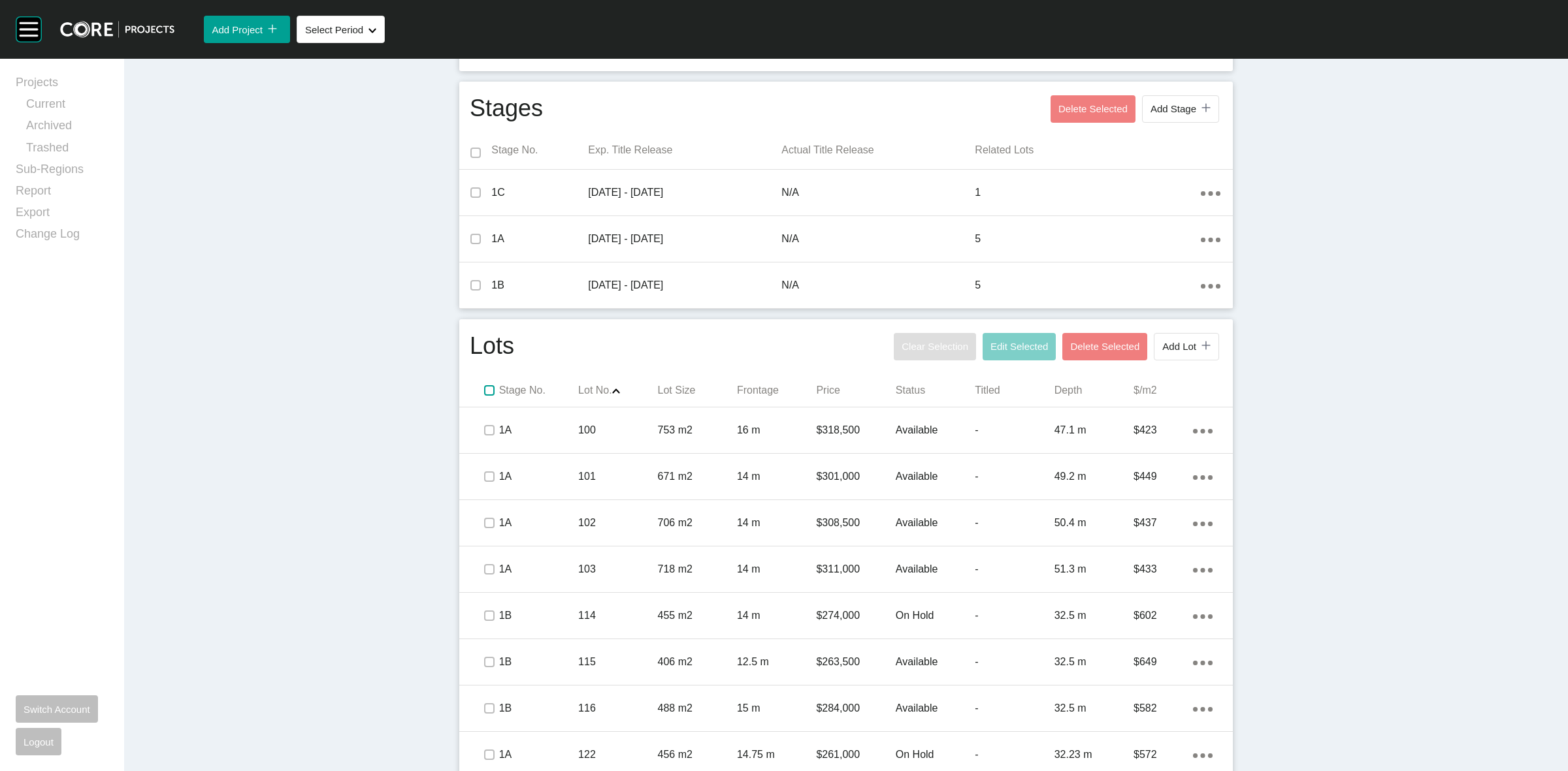
drag, startPoint x: 479, startPoint y: 386, endPoint x: 878, endPoint y: 345, distance: 401.1
click at [484, 385] on label at bounding box center [490, 390] width 10 height 10
drag, startPoint x: 1011, startPoint y: 350, endPoint x: 1004, endPoint y: 341, distance: 11.4
click at [1011, 350] on span "Edit Selected" at bounding box center [1019, 346] width 57 height 11
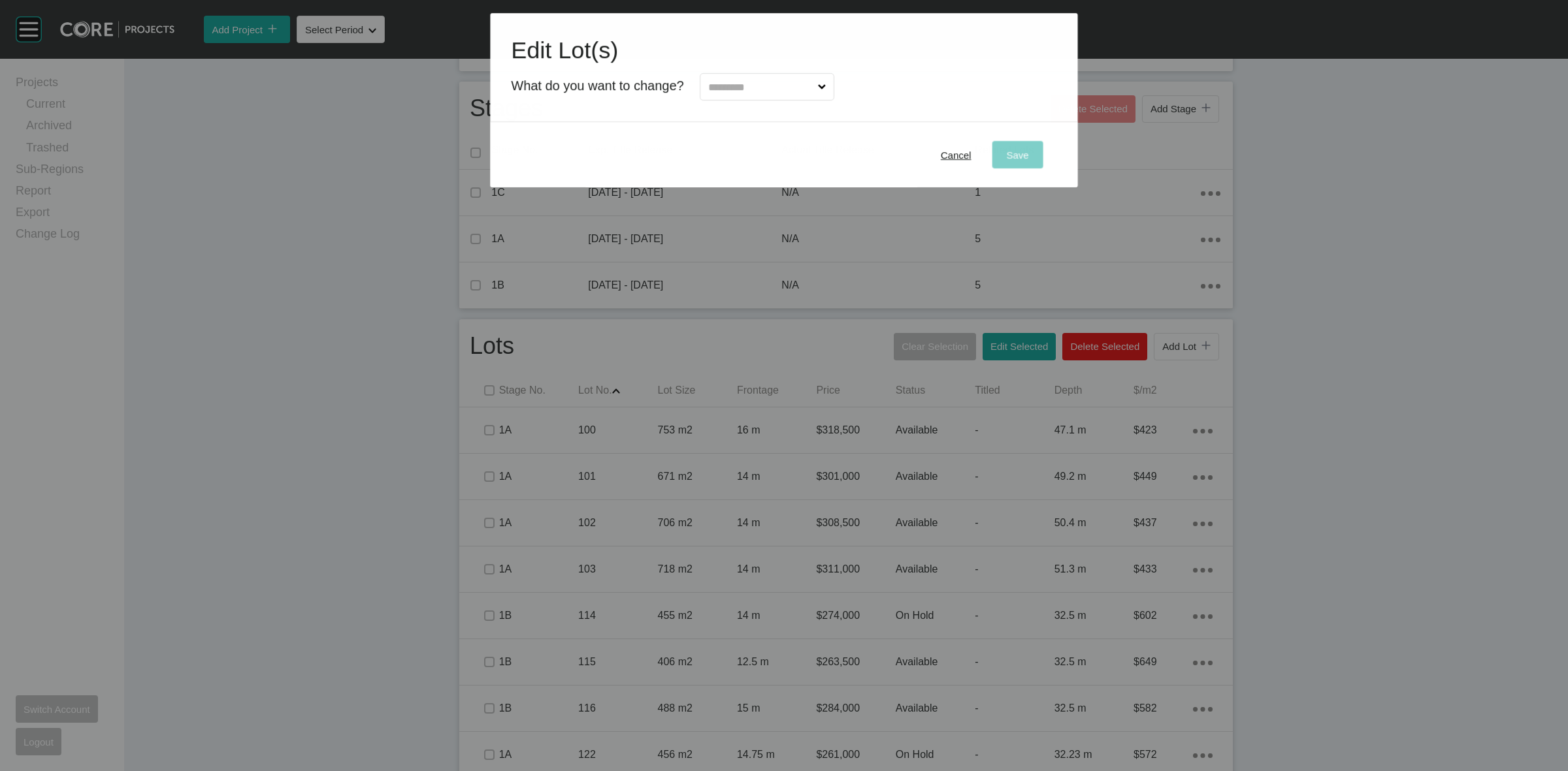
click at [782, 90] on input "text" at bounding box center [760, 87] width 110 height 26
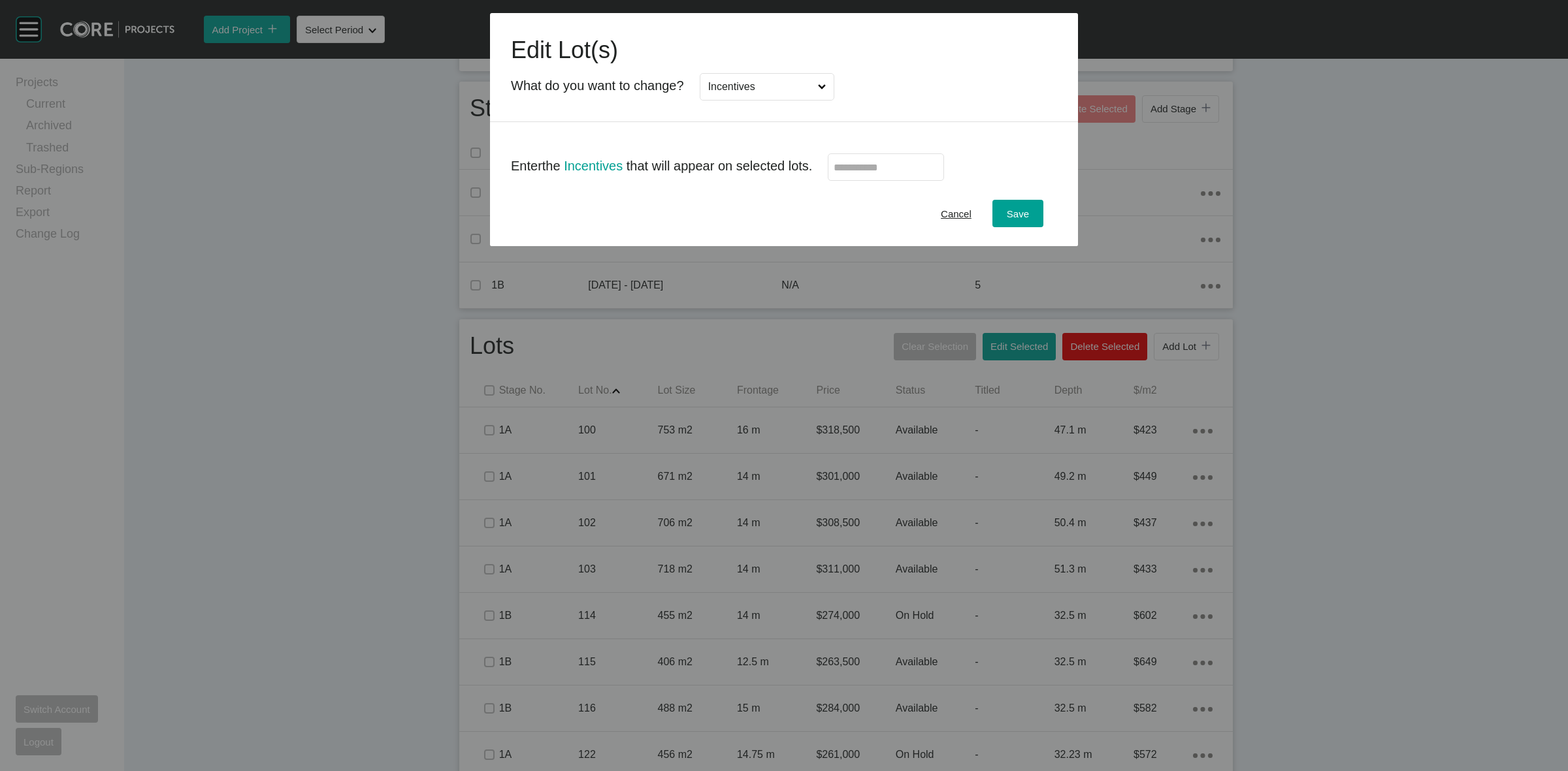
scroll to position [0, 0]
click at [890, 175] on label at bounding box center [886, 168] width 117 height 28
click at [890, 173] on input "text" at bounding box center [885, 167] width 104 height 11
type input "******"
drag, startPoint x: 1030, startPoint y: 52, endPoint x: 986, endPoint y: 83, distance: 53.8
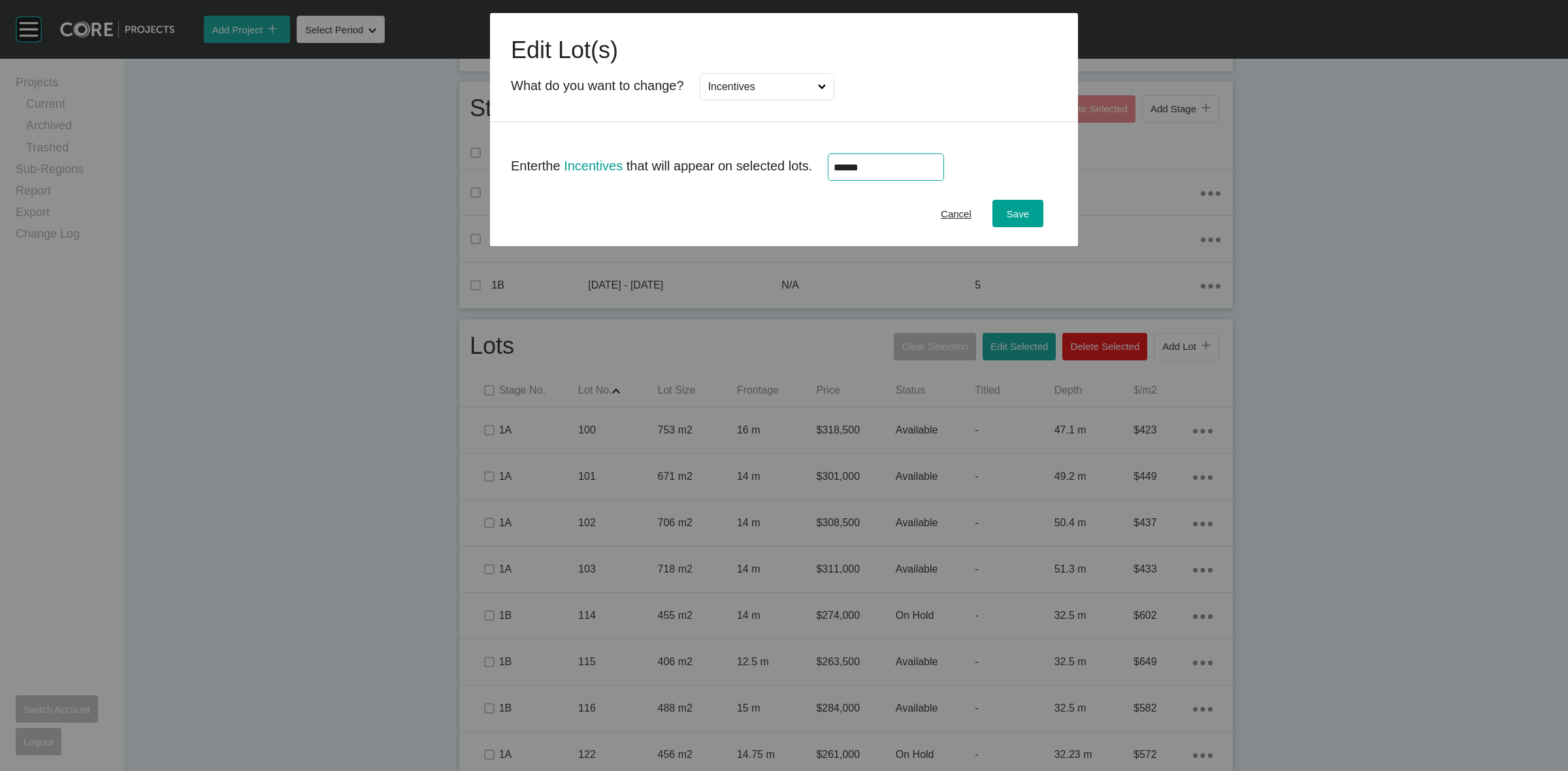
click at [1023, 59] on h1 "Edit Lot(s)" at bounding box center [784, 50] width 546 height 33
click at [1030, 210] on div "Save" at bounding box center [1018, 214] width 29 height 17
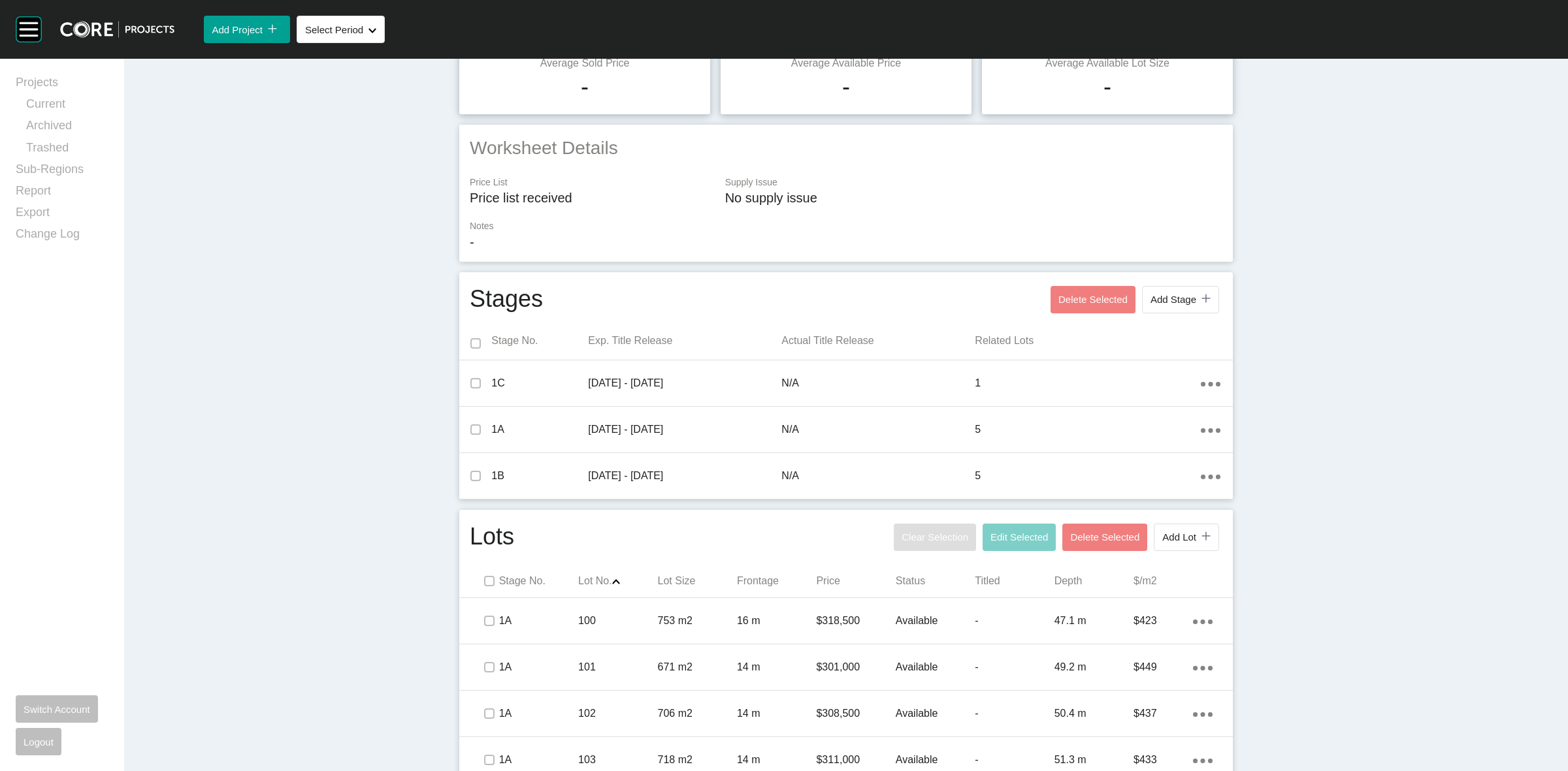
scroll to position [408, 0]
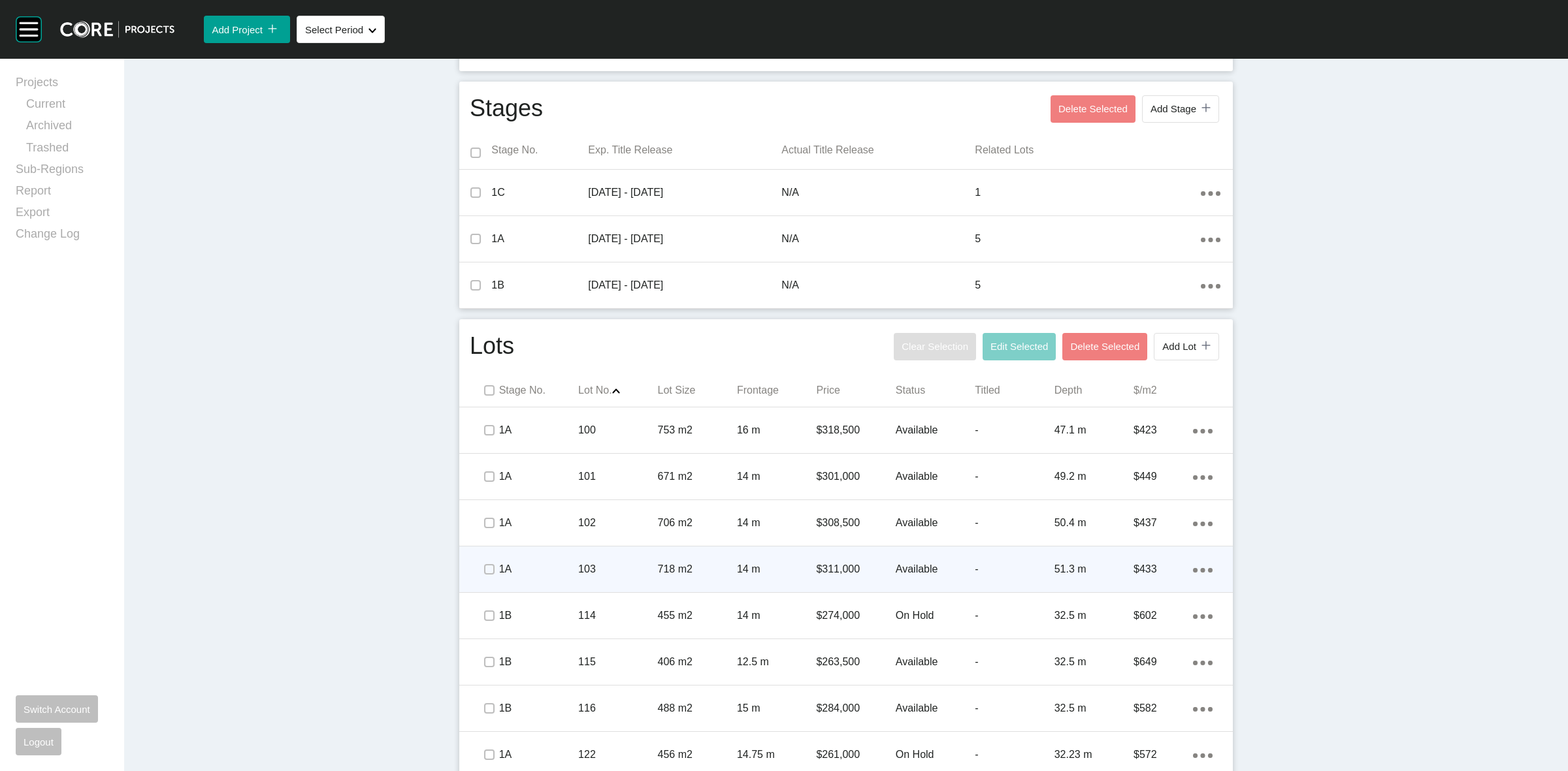
click at [776, 588] on div "14 m" at bounding box center [776, 569] width 79 height 41
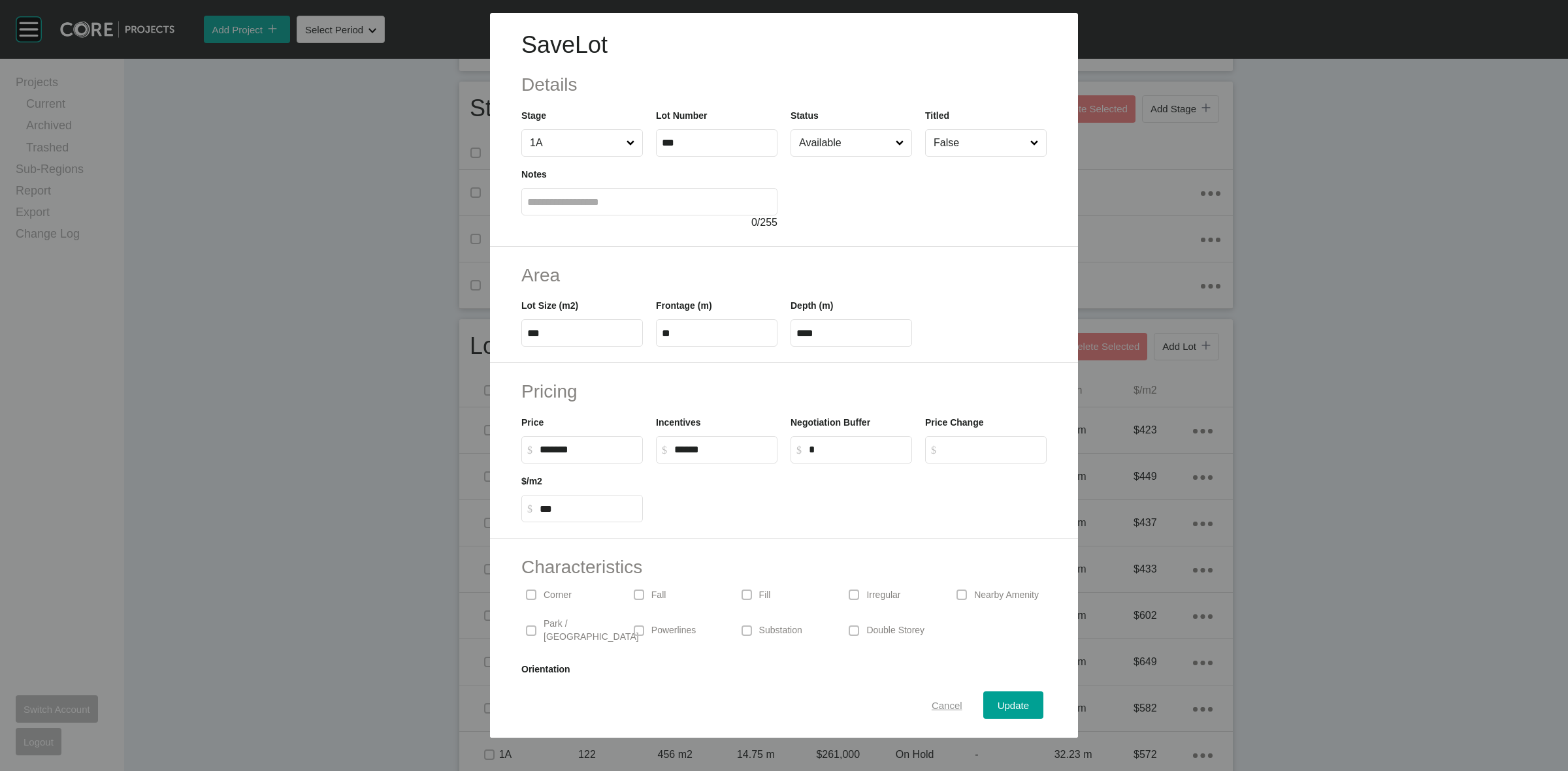
click at [932, 707] on span "Cancel" at bounding box center [946, 705] width 30 height 11
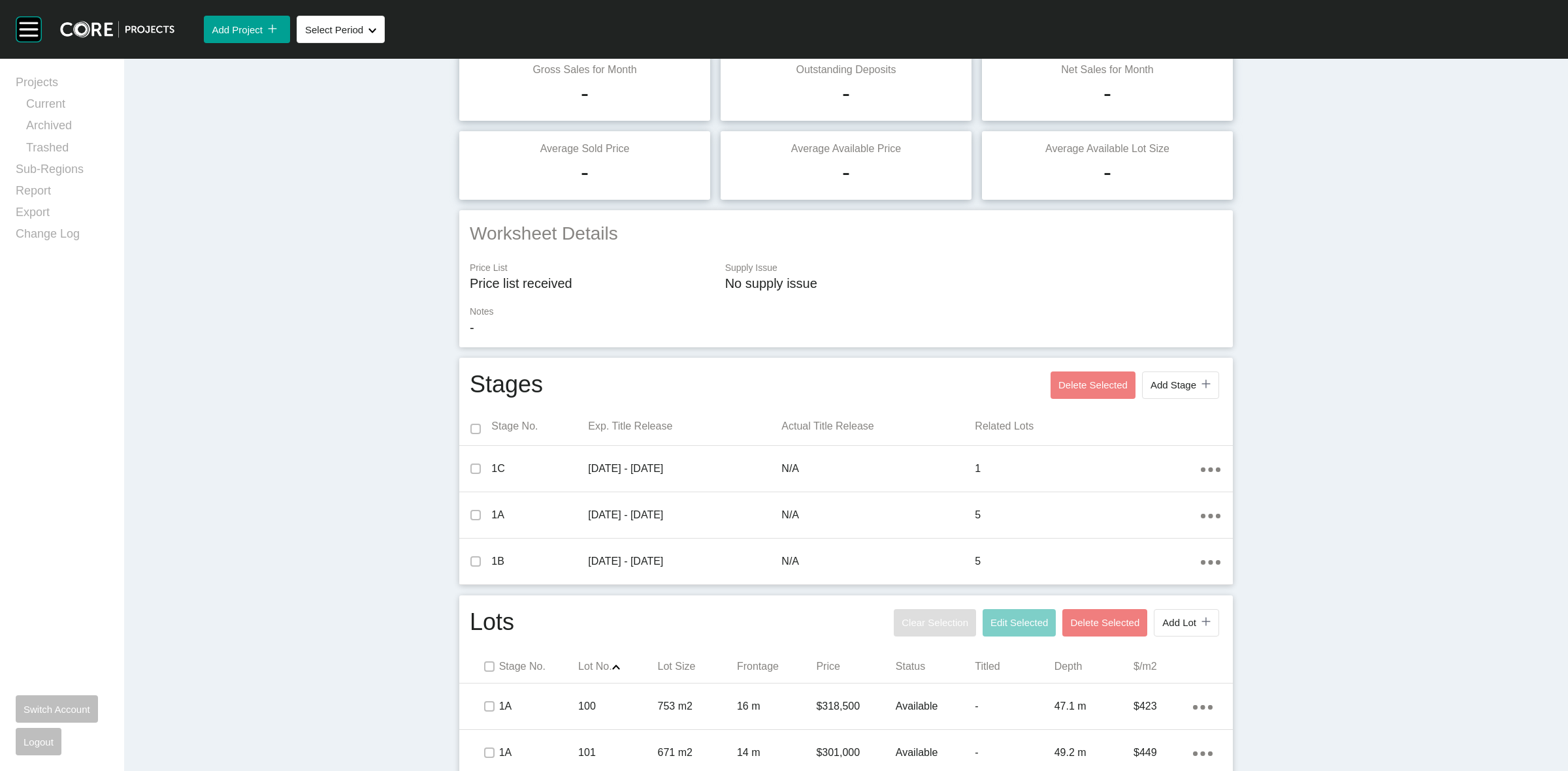
scroll to position [0, 0]
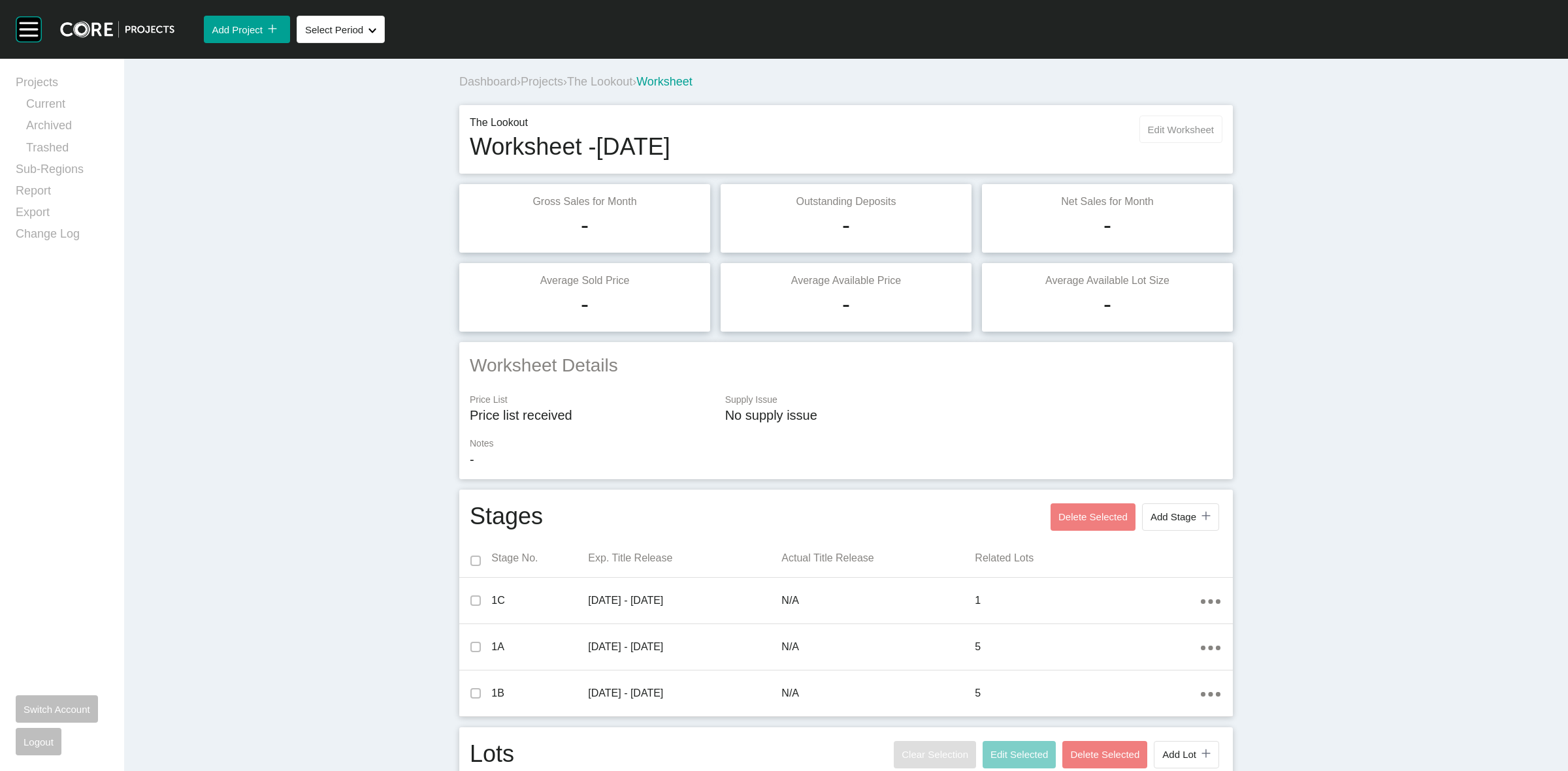
click at [1164, 117] on button "Edit Worksheet" at bounding box center [1180, 130] width 83 height 28
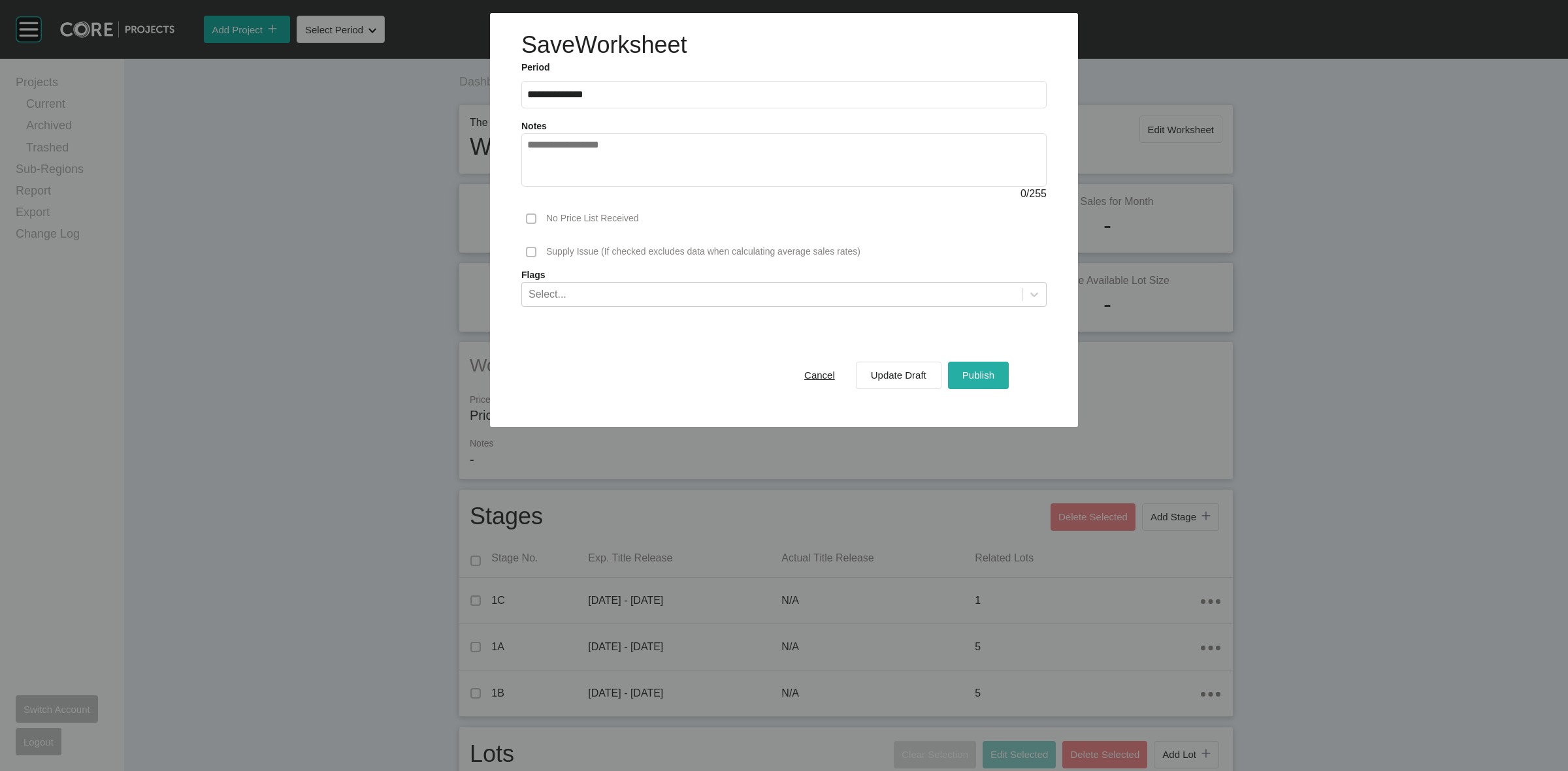
click at [980, 379] on span "Publish" at bounding box center [977, 375] width 32 height 11
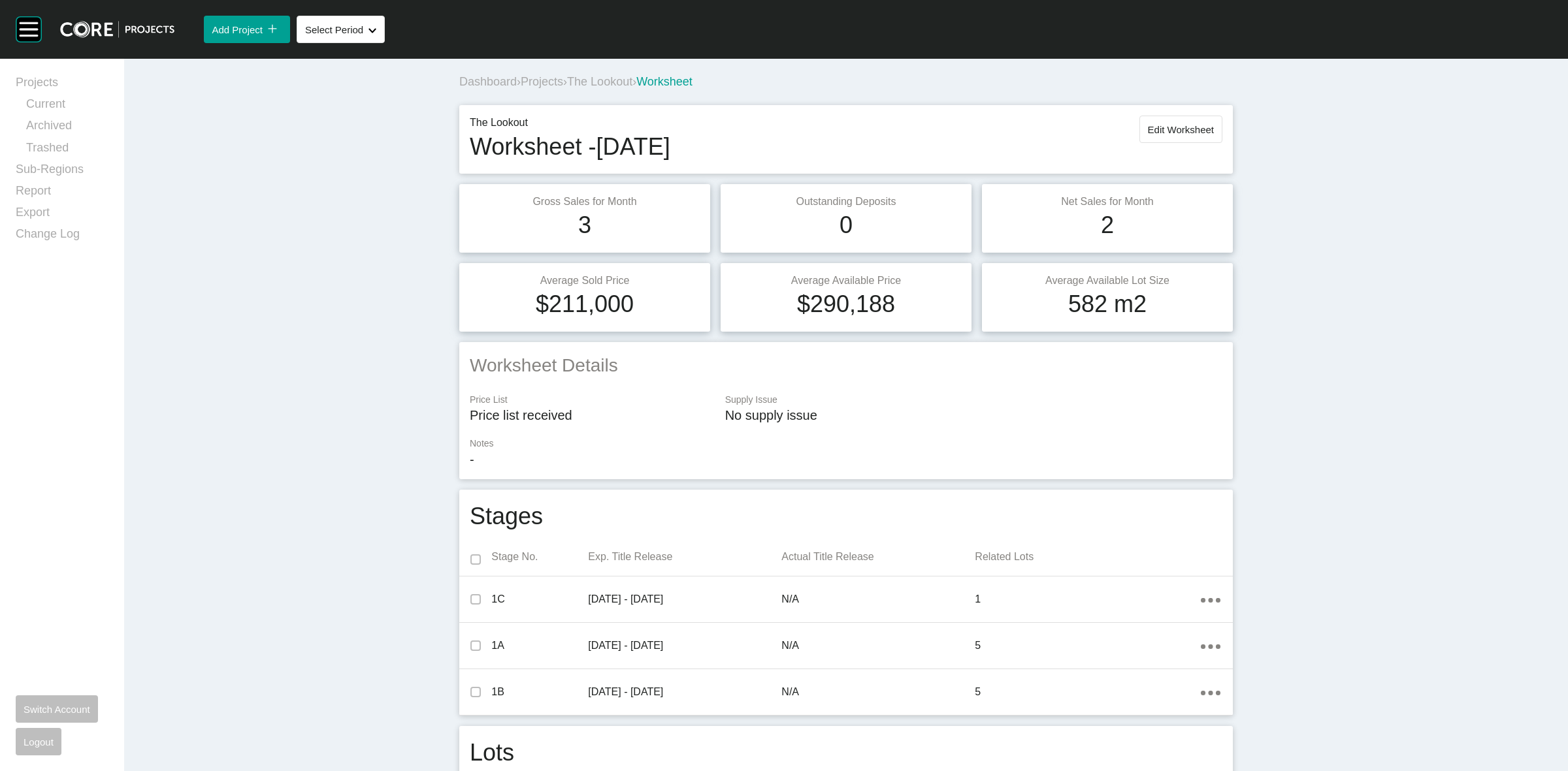
click at [595, 80] on span "The Lookout" at bounding box center [599, 81] width 65 height 13
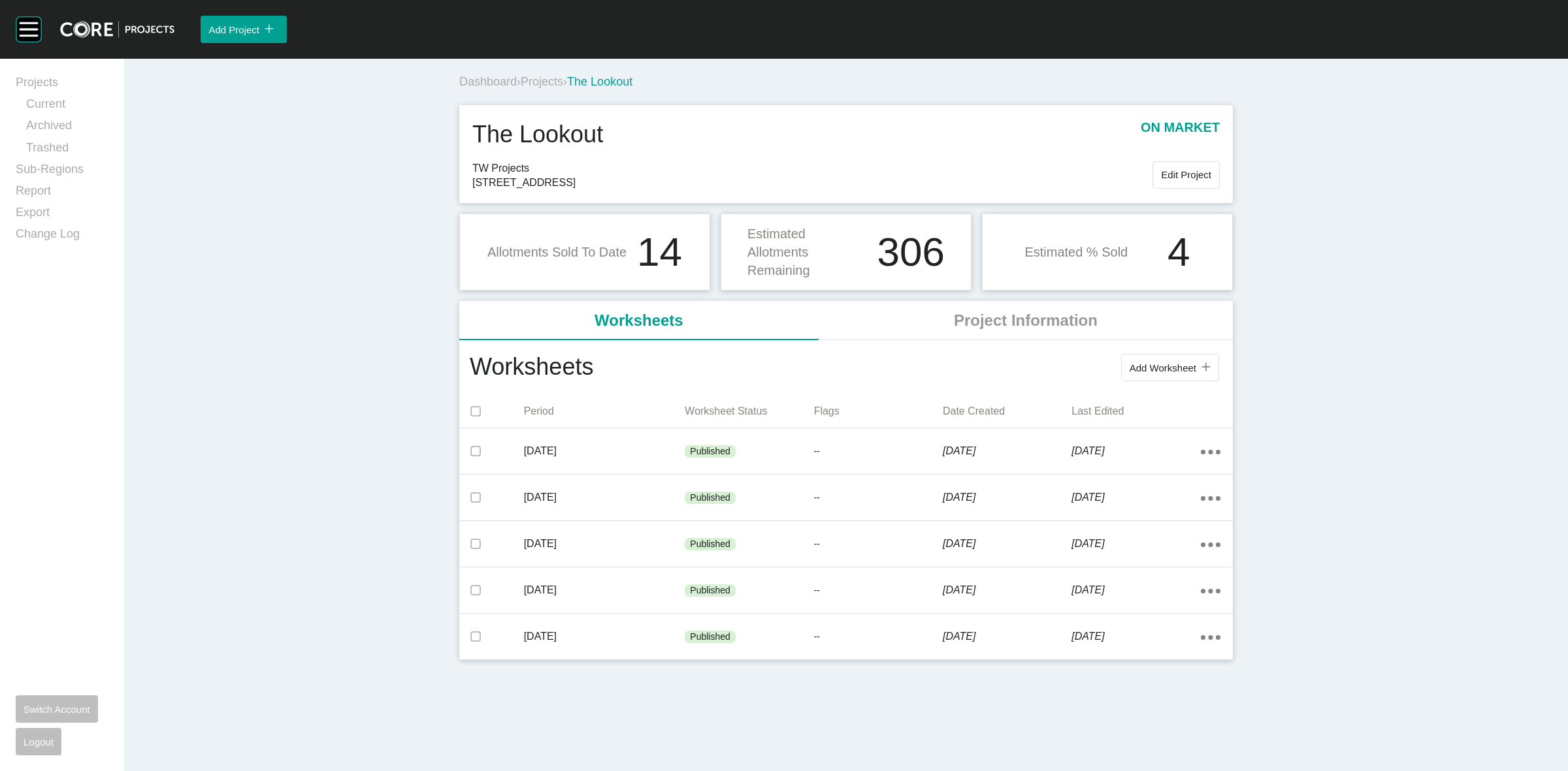
click at [547, 83] on span "Projects" at bounding box center [542, 81] width 43 height 13
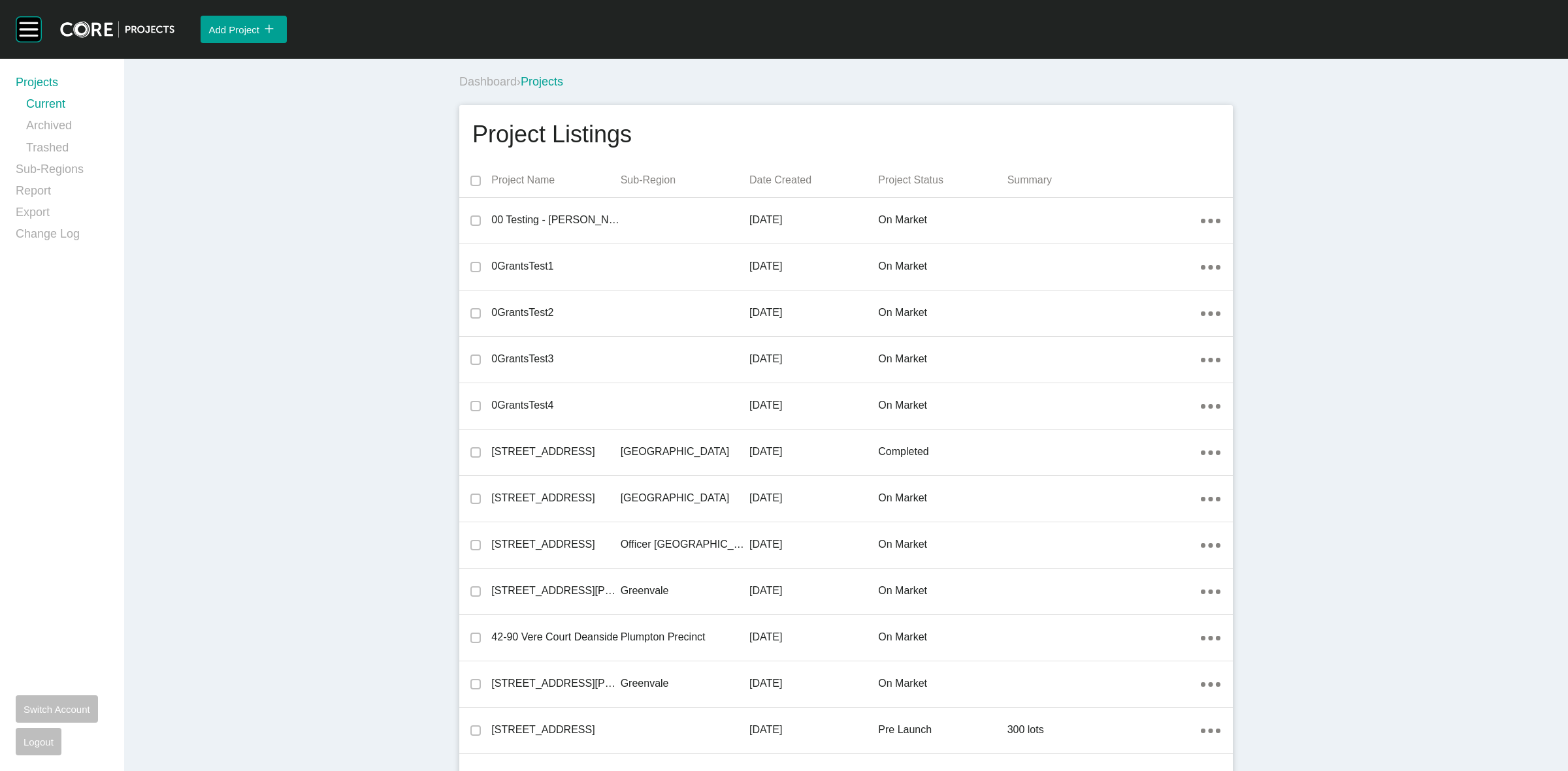
scroll to position [14941, 0]
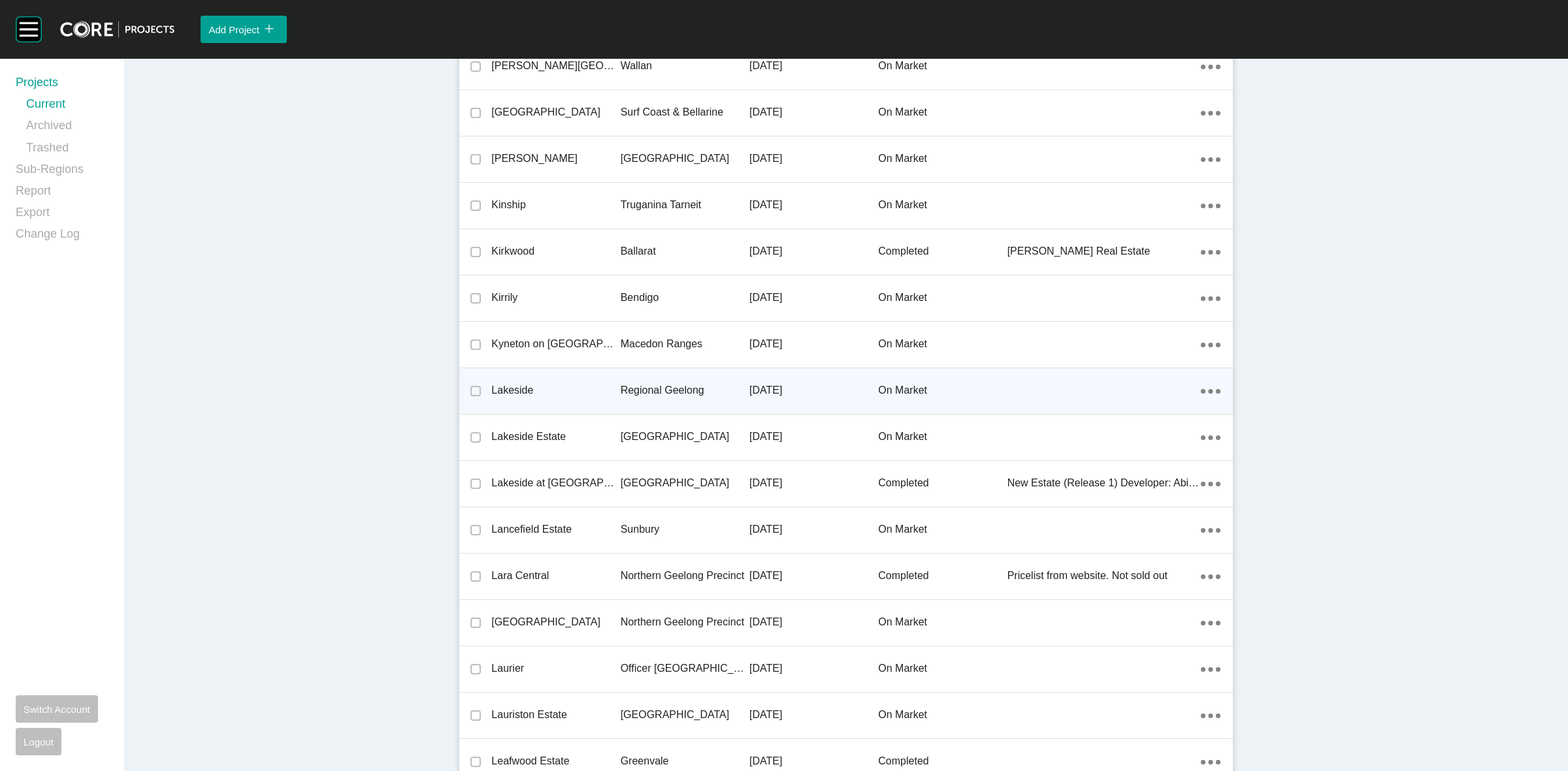
click at [655, 384] on p "Regional Geelong" at bounding box center [685, 390] width 129 height 15
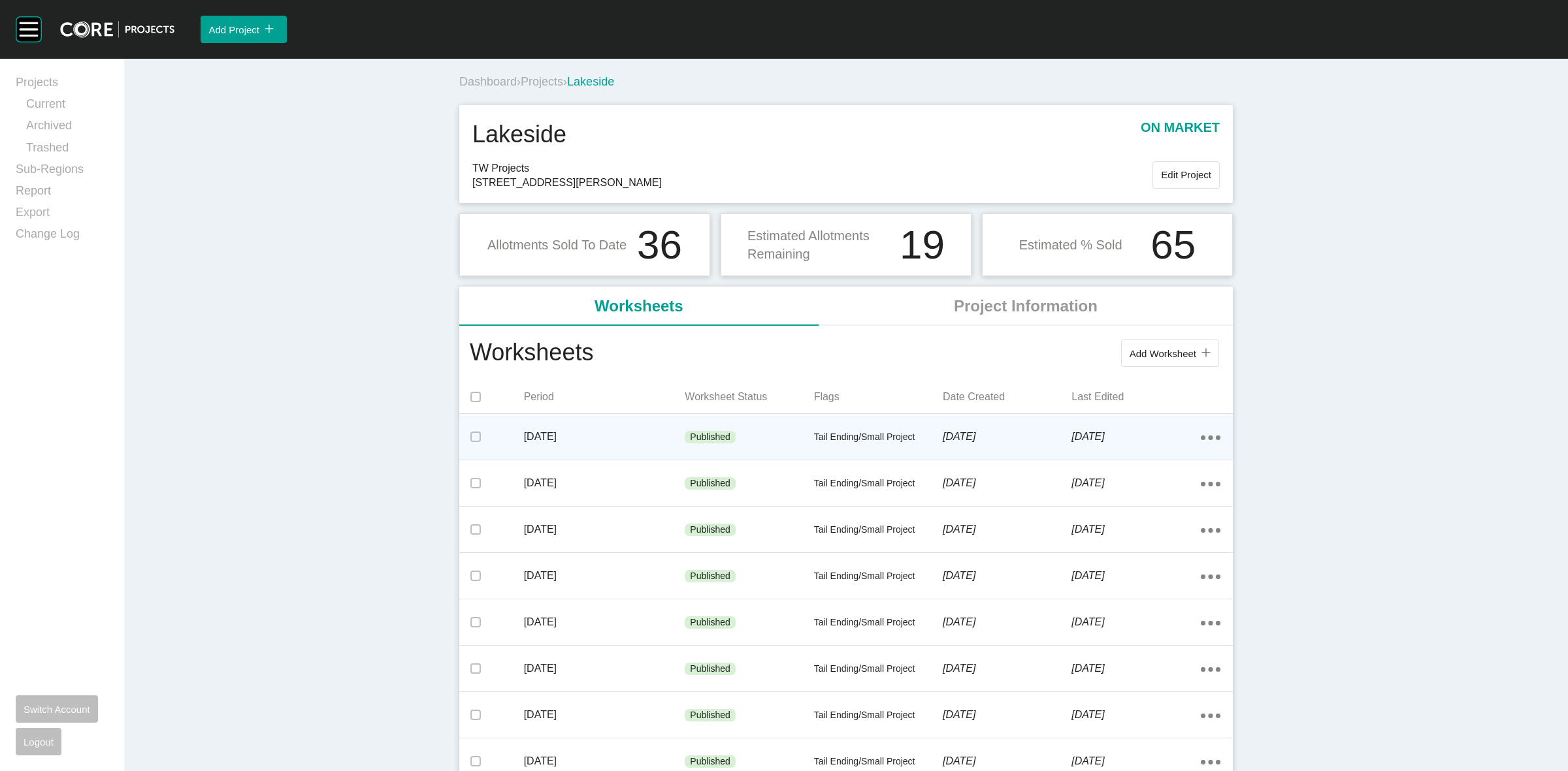
click at [1201, 438] on ellipse at bounding box center [1203, 437] width 4 height 4
click at [1148, 439] on link "Edit" at bounding box center [1157, 440] width 36 height 20
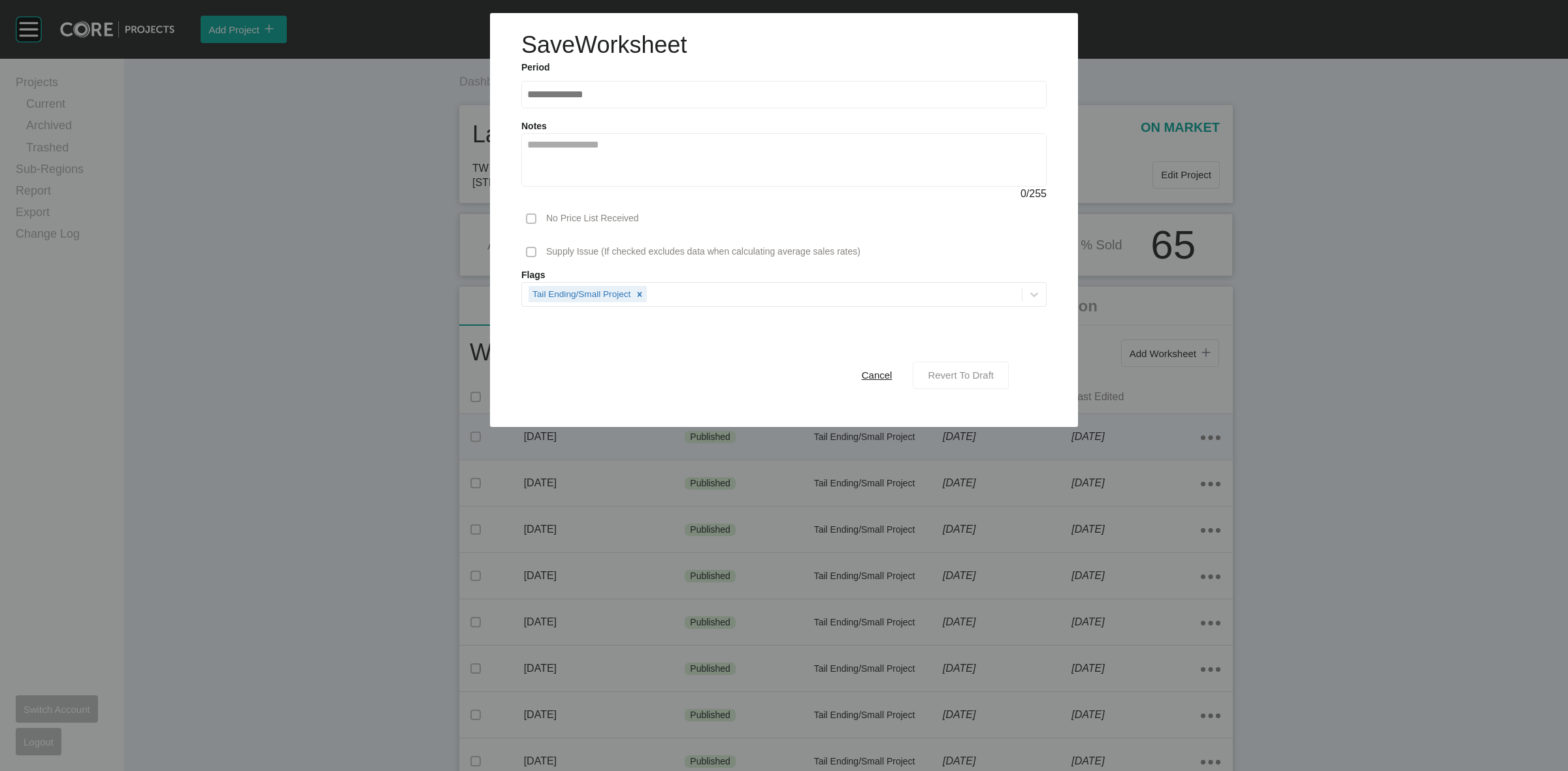
click at [948, 377] on span "Revert To Draft" at bounding box center [961, 375] width 66 height 11
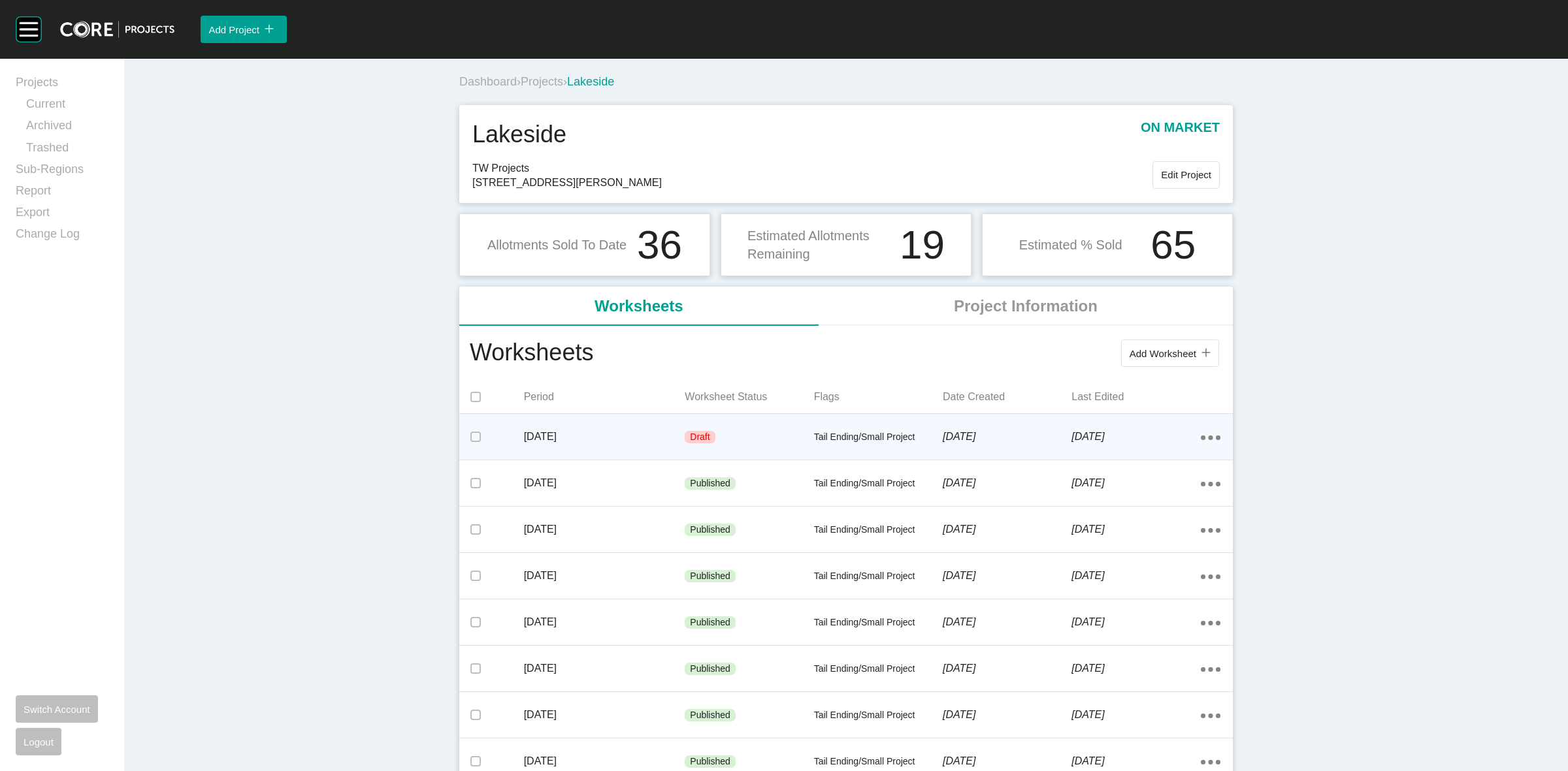
click at [576, 437] on p "[DATE]" at bounding box center [604, 436] width 162 height 15
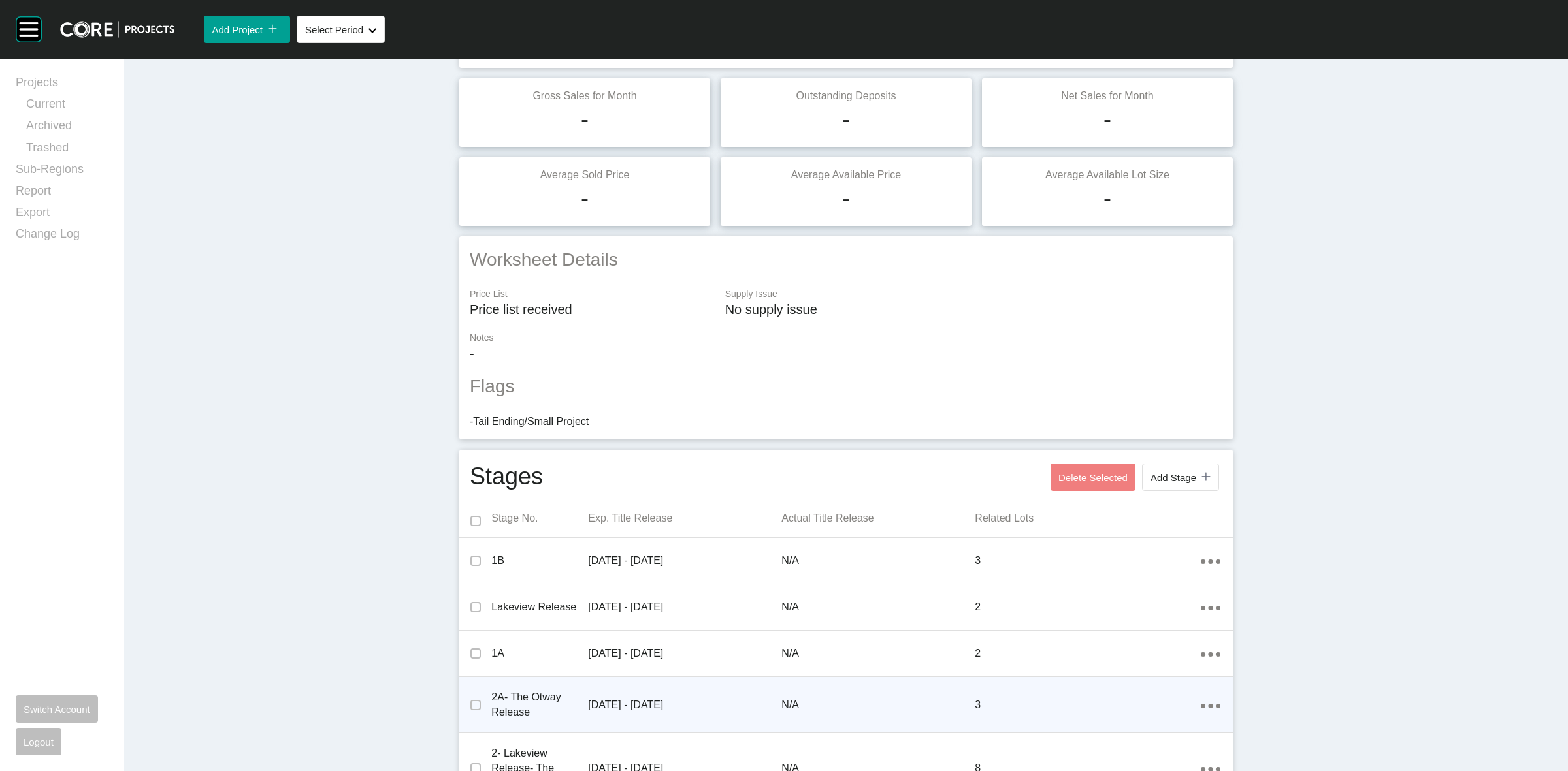
scroll to position [327, 0]
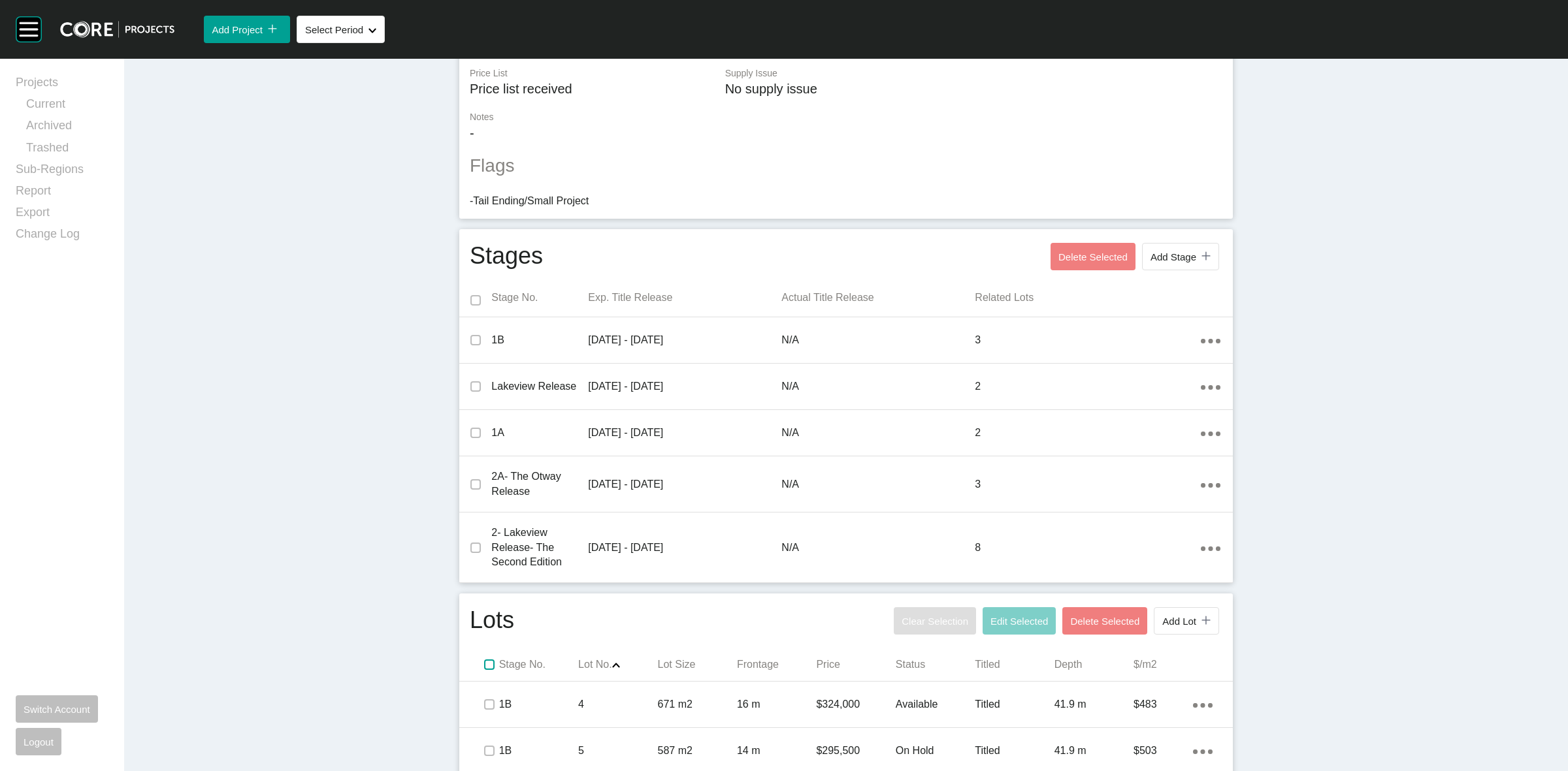
click at [484, 663] on label at bounding box center [490, 665] width 10 height 10
click at [996, 627] on span "Edit Selected" at bounding box center [1019, 621] width 57 height 11
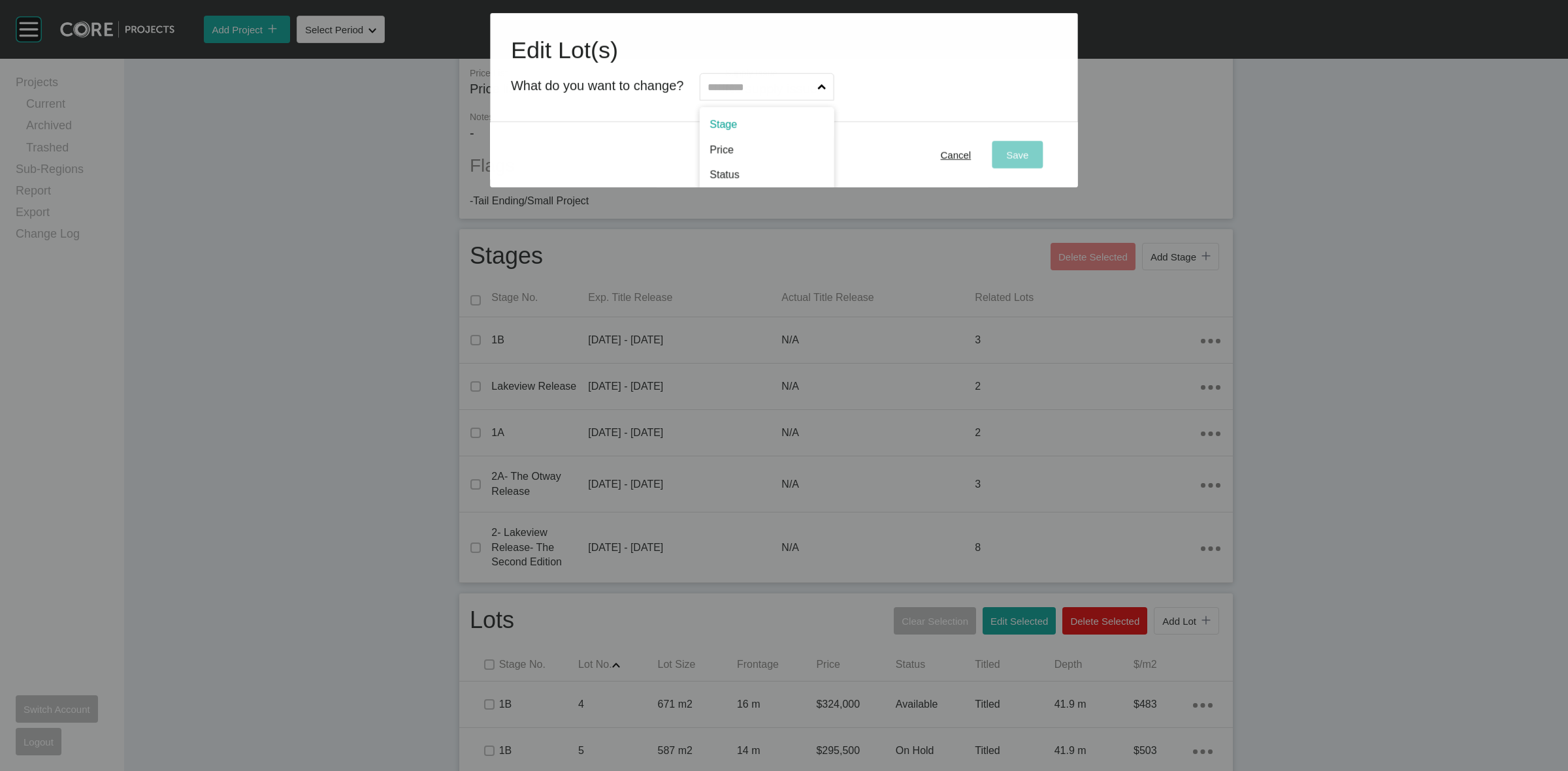
click at [765, 78] on input "text" at bounding box center [760, 87] width 110 height 26
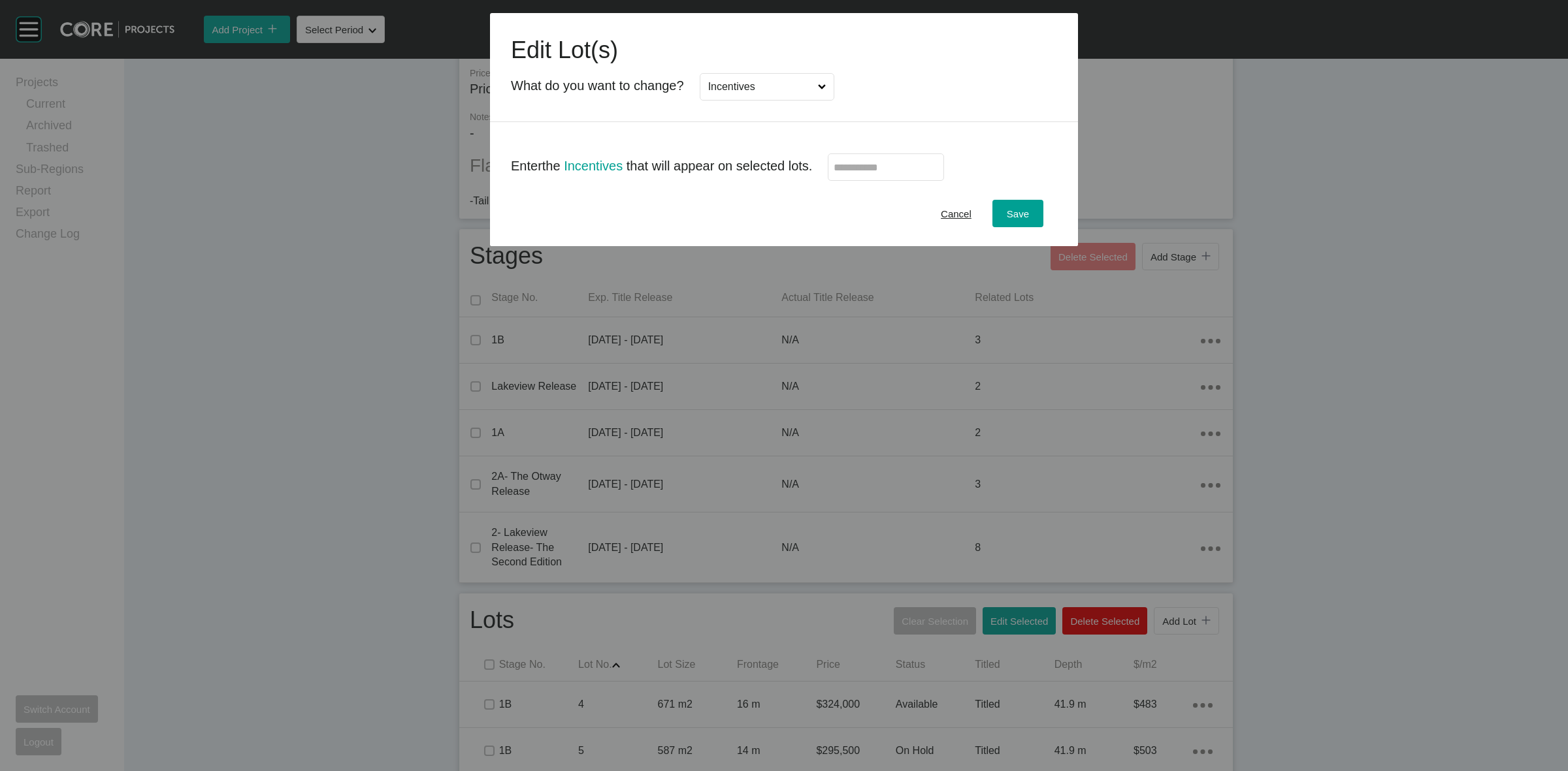
scroll to position [0, 0]
click at [917, 163] on input "text" at bounding box center [885, 167] width 104 height 11
type input "******"
click at [910, 119] on div "Edit Lot(s) What do you want to change? Incentives" at bounding box center [784, 67] width 588 height 109
click at [1014, 206] on div "Save" at bounding box center [1018, 214] width 29 height 17
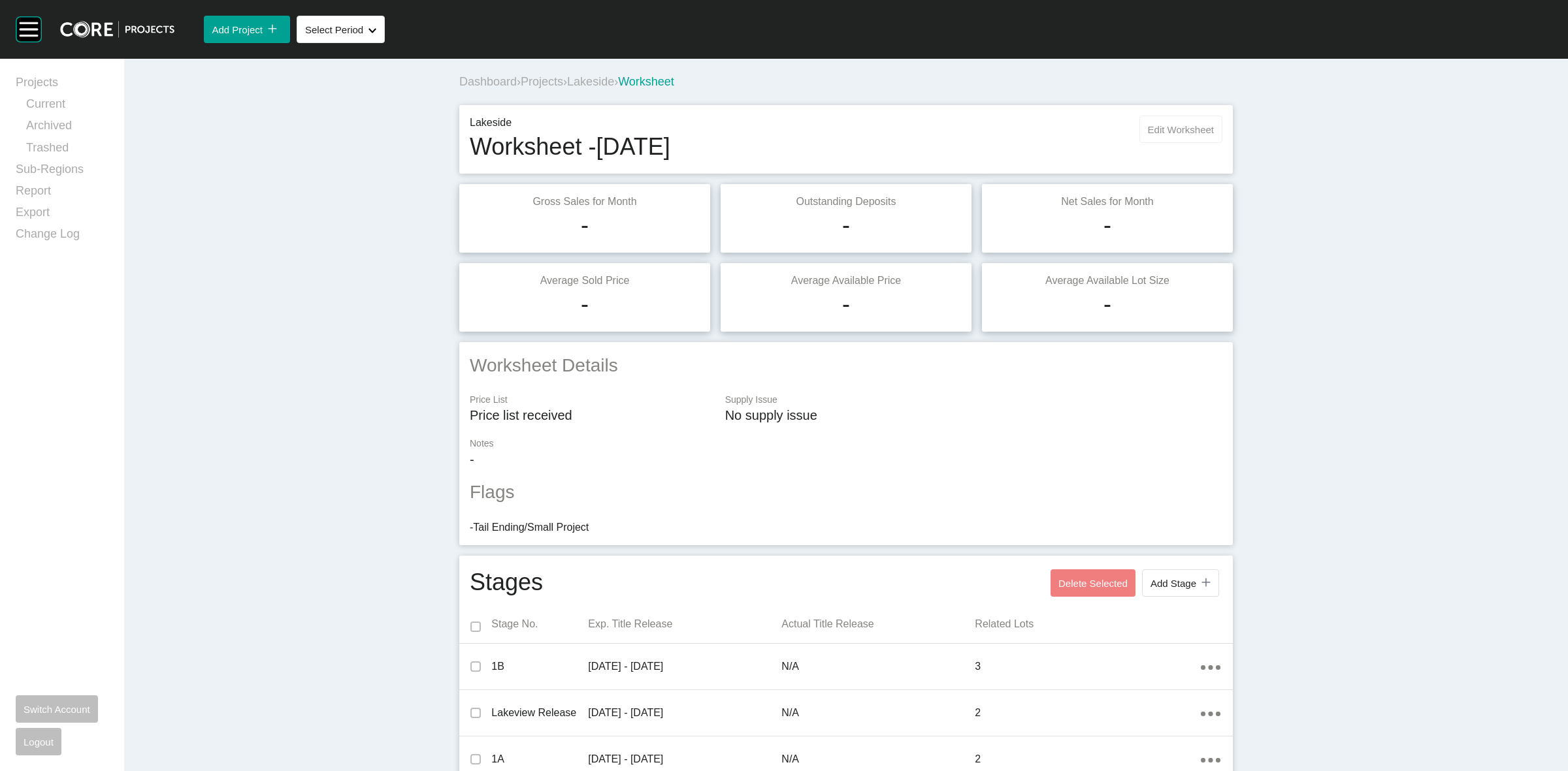
click at [1153, 132] on span "Edit Worksheet" at bounding box center [1181, 130] width 66 height 11
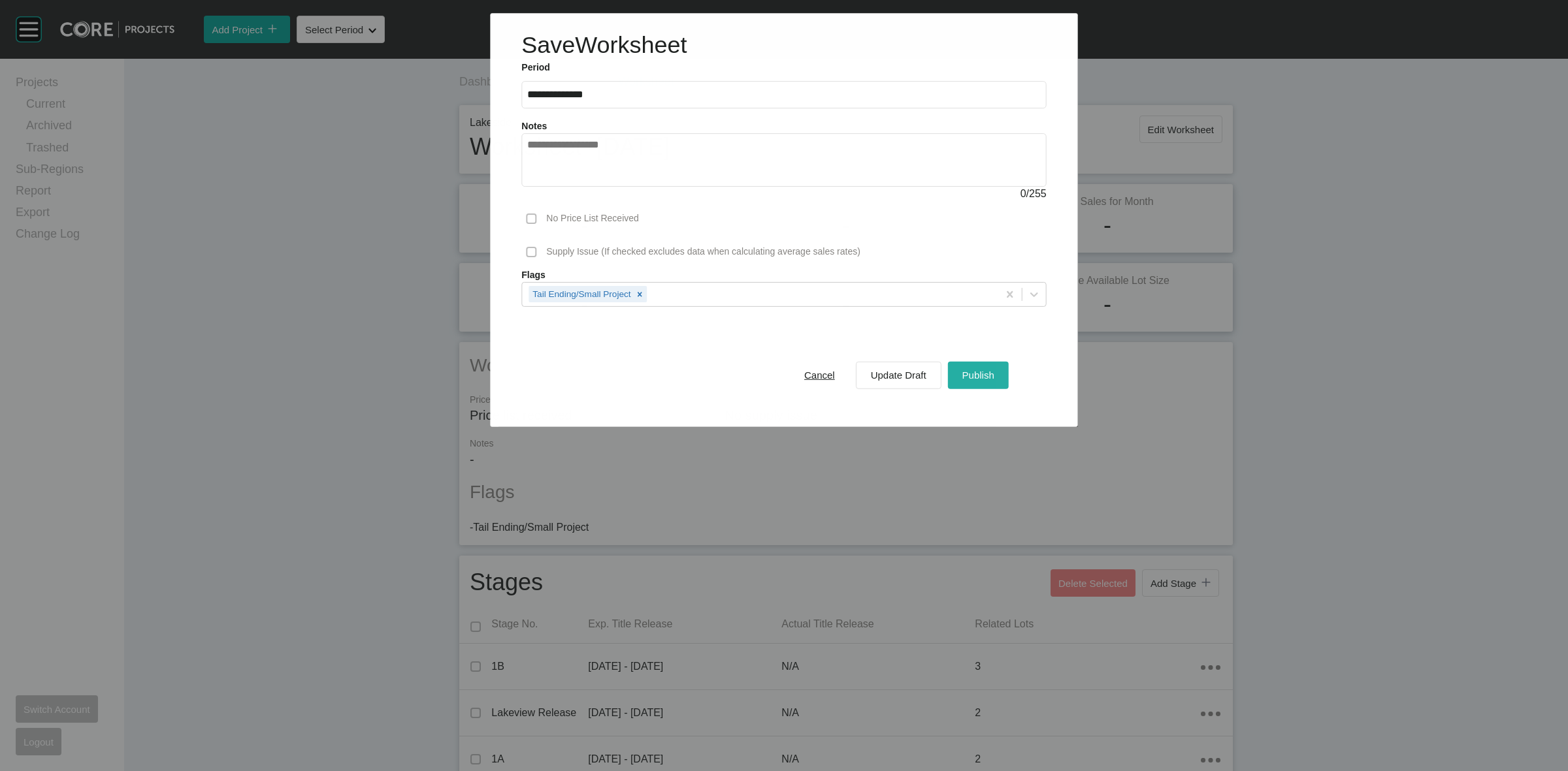
click at [964, 374] on span "Publish" at bounding box center [977, 375] width 32 height 11
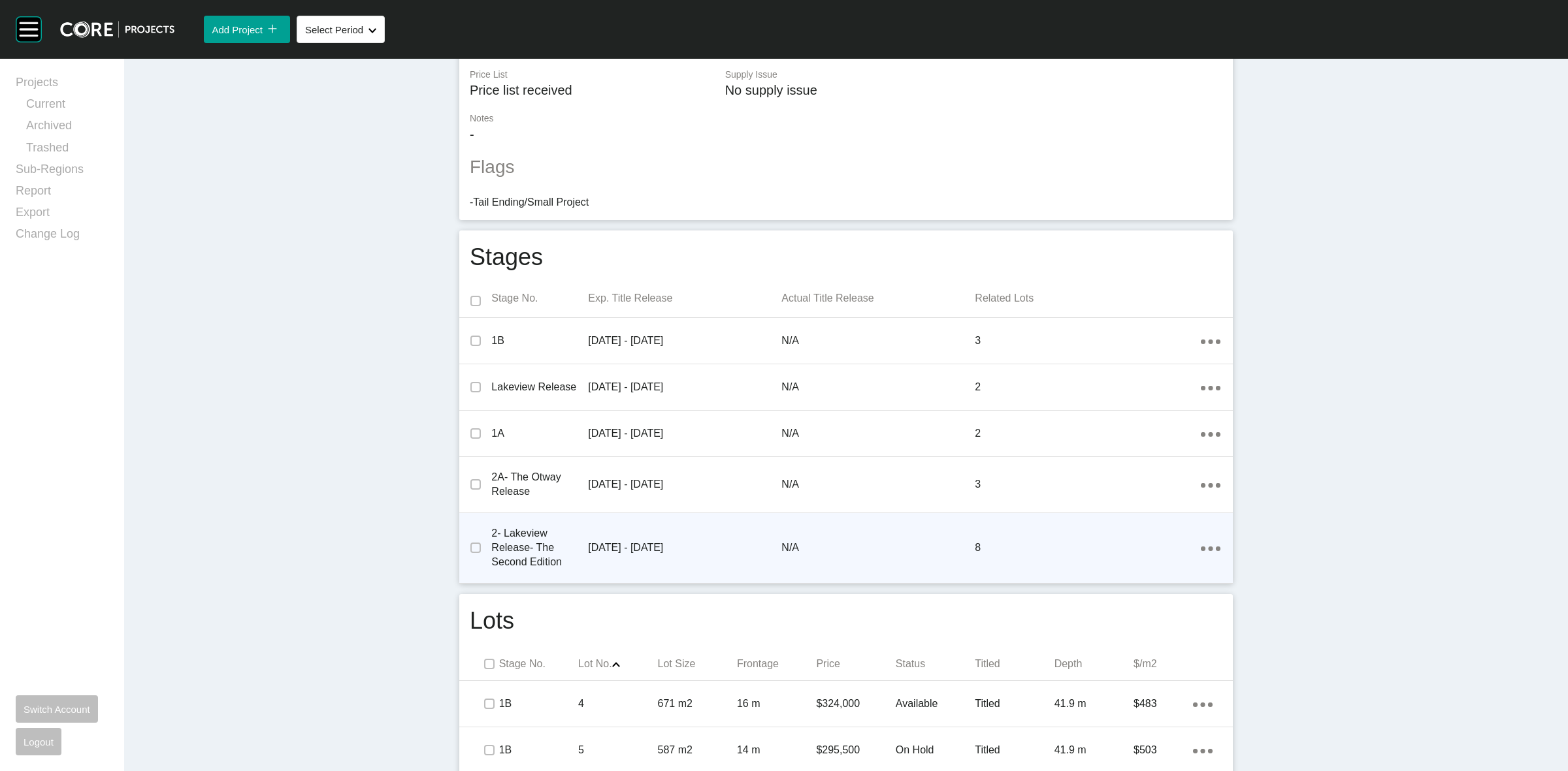
scroll to position [327, 0]
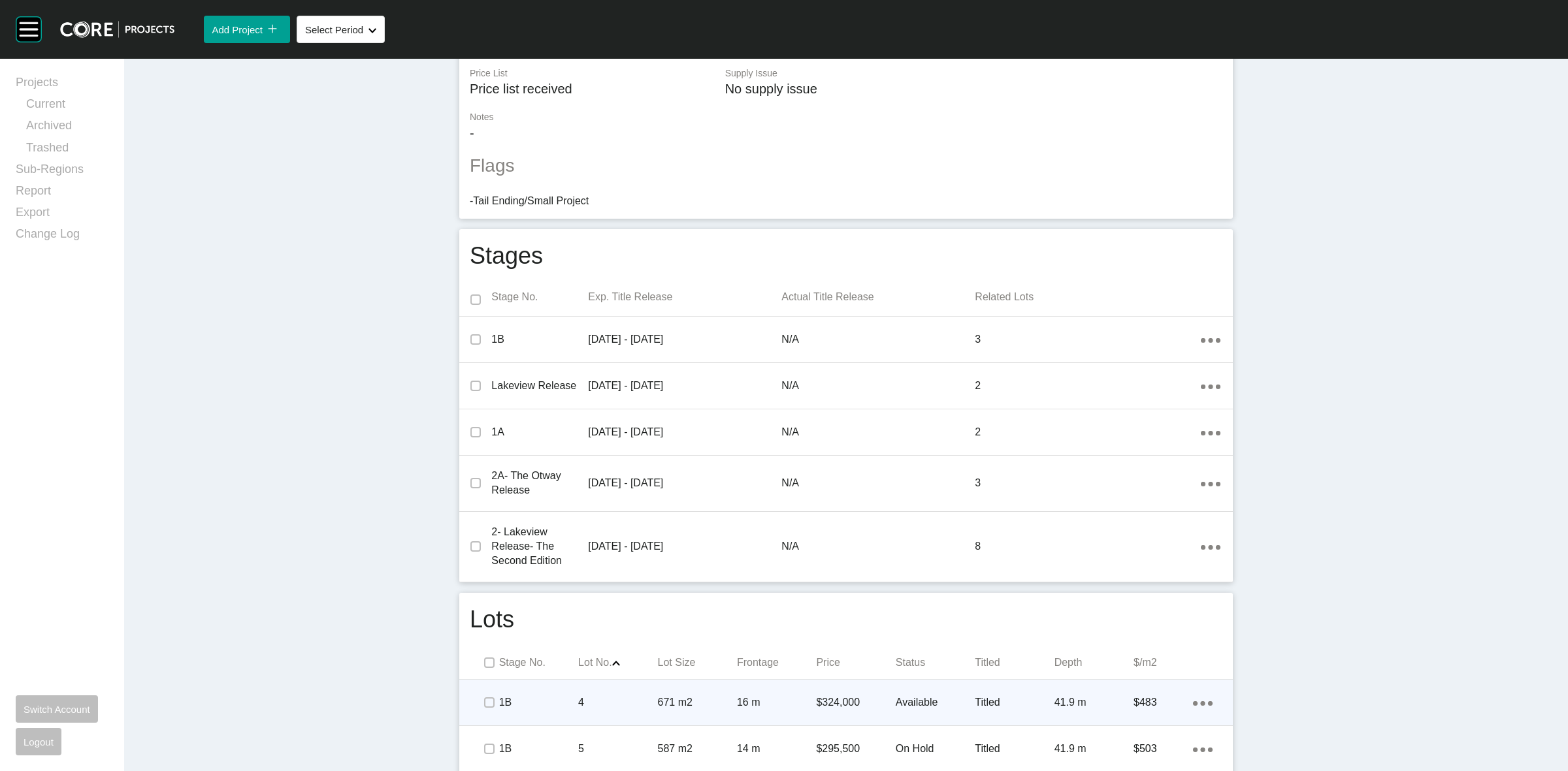
click at [797, 704] on p "16 m" at bounding box center [776, 702] width 79 height 15
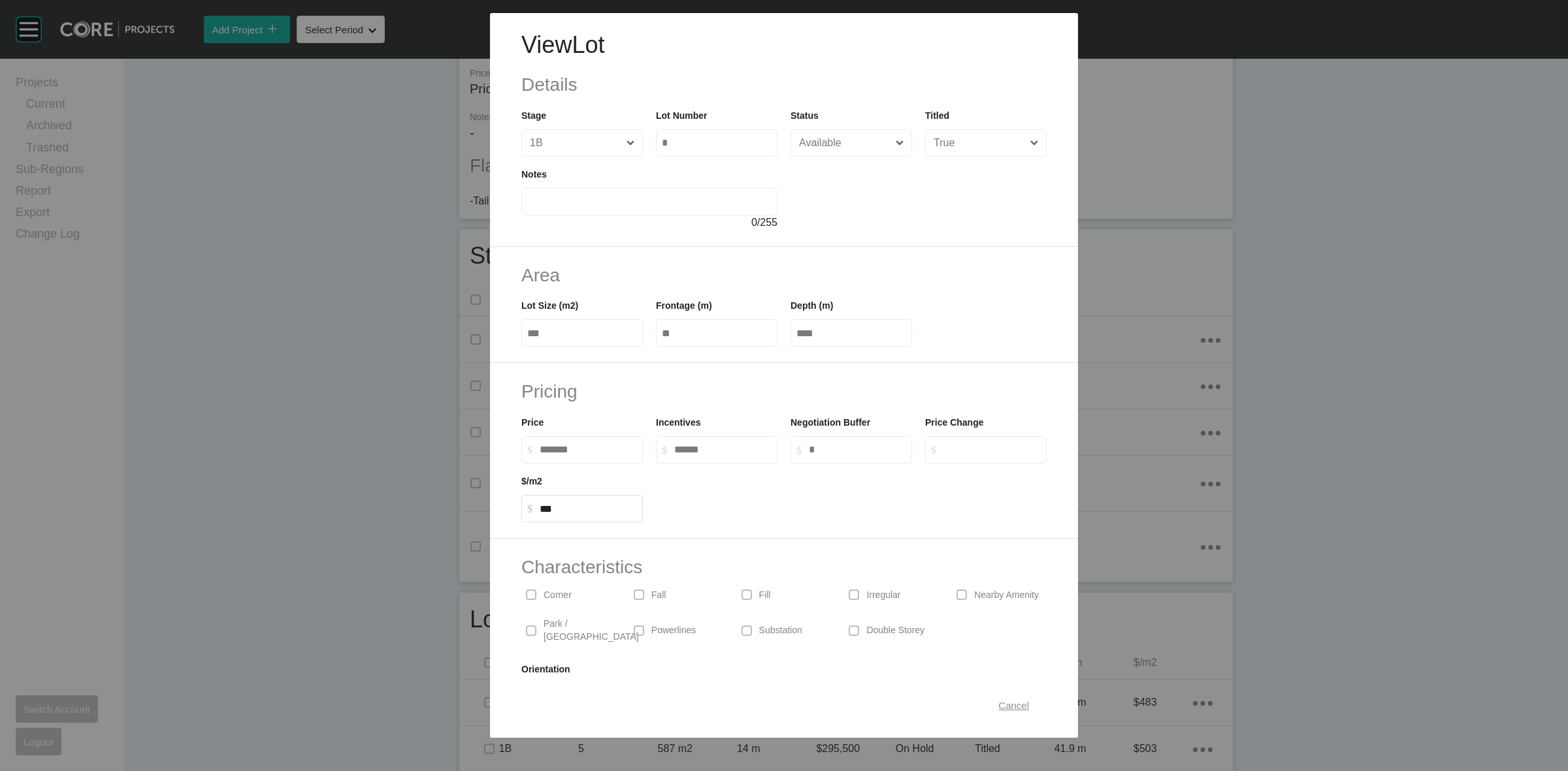
click at [998, 703] on span "Cancel" at bounding box center [1013, 705] width 30 height 11
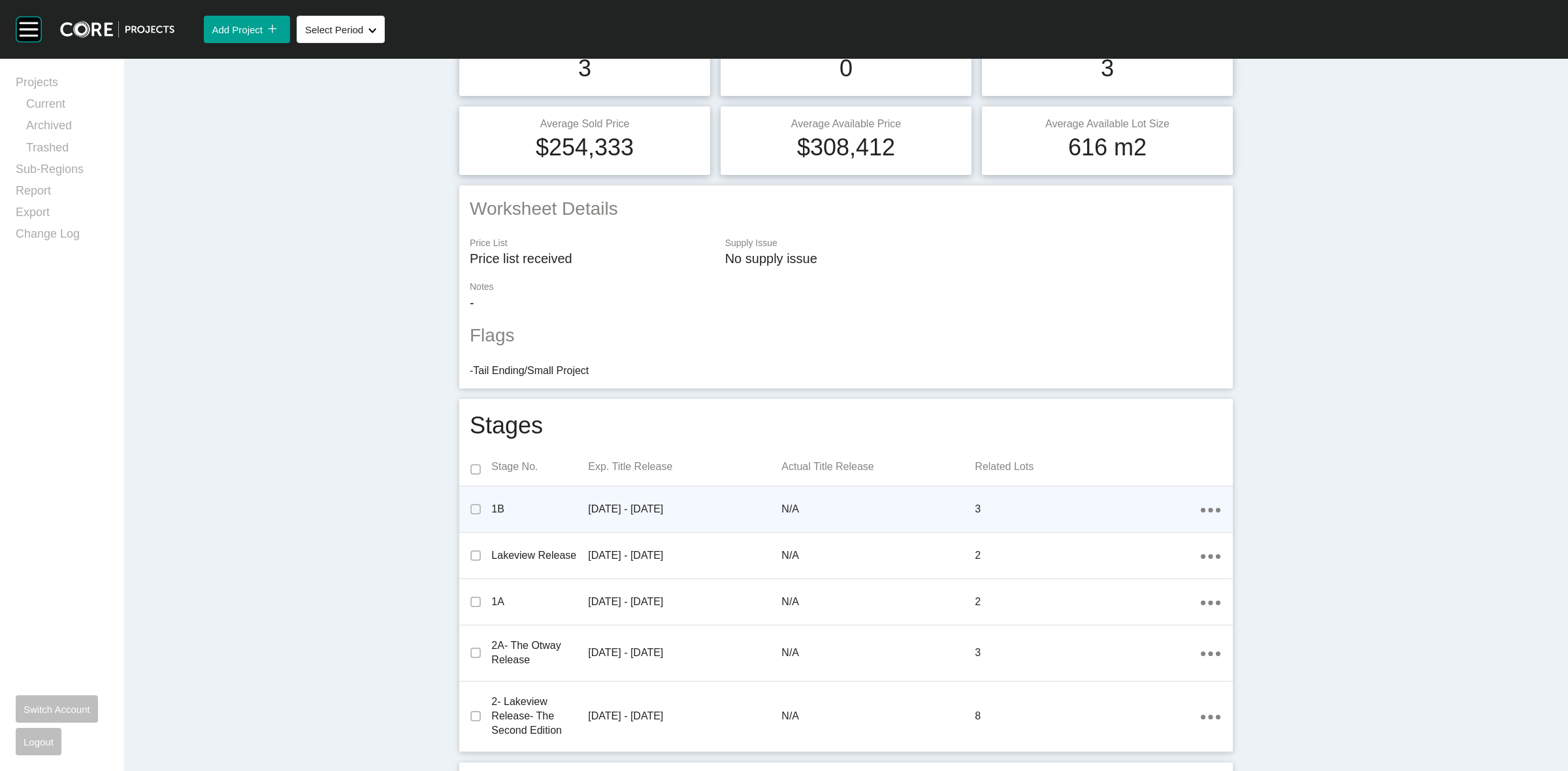
scroll to position [0, 0]
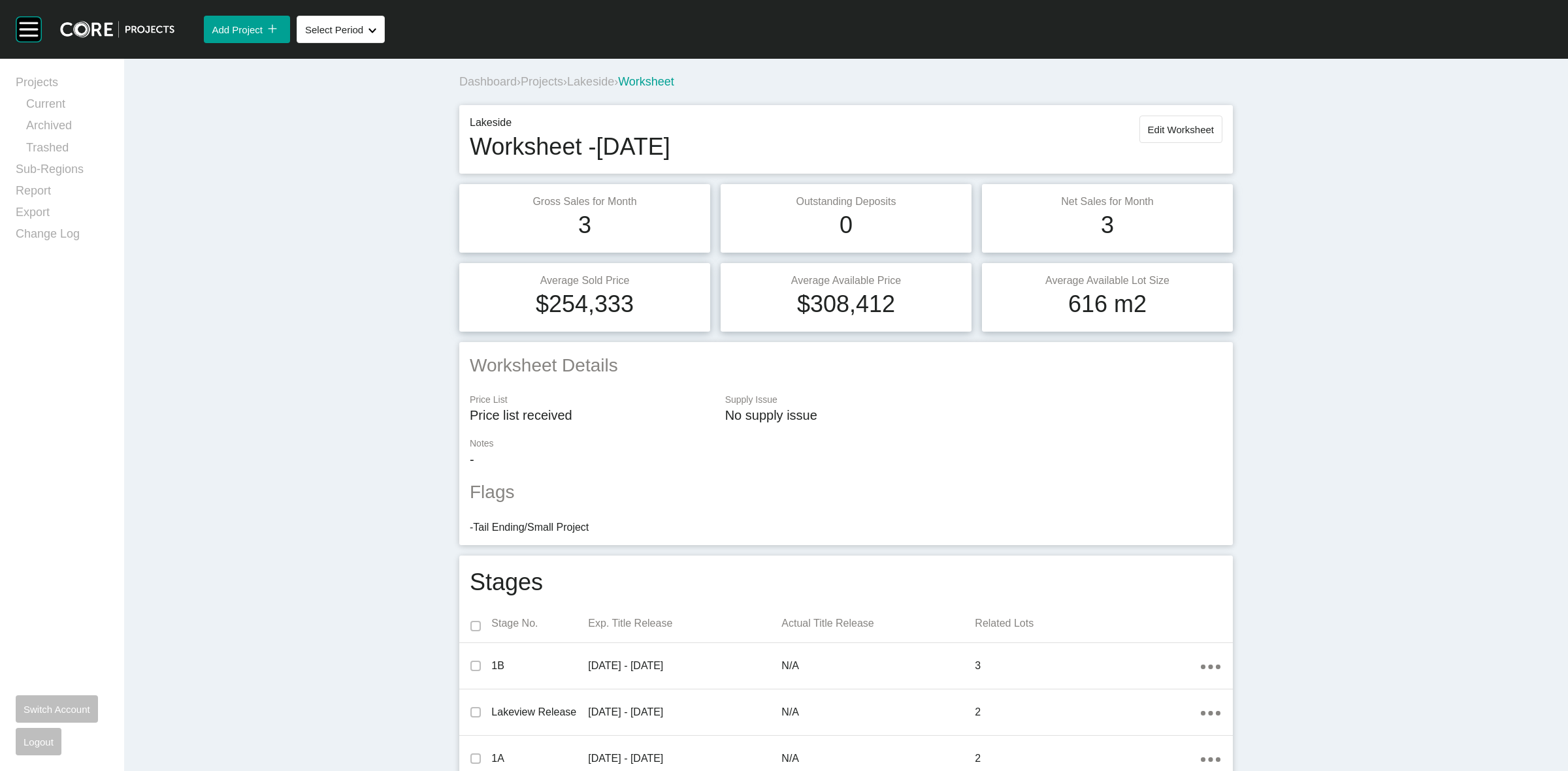
click at [576, 92] on div "Dashboard › Projects › Lakeside › Worksheet" at bounding box center [848, 82] width 778 height 36
click at [579, 82] on span "Lakeside" at bounding box center [591, 81] width 47 height 13
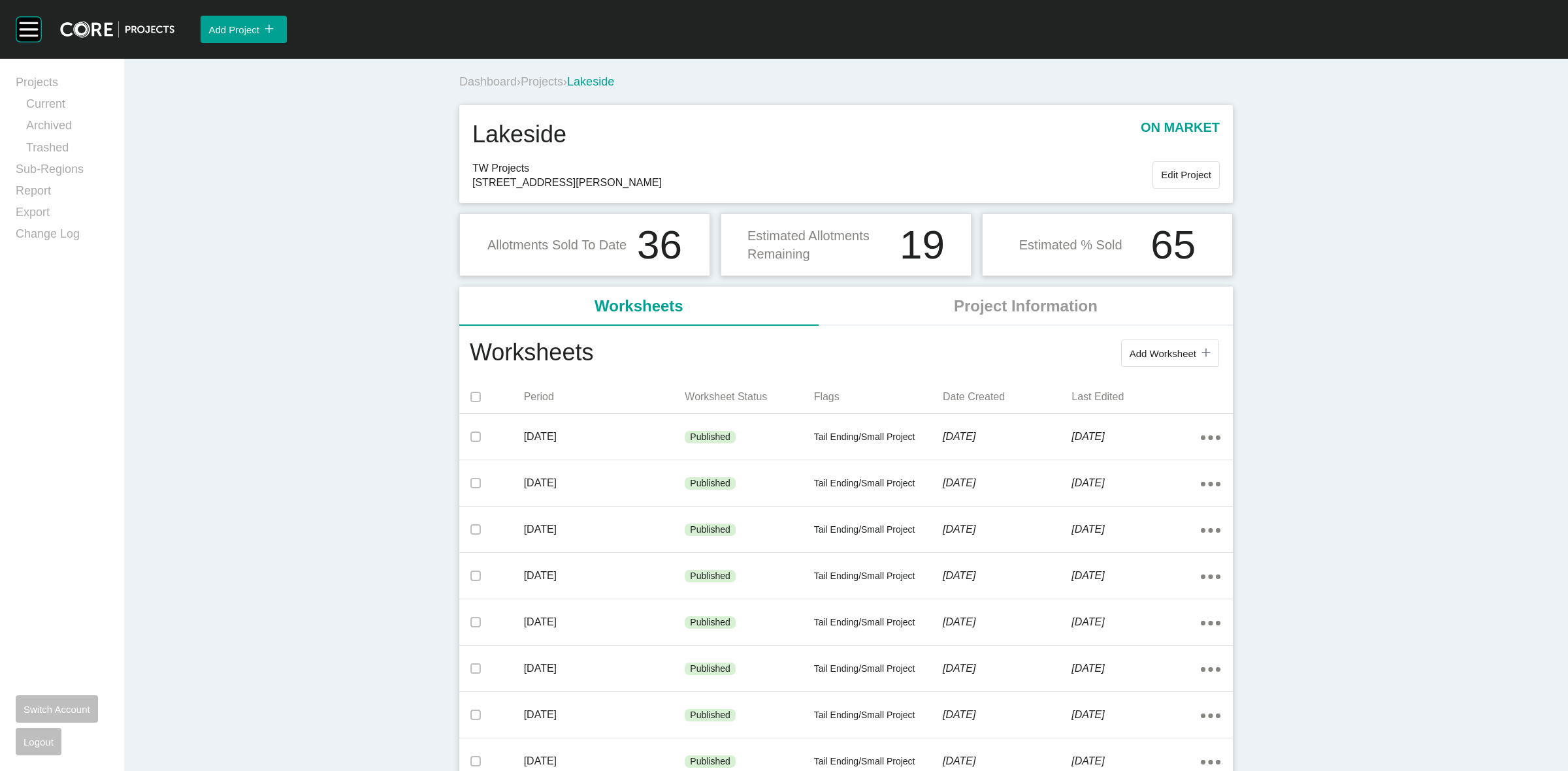
click at [533, 80] on span "Projects" at bounding box center [542, 81] width 43 height 13
